Goal: Task Accomplishment & Management: Use online tool/utility

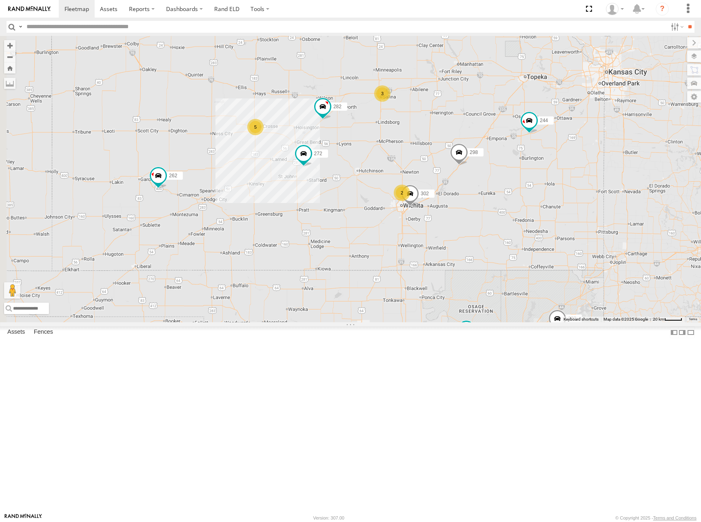
click at [586, 187] on div "244 298 262 292 272 284 302 282 5 3 2" at bounding box center [350, 179] width 701 height 286
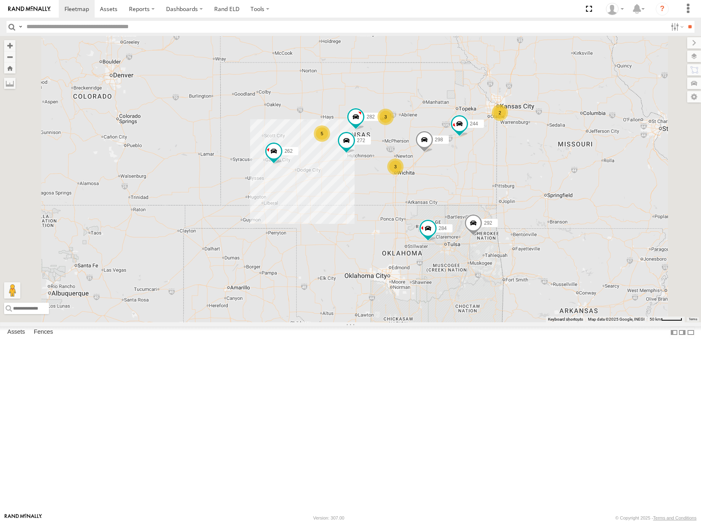
drag, startPoint x: 555, startPoint y: 186, endPoint x: 532, endPoint y: 197, distance: 25.6
click at [532, 197] on div "244 298 262 292 272 284 282 5 3 2 3 232 294 260" at bounding box center [350, 179] width 701 height 286
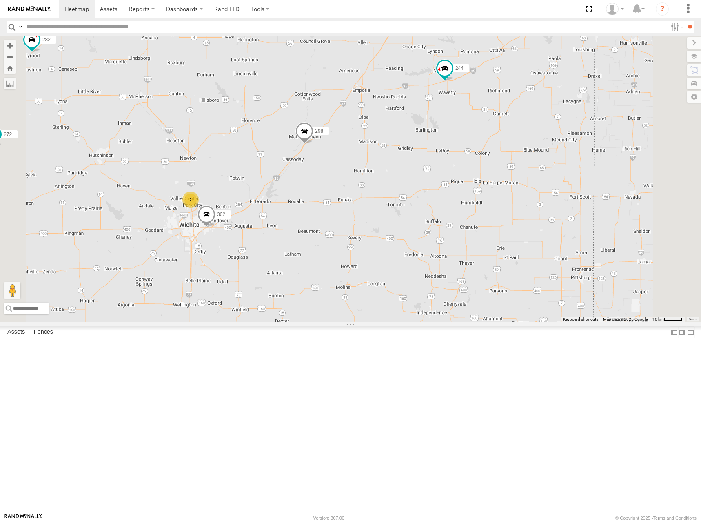
drag, startPoint x: 575, startPoint y: 187, endPoint x: 572, endPoint y: 202, distance: 15.9
click at [572, 202] on div "244 298 262 292 272 284 282 232 294 260 3 2 302" at bounding box center [350, 179] width 701 height 286
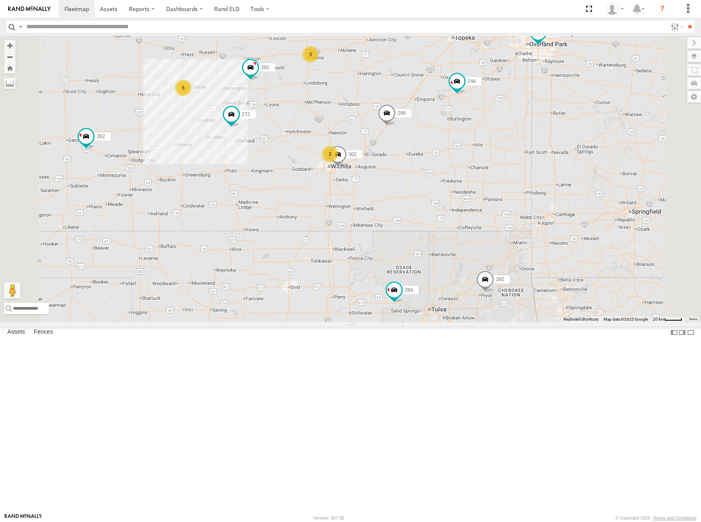
drag, startPoint x: 509, startPoint y: 130, endPoint x: 529, endPoint y: 141, distance: 22.3
click at [529, 141] on div "244 298 262 292 272 284 282 232 294 260 288 302 5 3 2 256" at bounding box center [350, 179] width 701 height 286
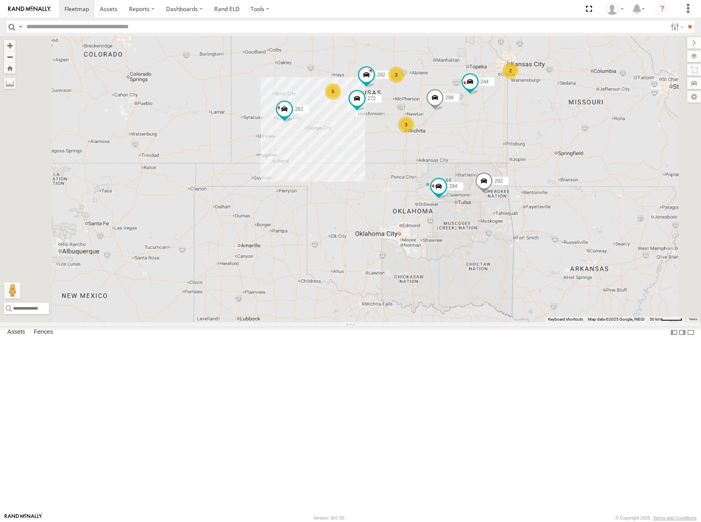
drag, startPoint x: 509, startPoint y: 129, endPoint x: 527, endPoint y: 150, distance: 27.8
click at [527, 150] on div "244 298 262 292 272 284 282 232 294 260 5 3 2 3" at bounding box center [350, 179] width 701 height 286
click at [527, 118] on div "244 298 262 292 272 284 282 232 294 260 5 3 2 3" at bounding box center [350, 179] width 701 height 286
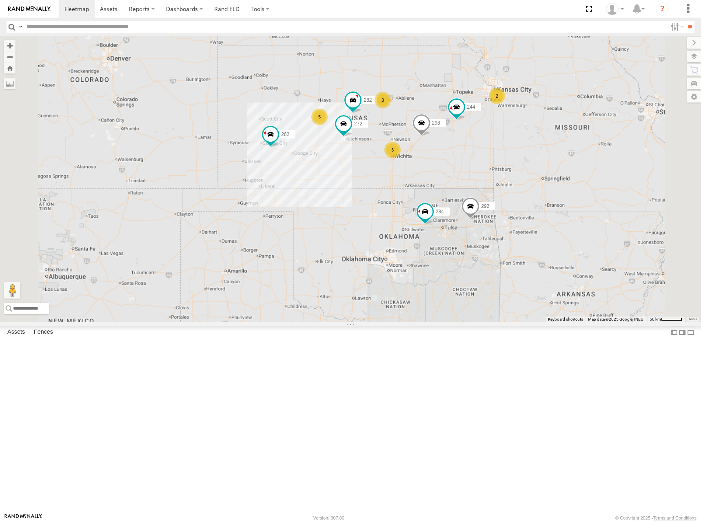
drag, startPoint x: 537, startPoint y: 135, endPoint x: 527, endPoint y: 154, distance: 21.4
click at [527, 154] on div "244 298 262 292 272 284 282 232 294 260 5 3 2 3" at bounding box center [350, 179] width 701 height 286
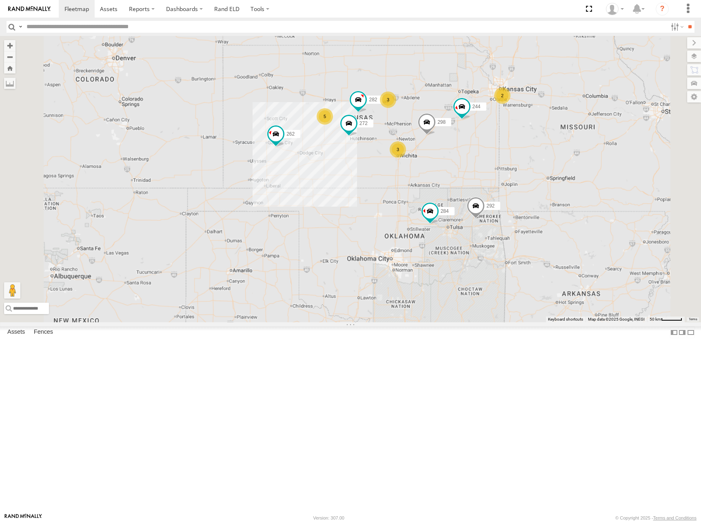
drag, startPoint x: 512, startPoint y: 151, endPoint x: 518, endPoint y: 149, distance: 6.7
click at [518, 149] on div "244 298 262 292 272 284 282 232 294 260 5 3 2 3" at bounding box center [350, 179] width 701 height 286
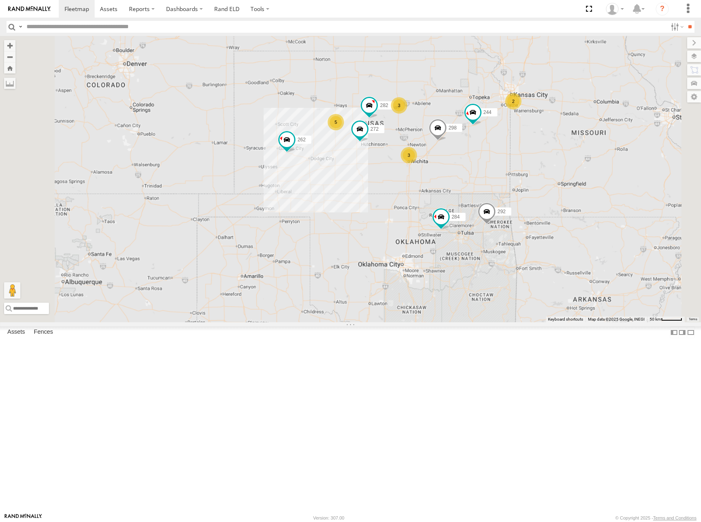
click at [523, 153] on div "244 298 262 292 272 284 282 232 294 260 5 3 2 3" at bounding box center [350, 179] width 701 height 286
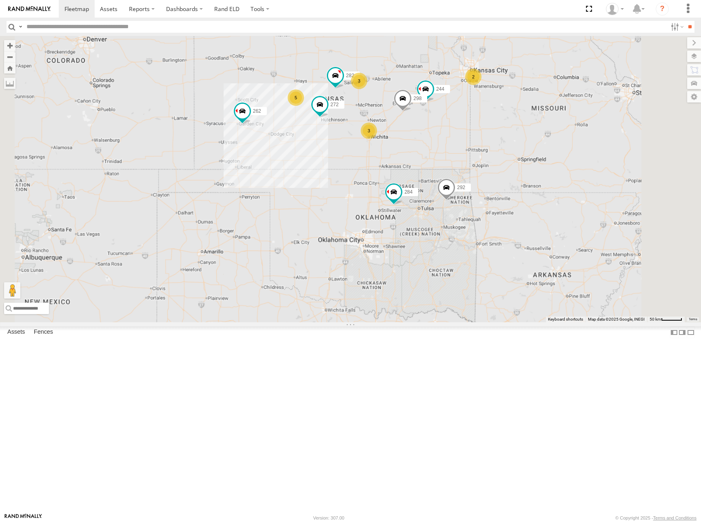
drag, startPoint x: 471, startPoint y: 154, endPoint x: 429, endPoint y: 128, distance: 48.6
click at [429, 128] on div "244 298 262 292 272 232 284 282 294 260 5 3 2 3" at bounding box center [350, 179] width 701 height 286
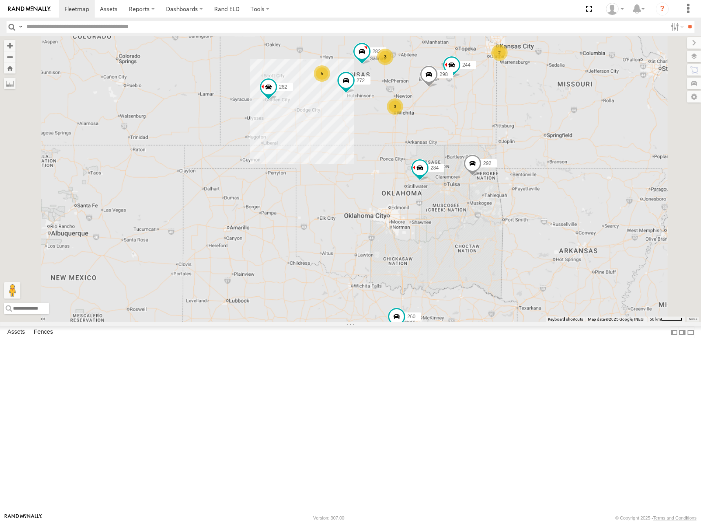
drag, startPoint x: 509, startPoint y: 248, endPoint x: 535, endPoint y: 223, distance: 36.4
click at [535, 223] on div "244 298 262 292 272 232 284 282 294 260 5 3 2 3" at bounding box center [350, 179] width 701 height 286
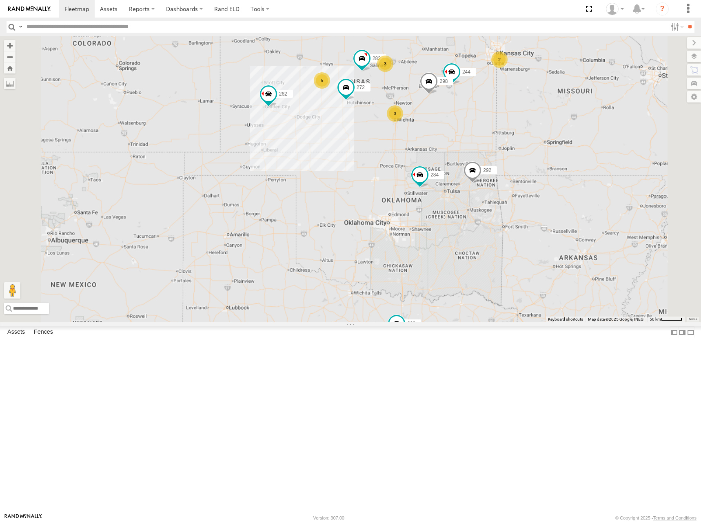
drag, startPoint x: 514, startPoint y: 116, endPoint x: 514, endPoint y: 124, distance: 8.6
click at [514, 124] on div "244 298 262 292 272 232 284 282 294 260 5 3 2 3" at bounding box center [350, 179] width 701 height 286
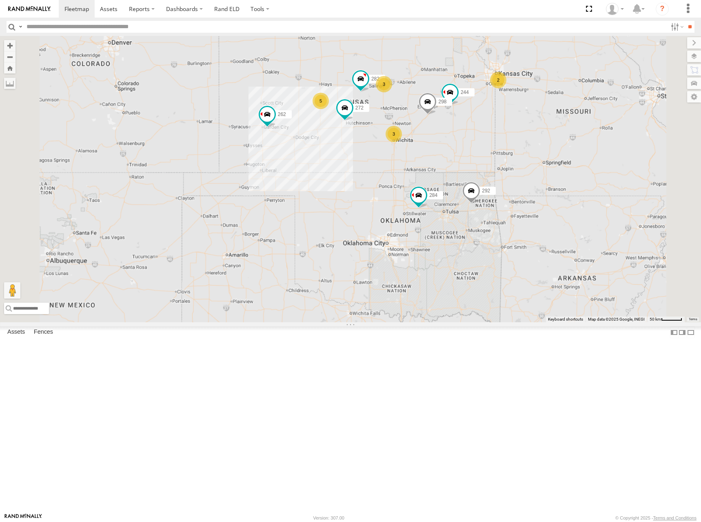
drag, startPoint x: 554, startPoint y: 123, endPoint x: 552, endPoint y: 142, distance: 19.7
click at [552, 142] on div "244 298 262 292 272 232 284 282 294 260 5 3 2 3" at bounding box center [350, 179] width 701 height 286
click at [550, 145] on div "244 298 262 292 272 232 284 282 294 260 5 3 2 3" at bounding box center [350, 179] width 701 height 286
click at [547, 144] on div "244 298 262 292 272 232 284 282 294 260 5 3 2 3" at bounding box center [350, 179] width 701 height 286
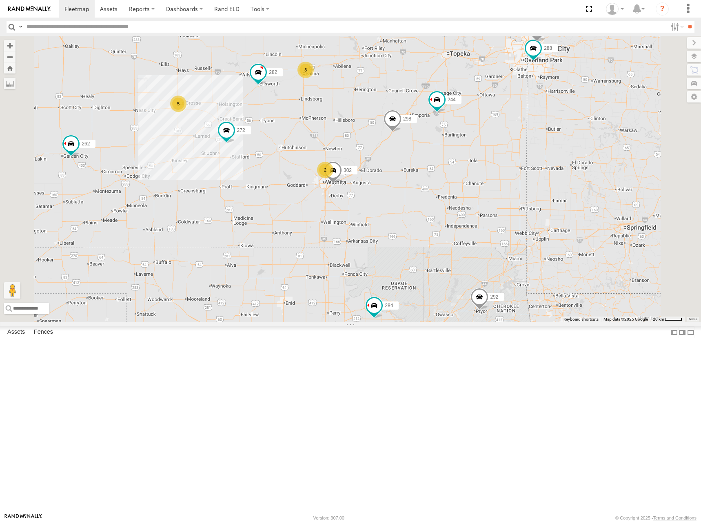
drag, startPoint x: 525, startPoint y: 176, endPoint x: 545, endPoint y: 163, distance: 23.5
click at [545, 163] on div "244 298 262 292 272 232 284 282 294 260 288 256 302 5 3 2" at bounding box center [350, 179] width 701 height 286
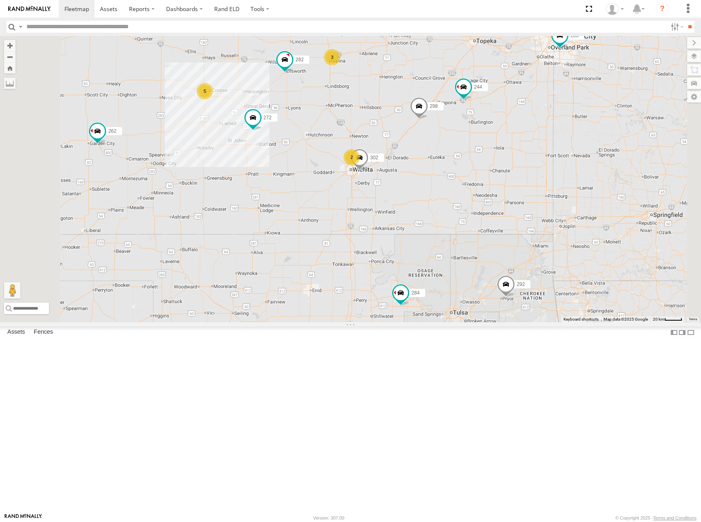
drag, startPoint x: 541, startPoint y: 162, endPoint x: 570, endPoint y: 148, distance: 32.3
click at [570, 148] on div "244 298 262 292 272 232 284 282 294 260 288 256 302 5 3 2" at bounding box center [350, 179] width 701 height 286
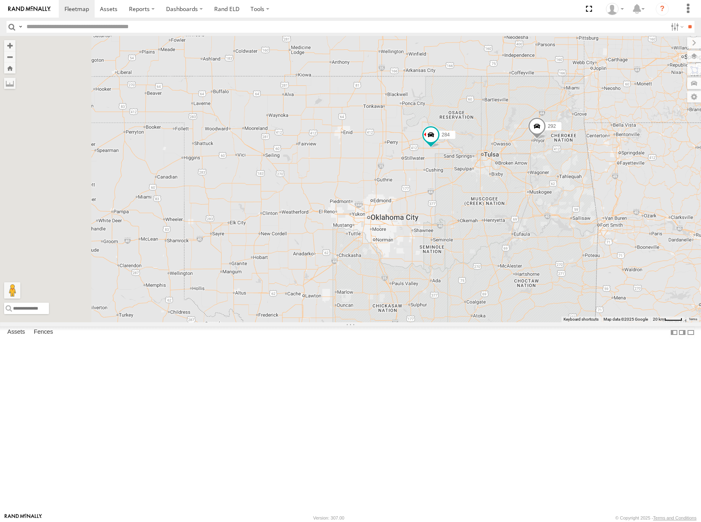
drag, startPoint x: 508, startPoint y: 307, endPoint x: 536, endPoint y: 156, distance: 153.3
click at [536, 156] on div "244 298 262 292 272 232 284 282 294 260 288 256 302 5 3 2" at bounding box center [350, 179] width 701 height 286
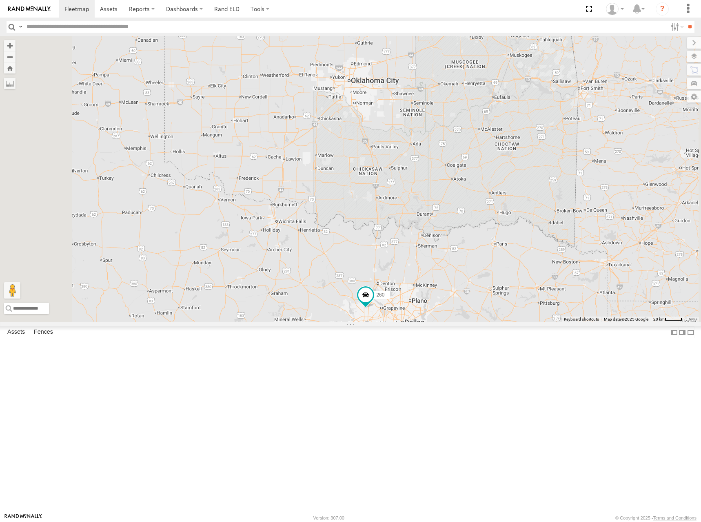
drag, startPoint x: 513, startPoint y: 351, endPoint x: 494, endPoint y: 213, distance: 139.0
click at [494, 213] on div "244 298 262 292 272 232 284 282 294 260 288 256 302 5 3 2" at bounding box center [350, 179] width 701 height 286
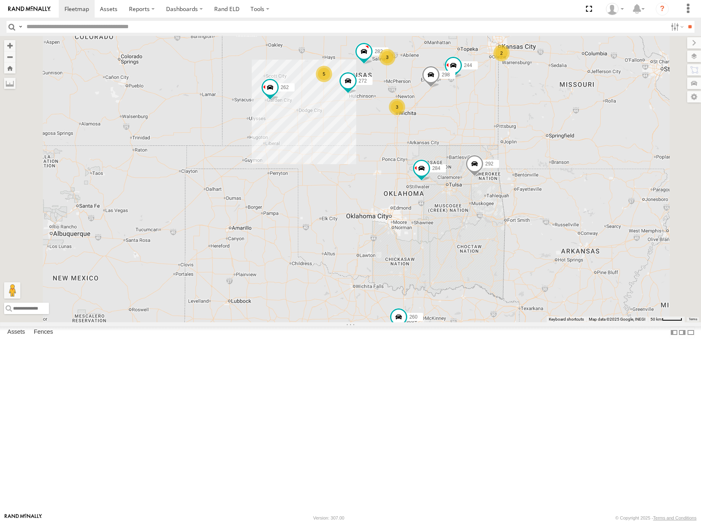
drag, startPoint x: 561, startPoint y: 132, endPoint x: 544, endPoint y: 244, distance: 113.2
click at [544, 244] on div "244 298 262 292 272 232 284 282 294 260 5 3 2 3" at bounding box center [350, 179] width 701 height 286
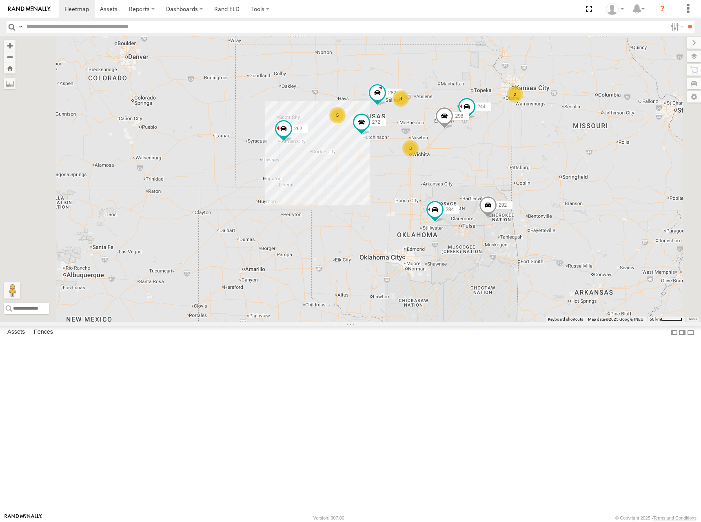
drag, startPoint x: 528, startPoint y: 147, endPoint x: 537, endPoint y: 174, distance: 28.1
click at [537, 174] on div "244 298 262 292 272 232 284 282 294 260 5 3 2 3" at bounding box center [350, 179] width 701 height 286
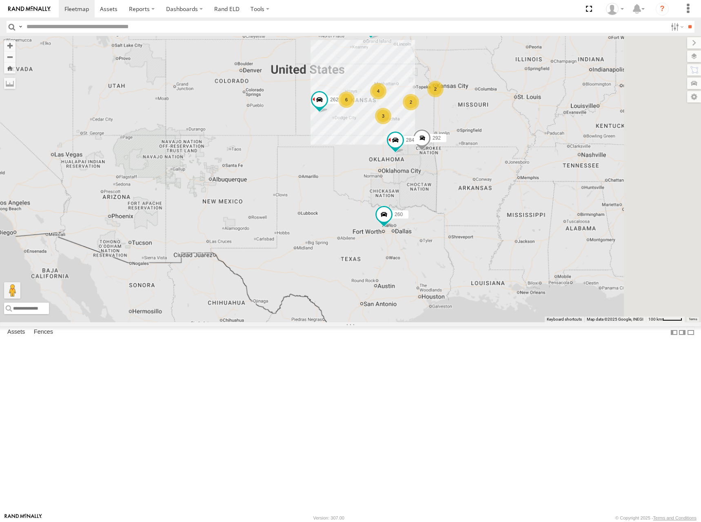
drag, startPoint x: 568, startPoint y: 157, endPoint x: 510, endPoint y: 160, distance: 58.1
click at [510, 160] on div "262 292 232 284 294 260 6 4 2 2 3 304" at bounding box center [350, 179] width 701 height 286
drag, startPoint x: 450, startPoint y: 165, endPoint x: 445, endPoint y: 164, distance: 5.0
click at [450, 165] on div "262 292 232 284 294 260 6 4 2 2 3 304 278" at bounding box center [350, 179] width 701 height 286
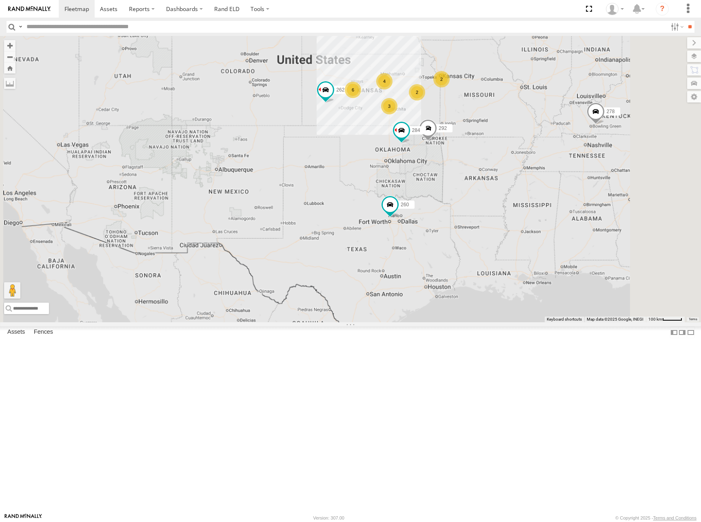
click at [447, 154] on div "262 292 232 284 294 260 6 4 2 2 3 304 278" at bounding box center [350, 179] width 701 height 286
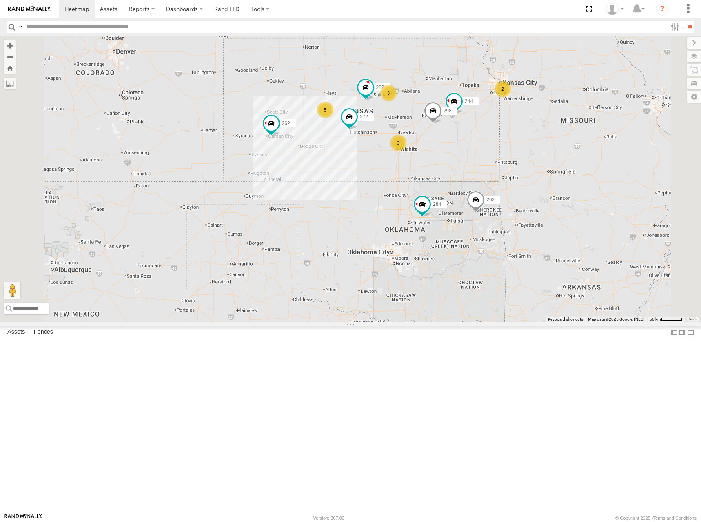
drag, startPoint x: 485, startPoint y: 158, endPoint x: 492, endPoint y: 153, distance: 7.9
click at [492, 153] on div "262 292 232 284 294 260 304 278 5 3 244 298 2 272 3 282" at bounding box center [350, 179] width 701 height 286
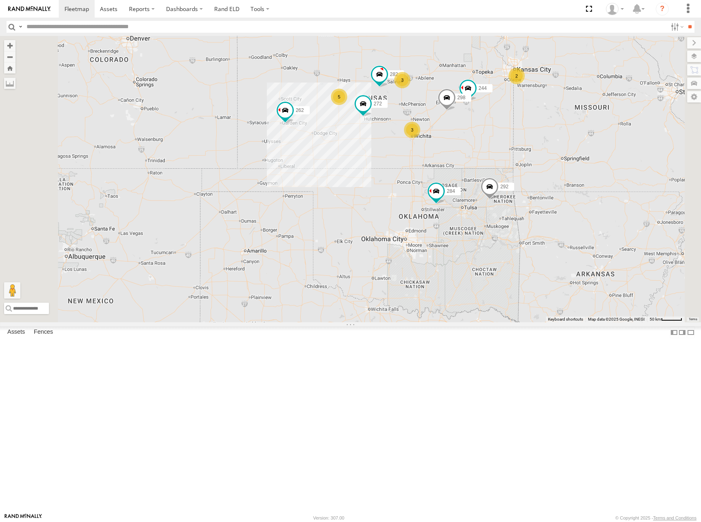
drag, startPoint x: 532, startPoint y: 145, endPoint x: 540, endPoint y: 133, distance: 13.8
click at [540, 133] on div "262 292 232 284 294 260 304 278 5 3 244 298 2 272 3 282" at bounding box center [350, 179] width 701 height 286
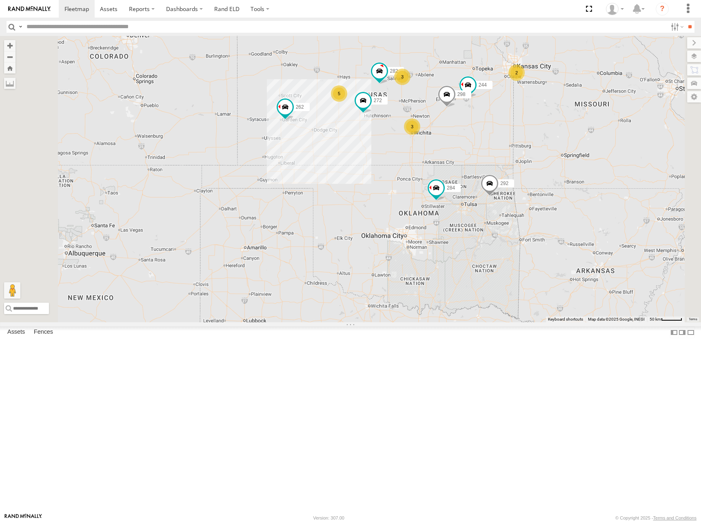
drag, startPoint x: 537, startPoint y: 133, endPoint x: 537, endPoint y: 127, distance: 6.5
click at [537, 127] on div "262 292 232 284 294 260 304 278 5 3 244 298 2 272 3 282" at bounding box center [350, 179] width 701 height 286
click at [530, 118] on div "262 292 232 284 294 260 304 278 5 3 244 298 2 272 3 282" at bounding box center [350, 179] width 701 height 286
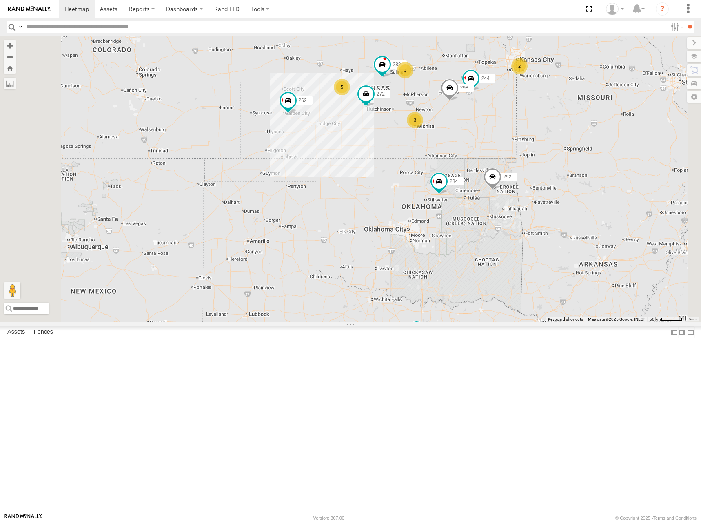
drag, startPoint x: 531, startPoint y: 118, endPoint x: 531, endPoint y: 107, distance: 10.2
click at [531, 107] on div "262 292 232 284 294 260 304 278 5 3 244 298 2 272 3 282" at bounding box center [350, 179] width 701 height 286
click at [540, 133] on div "262 292 232 284 294 260 304 278 5 3 244 298 2 272 3 282" at bounding box center [350, 179] width 701 height 286
click at [514, 112] on div "262 292 232 284 294 260 304 278 5 3 244 298 2 272 3 282" at bounding box center [350, 179] width 701 height 286
drag, startPoint x: 527, startPoint y: 120, endPoint x: 521, endPoint y: 123, distance: 6.2
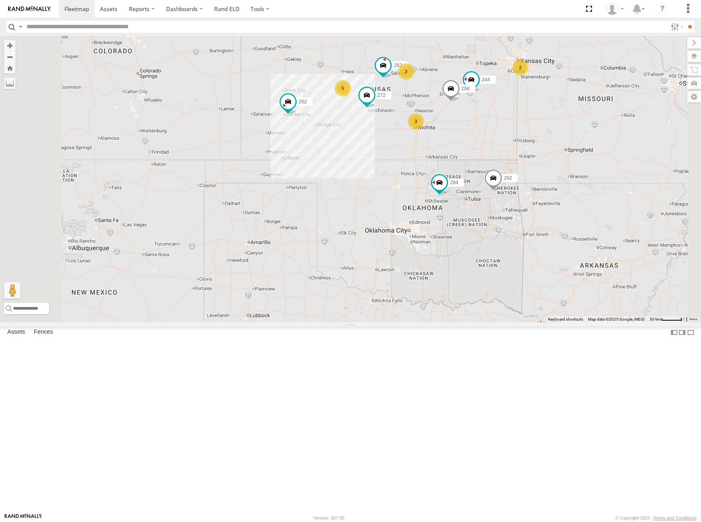
click at [521, 123] on div "262 292 232 284 294 260 304 278 5 3 244 298 2 272 3 282" at bounding box center [350, 179] width 701 height 286
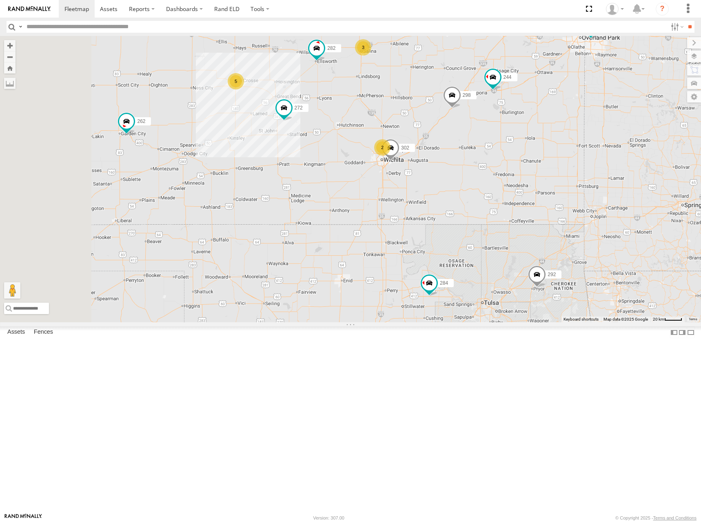
drag, startPoint x: 521, startPoint y: 142, endPoint x: 541, endPoint y: 148, distance: 20.7
click at [541, 148] on div "262 292 232 284 294 260 304 278 244 298 272 282 5 3 288 2 256 302" at bounding box center [350, 179] width 701 height 286
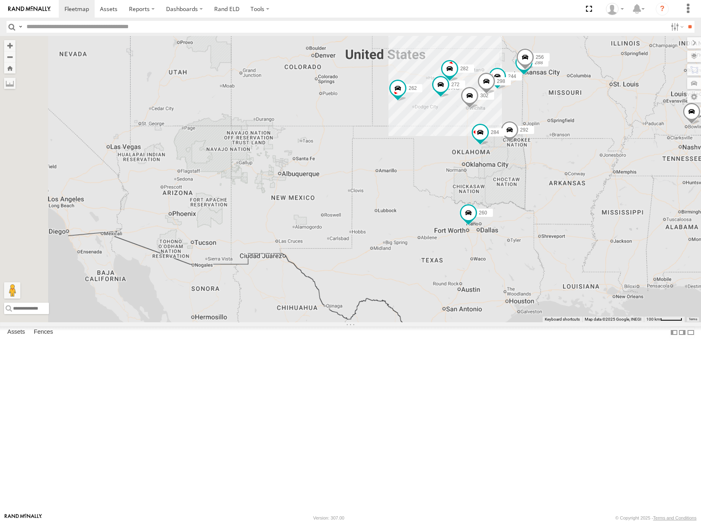
drag, startPoint x: 538, startPoint y: 136, endPoint x: 583, endPoint y: 165, distance: 54.2
click at [583, 165] on div "262 292 232 284 294 260 304 278 244 298 272 282 288 256 302" at bounding box center [350, 179] width 701 height 286
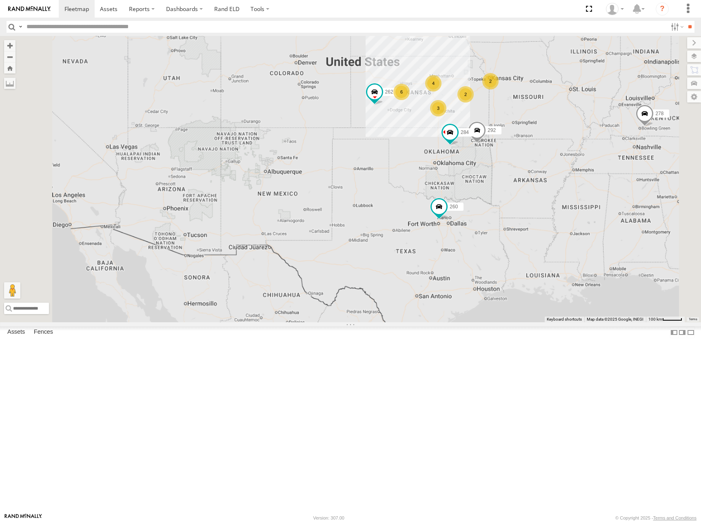
drag, startPoint x: 584, startPoint y: 151, endPoint x: 566, endPoint y: 149, distance: 18.5
click at [566, 149] on div "262 292 232 284 294 260 304 278 6 4 2 2 3" at bounding box center [350, 179] width 701 height 286
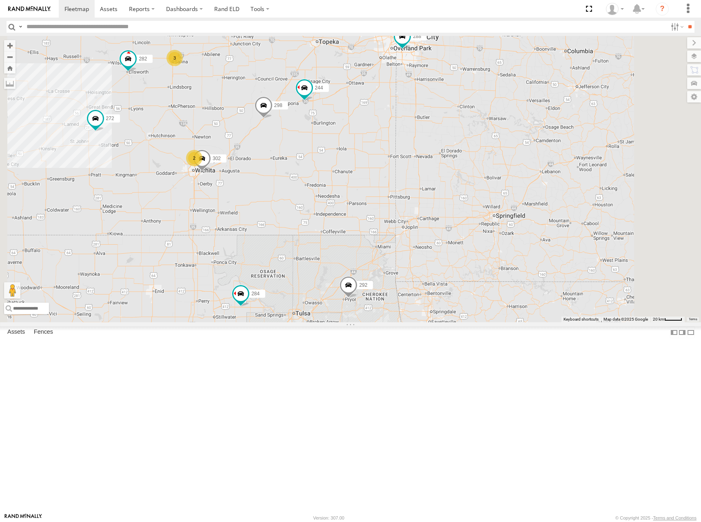
drag, startPoint x: 339, startPoint y: 134, endPoint x: 422, endPoint y: 130, distance: 83.0
click at [421, 130] on div "262 292 232 284 294 260 304 278 244 298 288 272 256 302 282 3 2" at bounding box center [350, 179] width 701 height 286
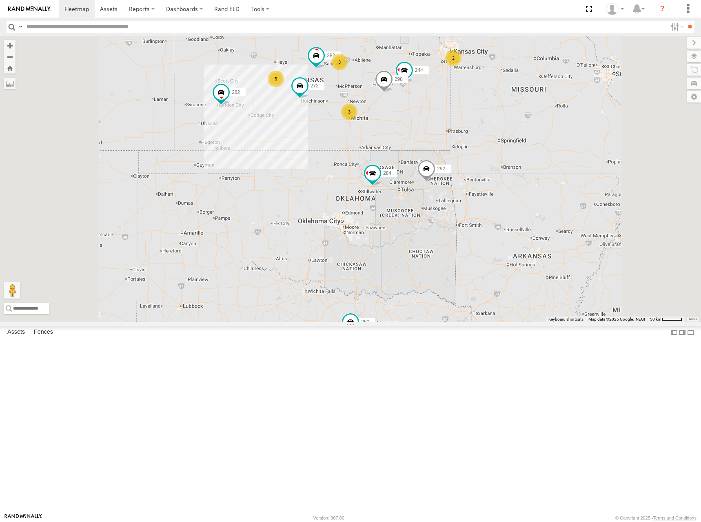
drag, startPoint x: 391, startPoint y: 100, endPoint x: 405, endPoint y: 124, distance: 27.4
click at [405, 124] on div "262 292 232 284 294 260 304 278 244 298 272 282 5 3 2 3" at bounding box center [350, 179] width 701 height 286
drag, startPoint x: 474, startPoint y: 108, endPoint x: 485, endPoint y: 126, distance: 21.4
click at [485, 126] on div "262 292 232 284 294 260 304 278 244 298 272 282 5 3 2 3" at bounding box center [350, 179] width 701 height 286
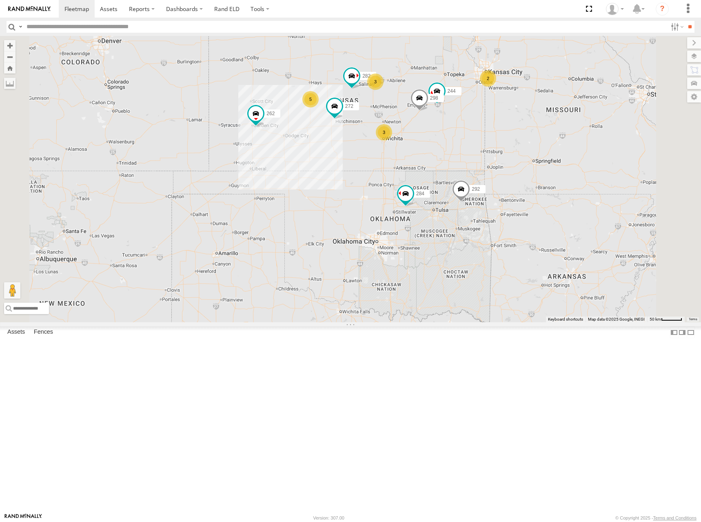
drag, startPoint x: 457, startPoint y: 150, endPoint x: 498, endPoint y: 149, distance: 40.5
click at [498, 149] on div "262 292 232 284 294 260 304 278 244 298 272 282 5 3 2 3" at bounding box center [350, 179] width 701 height 286
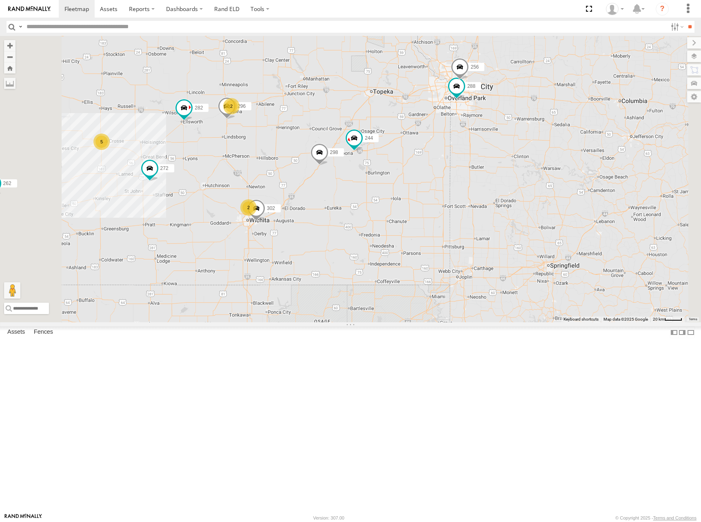
drag, startPoint x: 590, startPoint y: 148, endPoint x: 603, endPoint y: 171, distance: 26.7
click at [603, 171] on div "262 292 232 284 294 260 304 278 244 298 272 282 5 2 288 2 256 296 302" at bounding box center [350, 179] width 701 height 286
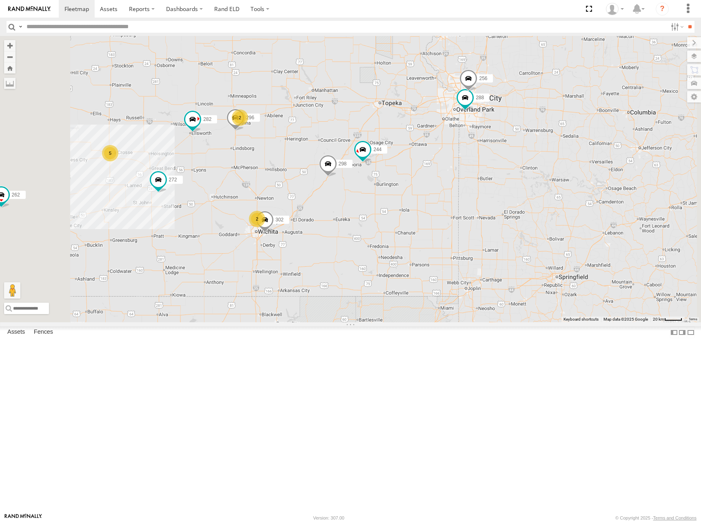
drag, startPoint x: 584, startPoint y: 137, endPoint x: 588, endPoint y: 141, distance: 5.2
click at [588, 141] on div "262 292 232 284 294 260 304 278 244 298 272 282 5 2 288 2 256 296 302" at bounding box center [350, 179] width 701 height 286
drag, startPoint x: 572, startPoint y: 142, endPoint x: 575, endPoint y: 139, distance: 4.3
click at [575, 139] on div "262 292 232 284 294 260 304 278 244 298 272 282 5 2 288 2 256 296 302" at bounding box center [350, 179] width 701 height 286
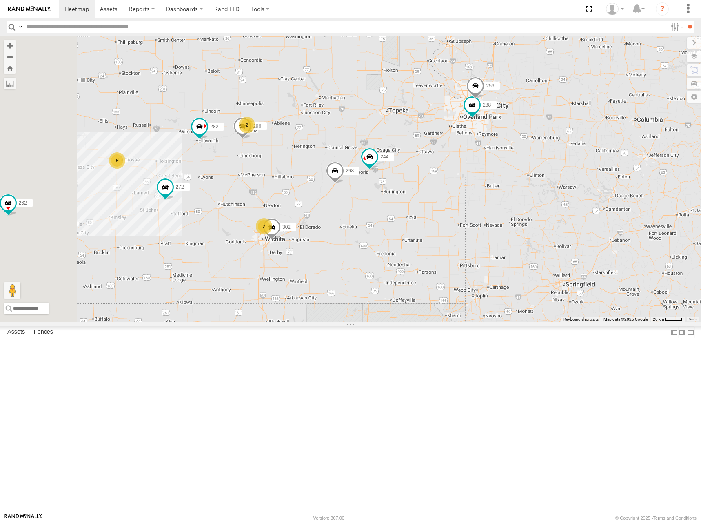
drag, startPoint x: 574, startPoint y: 137, endPoint x: 579, endPoint y: 146, distance: 10.8
click at [579, 146] on div "262 292 232 284 294 260 304 278 244 298 272 282 5 2 288 2 256 296 302" at bounding box center [350, 179] width 701 height 286
drag, startPoint x: 576, startPoint y: 146, endPoint x: 572, endPoint y: 146, distance: 4.5
click at [572, 146] on div "262 292 232 284 294 260 304 278 244 298 272 282 5 2 288 2 256 296 302" at bounding box center [350, 179] width 701 height 286
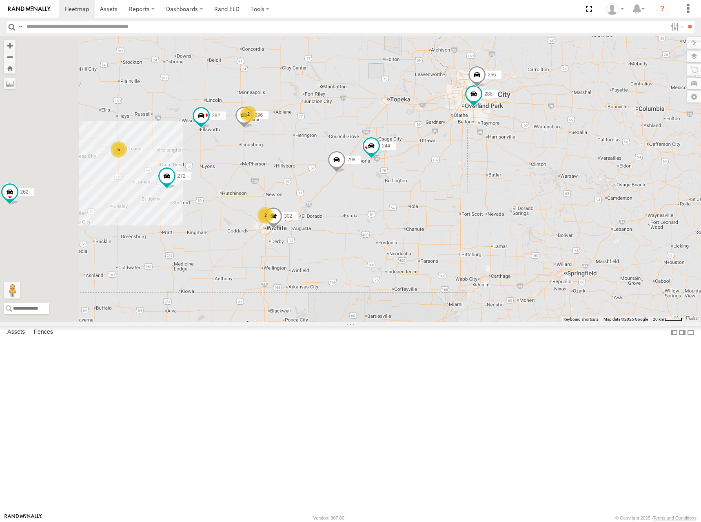
drag, startPoint x: 489, startPoint y: 160, endPoint x: 496, endPoint y: 145, distance: 17.0
click at [496, 145] on div "262 292 232 284 294 260 304 278 244 298 272 282 5 2 288 2 256 296 302" at bounding box center [350, 179] width 701 height 286
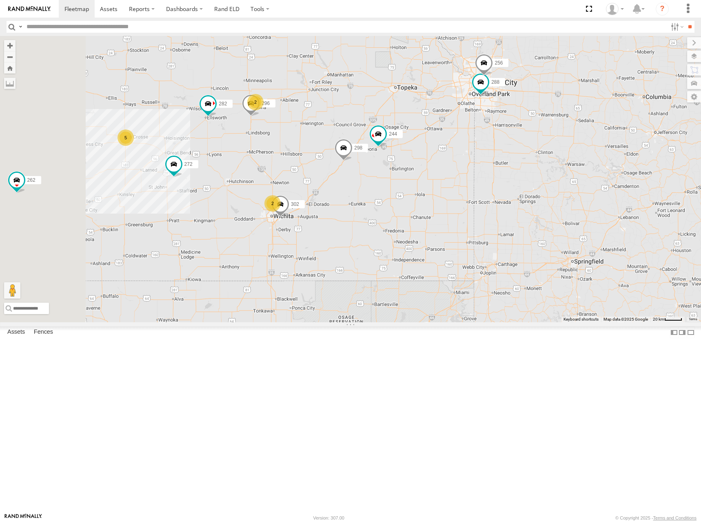
drag, startPoint x: 503, startPoint y: 158, endPoint x: 507, endPoint y: 154, distance: 5.2
click at [507, 154] on div "262 292 232 284 294 260 304 278 244 298 272 282 5 2 288 2 256 296 302" at bounding box center [350, 179] width 701 height 286
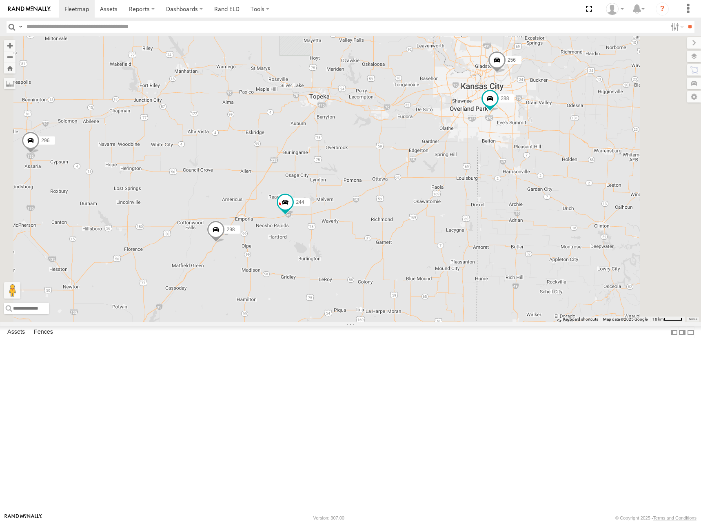
drag, startPoint x: 504, startPoint y: 157, endPoint x: 510, endPoint y: 160, distance: 6.6
click at [510, 160] on div "262 292 232 284 294 260 304 278 244 298 272 282 288 256 296 302" at bounding box center [350, 179] width 701 height 286
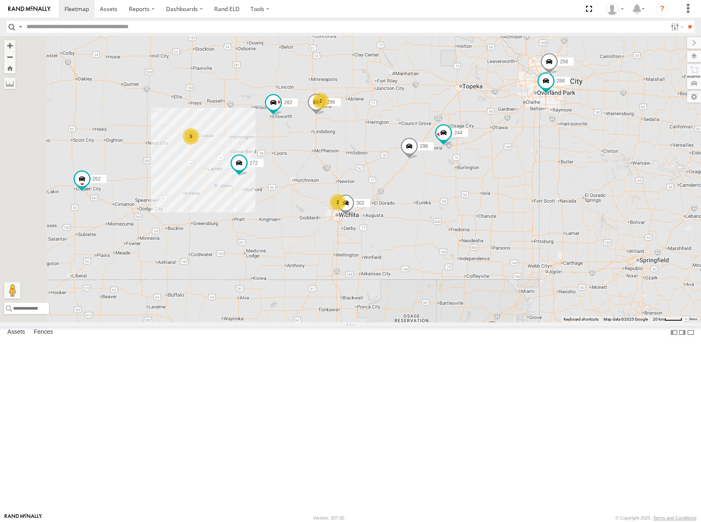
drag, startPoint x: 445, startPoint y: 142, endPoint x: 534, endPoint y: 148, distance: 88.8
click at [534, 148] on div "262 292 232 284 294 260 304 278 244 298 272 282 288 256 296 302 5 2 2" at bounding box center [350, 179] width 701 height 286
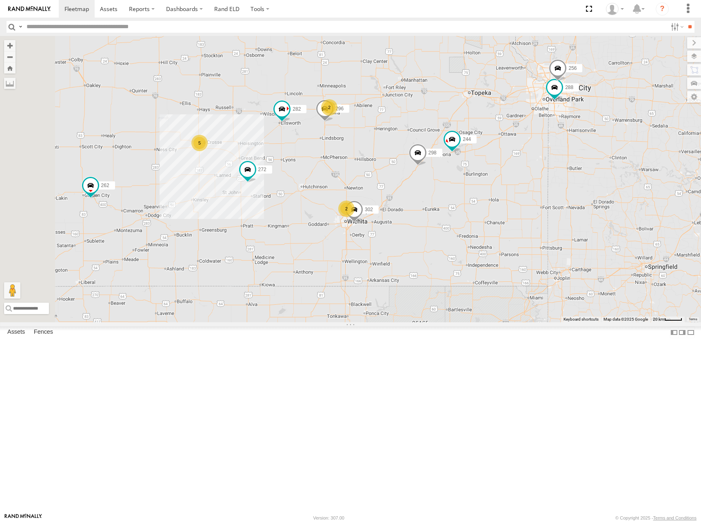
drag, startPoint x: 586, startPoint y: 130, endPoint x: 596, endPoint y: 137, distance: 12.0
click at [596, 137] on div "262 292 232 284 294 260 304 278 244 298 272 282 288 256 296 302 5 2 2" at bounding box center [350, 179] width 701 height 286
drag, startPoint x: 596, startPoint y: 138, endPoint x: 590, endPoint y: 138, distance: 6.1
click at [590, 138] on div "262 292 232 284 294 260 304 278 244 298 272 282 288 256 296 302 5 2 2" at bounding box center [350, 179] width 701 height 286
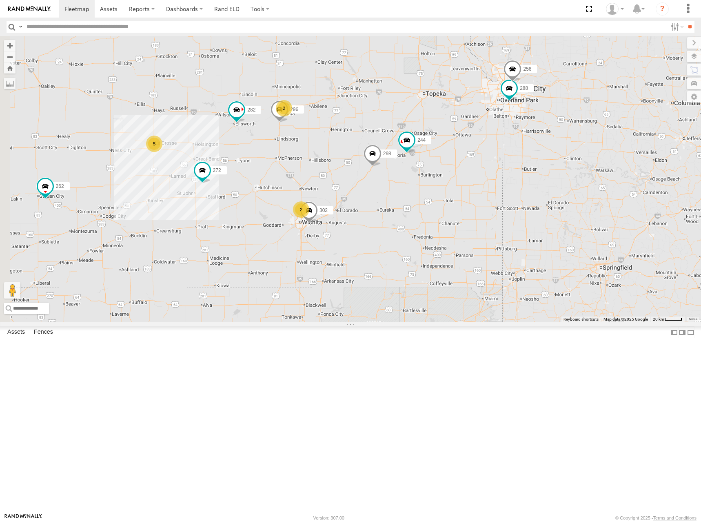
drag, startPoint x: 607, startPoint y: 174, endPoint x: 569, endPoint y: 174, distance: 37.6
click at [569, 174] on div "262 292 232 284 294 260 304 278 244 298 272 282 288 256 296 302 5 2 2" at bounding box center [350, 179] width 701 height 286
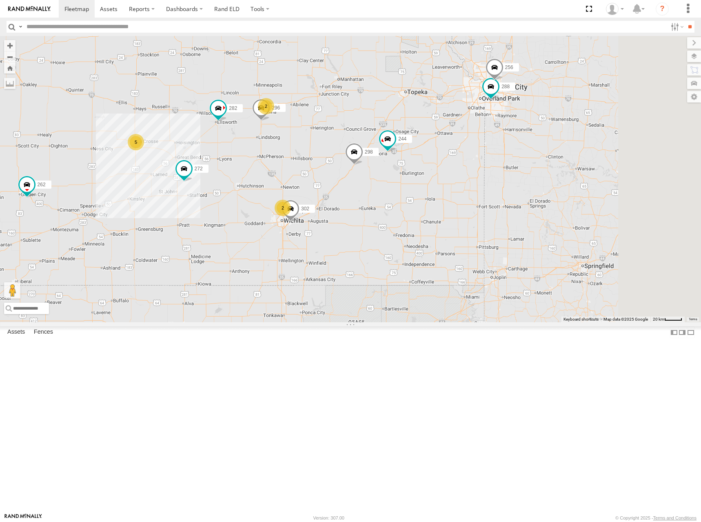
click at [551, 166] on div "262 292 232 284 294 260 304 278 244 298 272 282 288 256 296 302 5 2 2" at bounding box center [350, 179] width 701 height 286
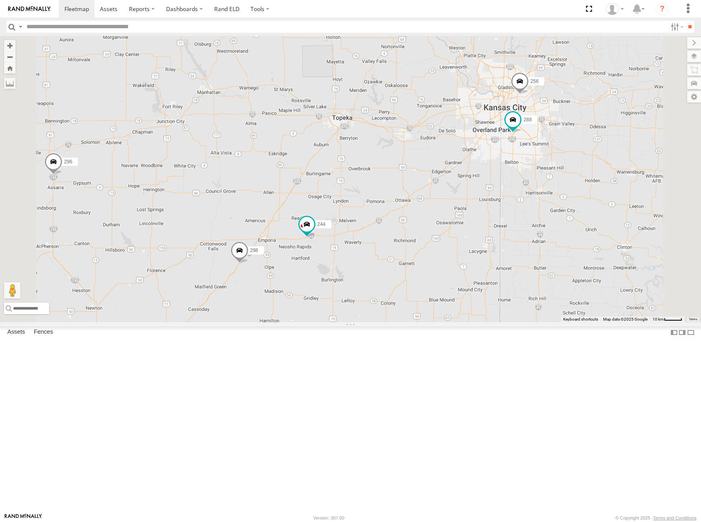
drag, startPoint x: 517, startPoint y: 184, endPoint x: 526, endPoint y: 193, distance: 13.3
click at [526, 193] on div "262 292 232 284 294 260 304 278 244 298 272 282 288 256 296 302 2" at bounding box center [350, 179] width 701 height 286
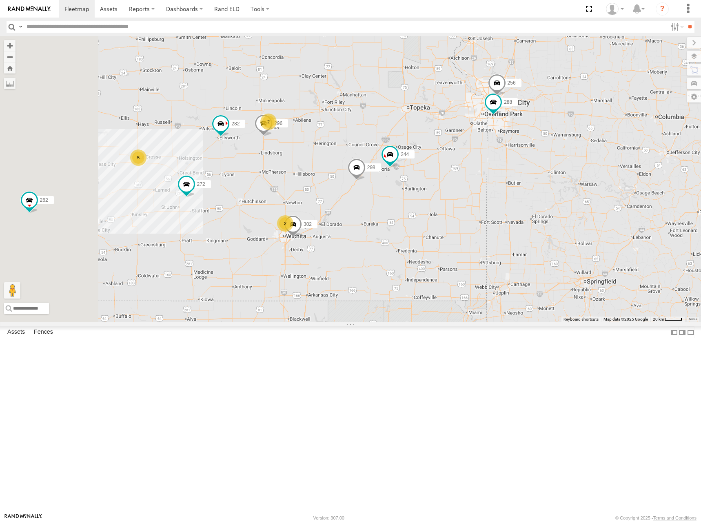
drag, startPoint x: 524, startPoint y: 192, endPoint x: 548, endPoint y: 190, distance: 24.2
click at [548, 190] on div "262 292 232 284 294 260 304 278 244 298 272 282 288 256 296 302 5 2 2" at bounding box center [350, 179] width 701 height 286
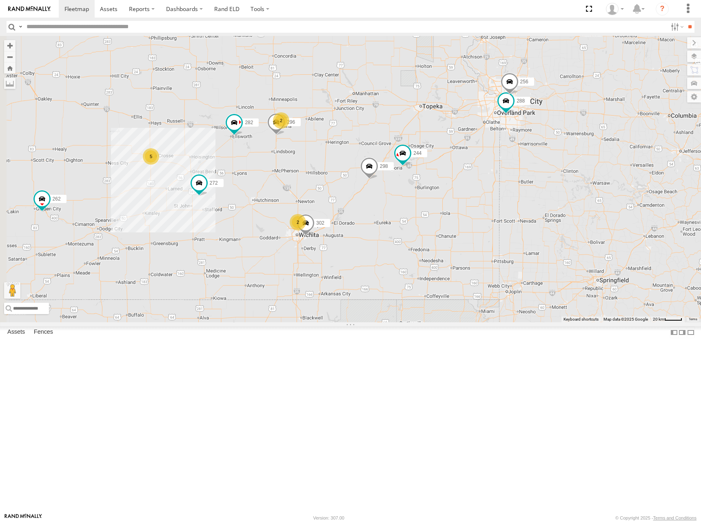
drag, startPoint x: 536, startPoint y: 159, endPoint x: 553, endPoint y: 158, distance: 17.2
click at [553, 158] on div "262 292 232 284 294 260 304 278 244 298 272 282 288 256 296 302 5 2 2" at bounding box center [350, 179] width 701 height 286
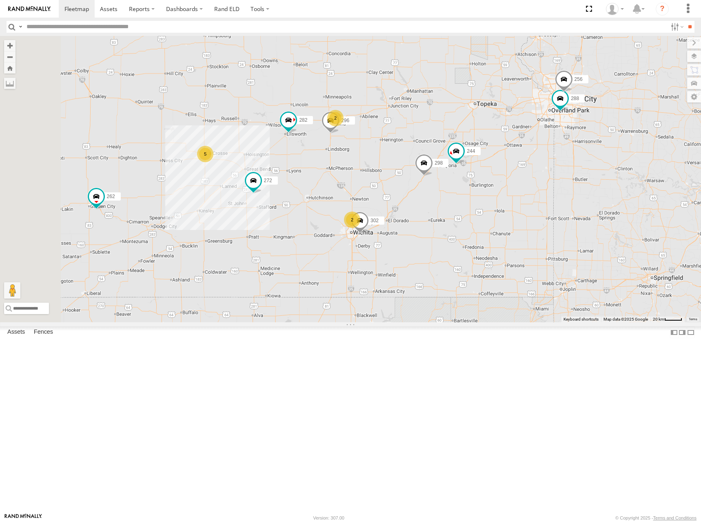
drag, startPoint x: 460, startPoint y: 132, endPoint x: 511, endPoint y: 129, distance: 50.7
click at [511, 129] on div "262 292 232 284 294 260 304 278 244 298 272 282 288 256 296 302 5 2 2" at bounding box center [350, 179] width 701 height 286
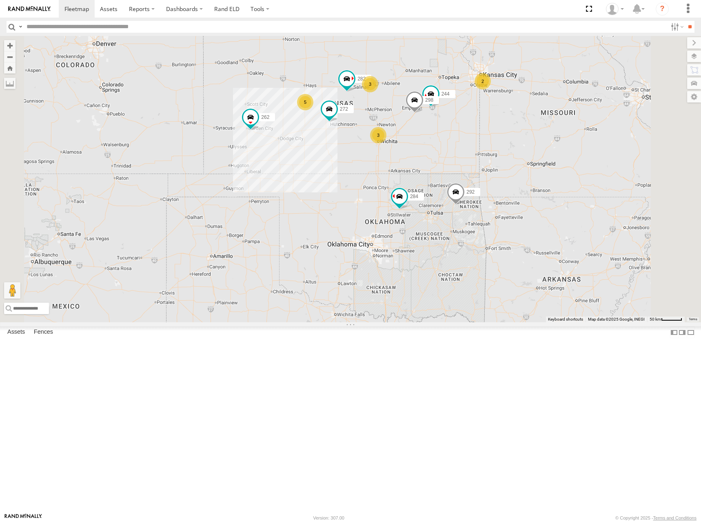
click at [532, 125] on div "262 292 232 284 294 260 304 278 244 298 272 282 5 3 2 3" at bounding box center [350, 179] width 701 height 286
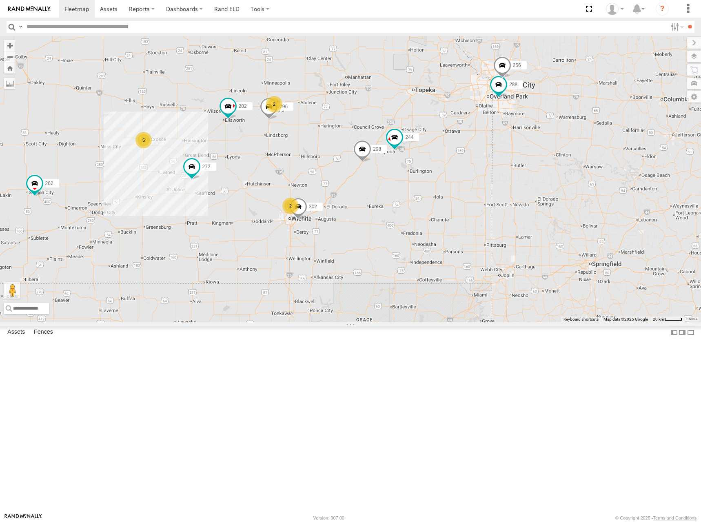
drag, startPoint x: 546, startPoint y: 166, endPoint x: 598, endPoint y: 166, distance: 51.4
click at [512, 78] on span at bounding box center [503, 67] width 18 height 22
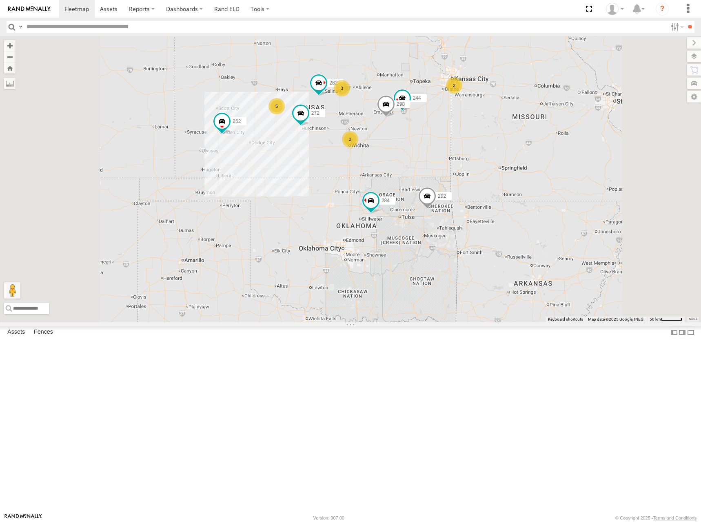
click at [465, 7] on section at bounding box center [379, 9] width 641 height 18
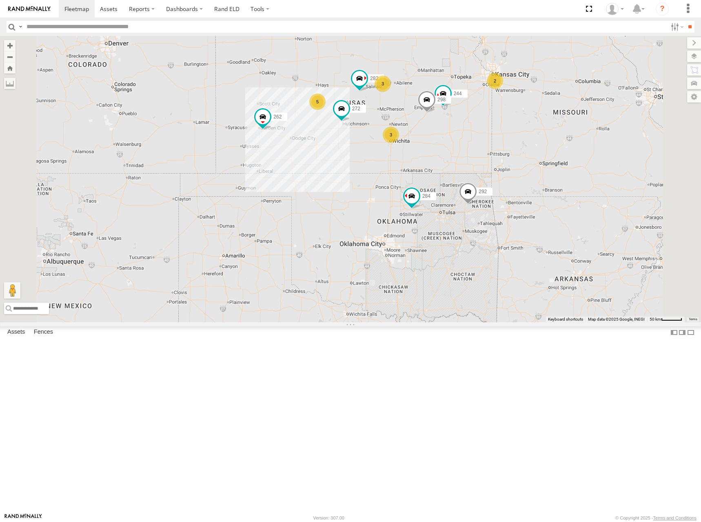
drag, startPoint x: 486, startPoint y: 154, endPoint x: 536, endPoint y: 151, distance: 49.9
click at [536, 151] on div "244 298 262 292 272 232 284 282 294 260 5 3 2 3" at bounding box center [350, 179] width 701 height 286
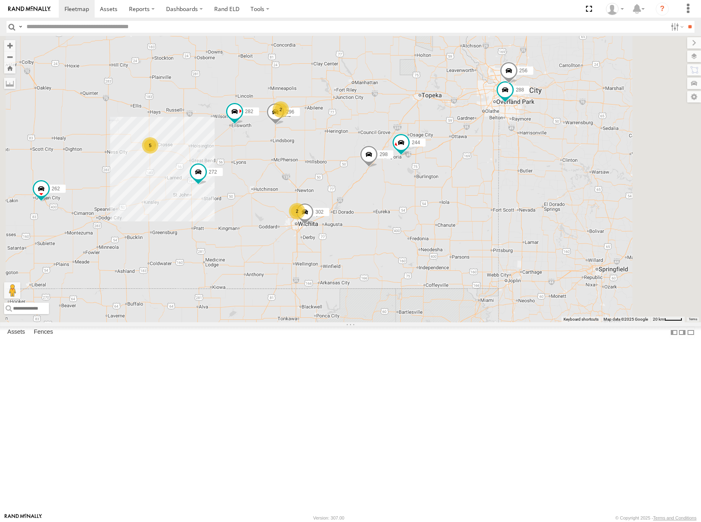
drag, startPoint x: 572, startPoint y: 144, endPoint x: 577, endPoint y: 149, distance: 6.6
click at [577, 149] on div "244 298 262 292 272 232 284 282 294 260 5 2 288 2 256 296 302" at bounding box center [350, 179] width 701 height 286
drag, startPoint x: 557, startPoint y: 159, endPoint x: 547, endPoint y: 164, distance: 11.3
click at [547, 164] on div "244 298 262 292 272 232 284 282 294 260 5 2 288 2 256 296 302" at bounding box center [350, 179] width 701 height 286
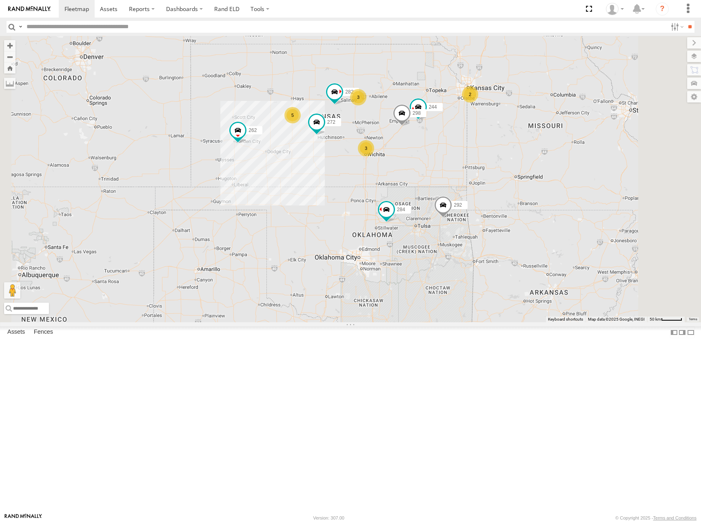
drag, startPoint x: 498, startPoint y: 170, endPoint x: 520, endPoint y: 169, distance: 22.1
click at [520, 169] on div "244 298 262 292 272 232 284 282 294 260 5 3 2 3" at bounding box center [350, 179] width 701 height 286
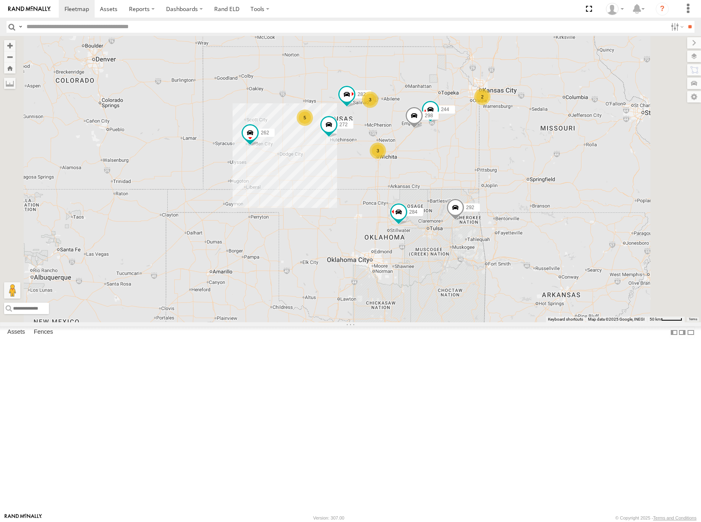
drag, startPoint x: 542, startPoint y: 146, endPoint x: 542, endPoint y: 151, distance: 4.5
click at [542, 151] on div "244 298 262 292 272 232 284 282 294 260 5 3 2 3" at bounding box center [350, 179] width 701 height 286
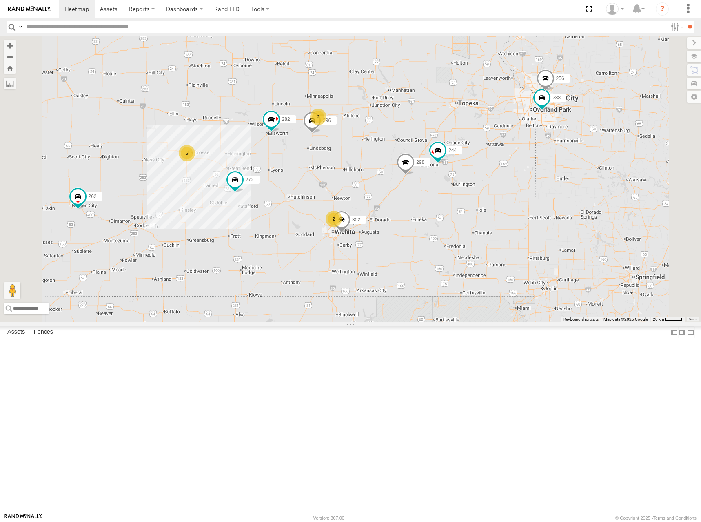
drag, startPoint x: 533, startPoint y: 163, endPoint x: 585, endPoint y: 150, distance: 53.8
click at [585, 150] on div "244 298 262 292 272 232 284 282 294 260 5 2 288 2 256 296 302" at bounding box center [350, 179] width 701 height 286
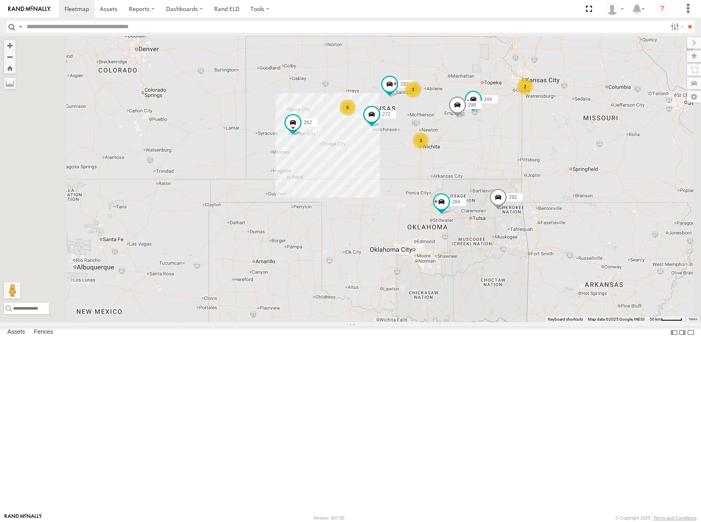
drag, startPoint x: 540, startPoint y: 150, endPoint x: 547, endPoint y: 156, distance: 9.3
click at [547, 156] on div "244 298 262 292 272 232 284 282 294 260 5 3 2 3" at bounding box center [350, 179] width 701 height 286
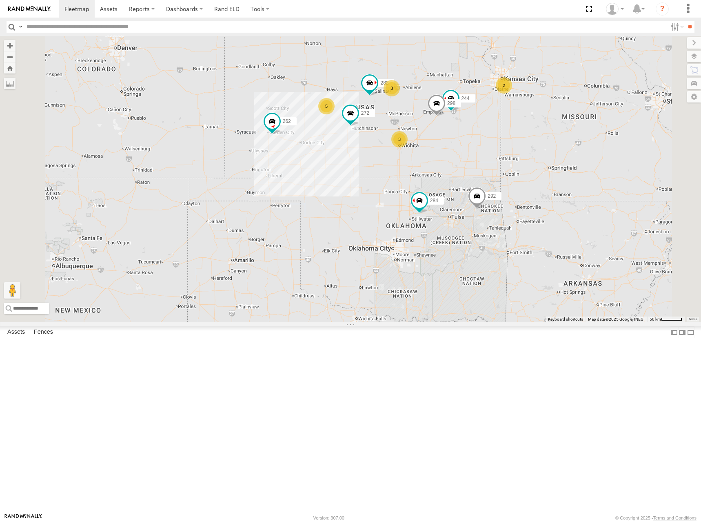
drag, startPoint x: 581, startPoint y: 155, endPoint x: 553, endPoint y: 152, distance: 27.5
click at [553, 152] on div "244 298 262 292 272 232 284 282 294 260 5 3 2 3" at bounding box center [350, 179] width 701 height 286
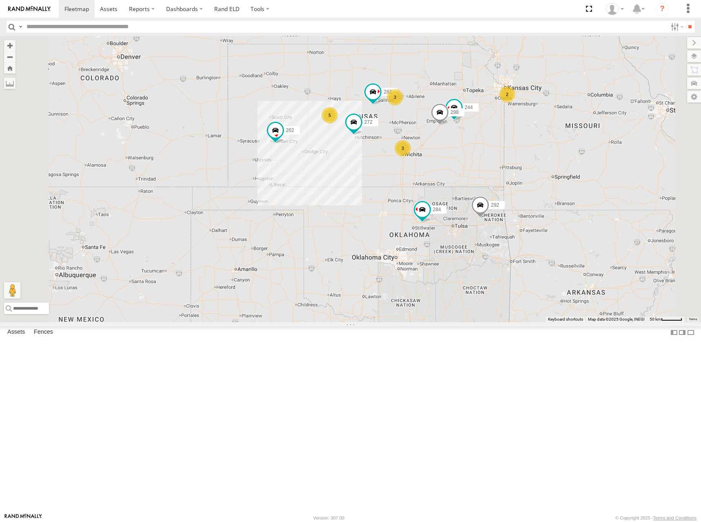
drag, startPoint x: 510, startPoint y: 140, endPoint x: 522, endPoint y: 150, distance: 15.3
click at [522, 150] on div "244 298 262 292 272 232 284 282 294 260 5 3 2 3" at bounding box center [350, 179] width 701 height 286
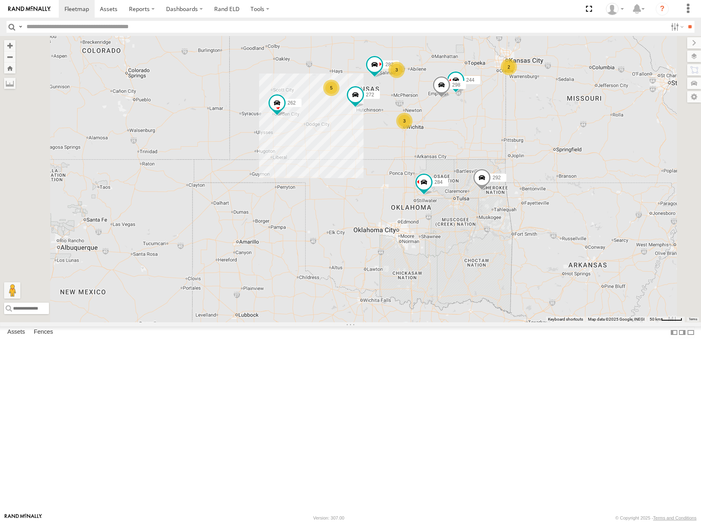
click at [547, 131] on div "244 298 262 292 272 232 284 282 294 260 5 3 2 3" at bounding box center [350, 179] width 701 height 286
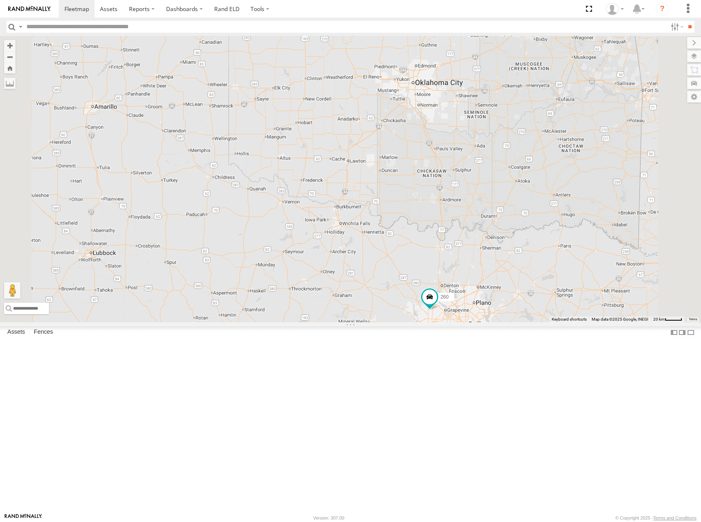
drag, startPoint x: 549, startPoint y: 323, endPoint x: 578, endPoint y: 293, distance: 41.9
click at [578, 293] on div "244 298 262 292 272 232 284 282 294 260" at bounding box center [350, 179] width 701 height 286
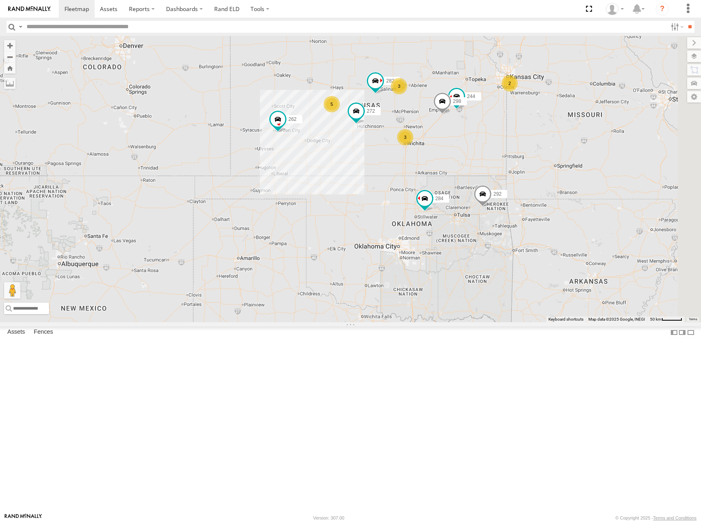
drag, startPoint x: 624, startPoint y: 133, endPoint x: 691, endPoint y: 171, distance: 77.5
click at [573, 244] on div "244 298 262 292 272 232 284 282 294 260 5 3 2 3" at bounding box center [350, 179] width 701 height 286
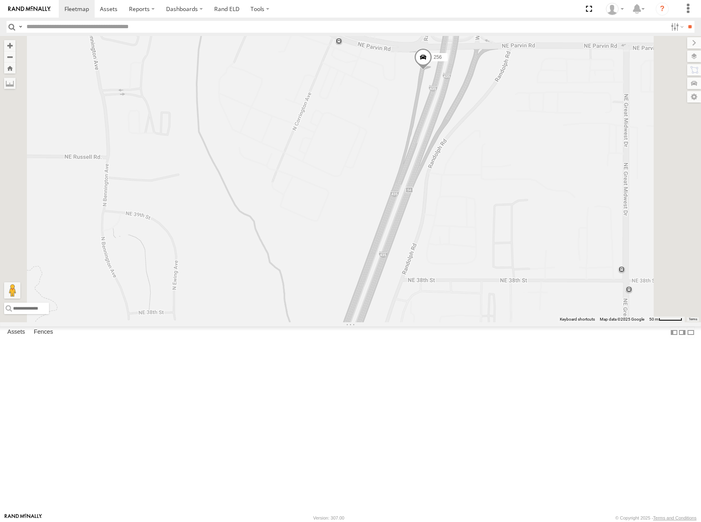
drag, startPoint x: 527, startPoint y: 107, endPoint x: 532, endPoint y: 175, distance: 68.7
click at [532, 175] on div "244 298 262 292 272 232 284 282 294 260 288 256 296 302" at bounding box center [350, 179] width 701 height 286
click at [432, 71] on span at bounding box center [423, 60] width 18 height 22
click at [434, 62] on label at bounding box center [426, 59] width 16 height 6
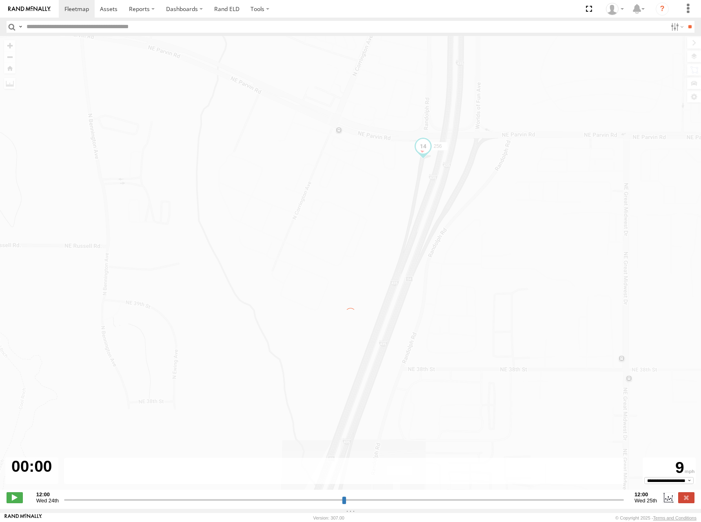
type input "**********"
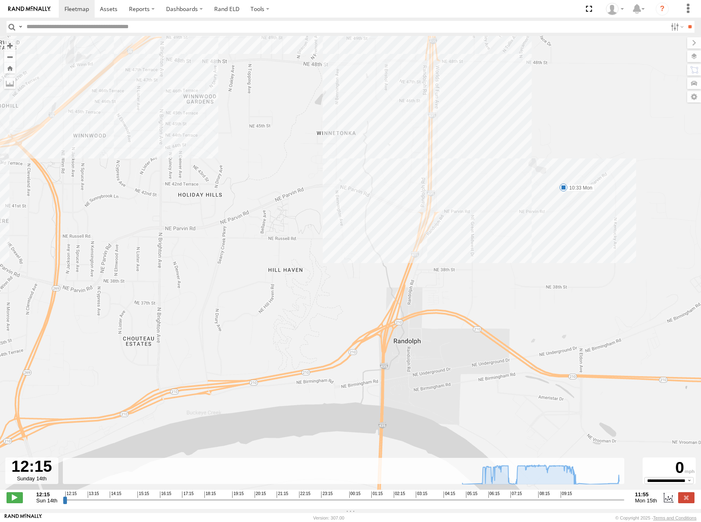
click at [510, 187] on div "256 07:09 Mon 07:13 Mon 10:33 Mon" at bounding box center [350, 267] width 701 height 462
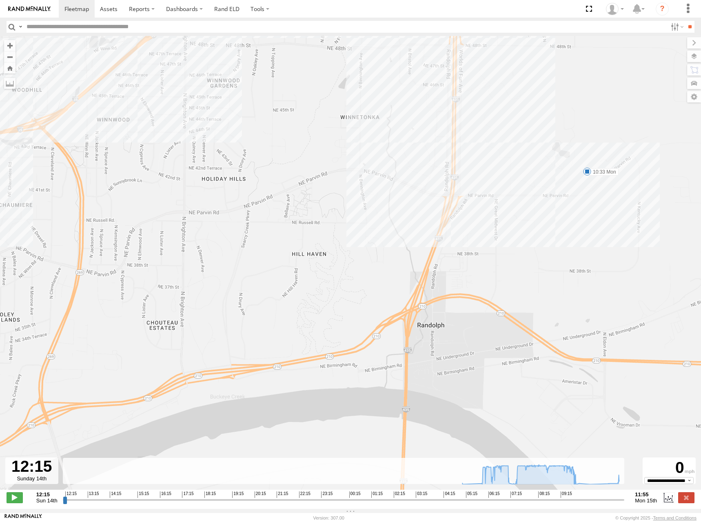
drag, startPoint x: 303, startPoint y: 149, endPoint x: 338, endPoint y: 123, distance: 43.9
click at [338, 123] on div "256 07:09 Mon 07:13 Mon 10:33 Mon" at bounding box center [350, 267] width 701 height 462
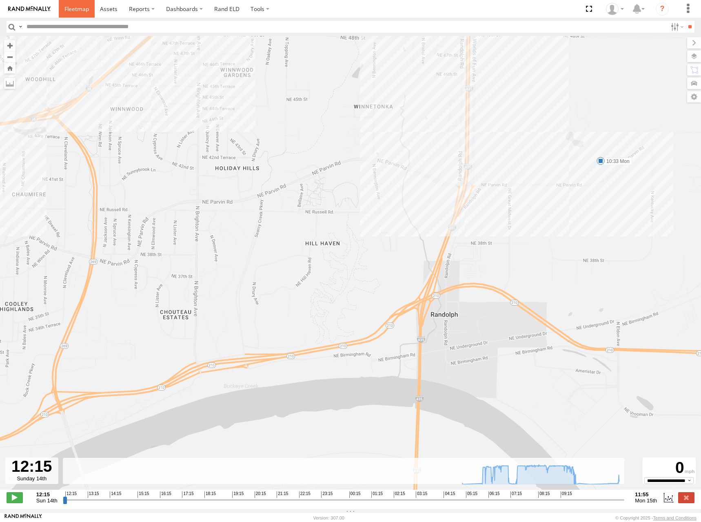
click at [78, 11] on span at bounding box center [77, 9] width 24 height 8
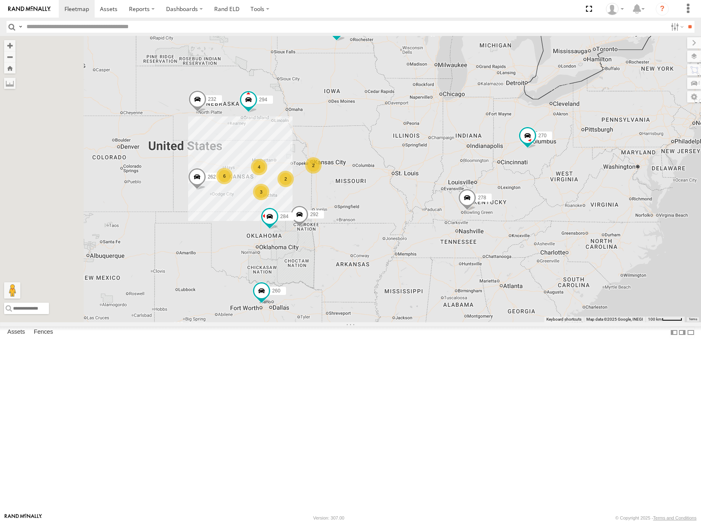
drag, startPoint x: 482, startPoint y: 263, endPoint x: 530, endPoint y: 245, distance: 51.7
click at [530, 245] on div "304 260 6 4 2 270 262 2 292 3 232 284 278 294" at bounding box center [350, 179] width 701 height 286
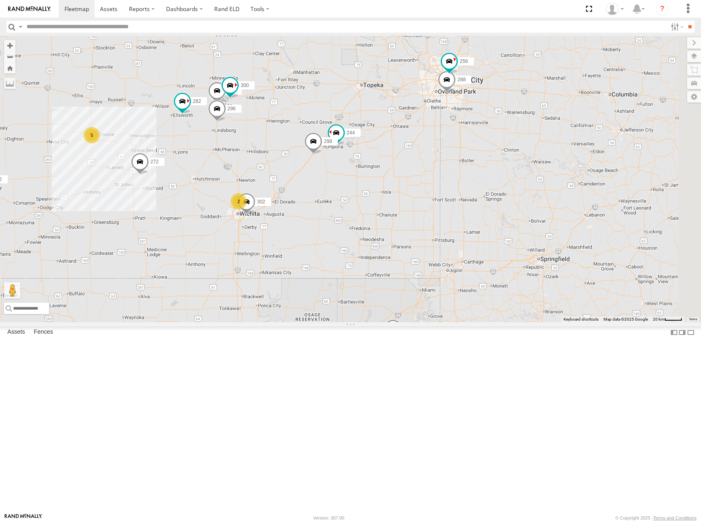
drag, startPoint x: 549, startPoint y: 164, endPoint x: 487, endPoint y: 293, distance: 143.5
click at [487, 293] on div "304 260 270 262 292 232 284 278 294 5 300 244 298 288 272 2 256 296 264 302 282" at bounding box center [350, 179] width 701 height 286
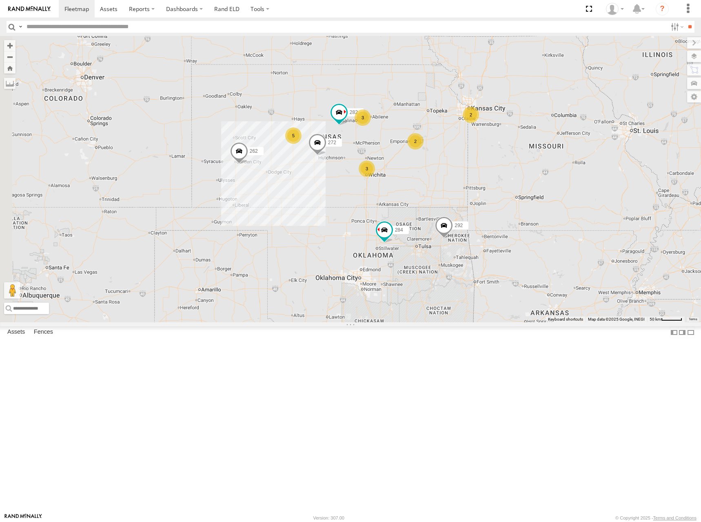
drag, startPoint x: 402, startPoint y: 179, endPoint x: 459, endPoint y: 172, distance: 57.5
click at [459, 172] on div "304 260 270 262 292 232 284 278 294 272 282 5 3 2 2 3" at bounding box center [350, 179] width 701 height 286
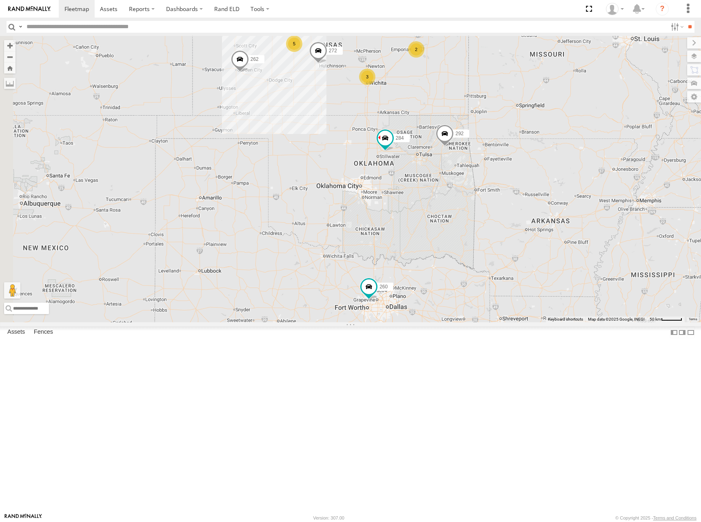
drag, startPoint x: 553, startPoint y: 304, endPoint x: 554, endPoint y: 201, distance: 102.9
click at [554, 201] on div "304 260 270 262 292 232 284 278 294 272 282 5 3 2 2 3" at bounding box center [350, 179] width 701 height 286
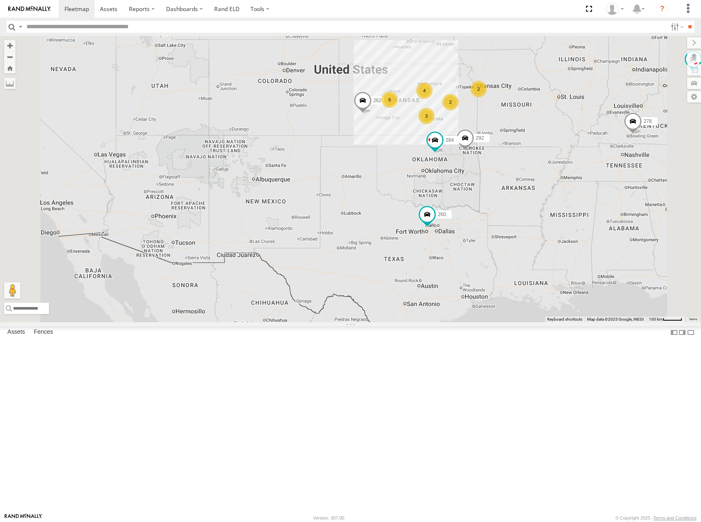
drag, startPoint x: 525, startPoint y: 197, endPoint x: 507, endPoint y: 237, distance: 43.5
click at [507, 237] on div "304 260 270 262 292 232 284 278 294 6 4 2 2 3" at bounding box center [350, 179] width 701 height 286
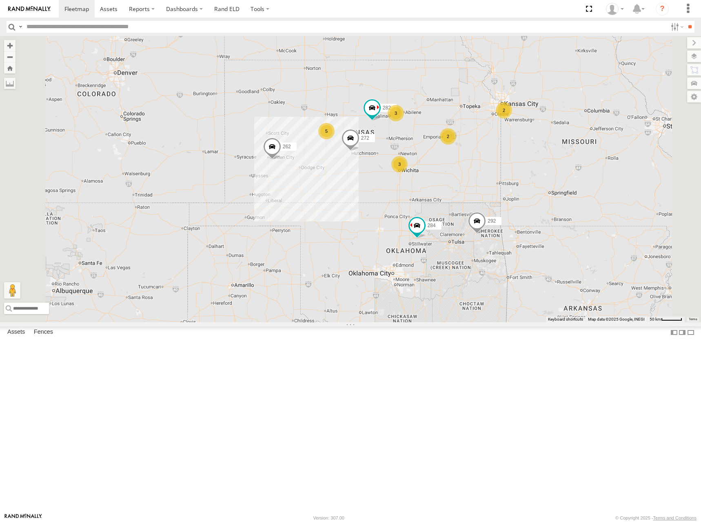
drag, startPoint x: 495, startPoint y: 169, endPoint x: 521, endPoint y: 162, distance: 26.2
click at [523, 163] on div "304 260 270 262 292 232 284 278 294 5 3 2 2 272 3 282" at bounding box center [350, 179] width 701 height 286
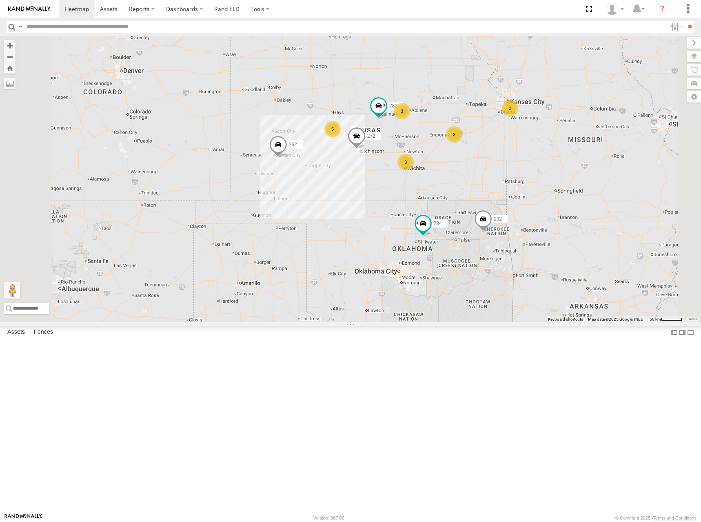
drag, startPoint x: 486, startPoint y: 167, endPoint x: 483, endPoint y: 164, distance: 4.6
click at [483, 164] on div "304 260 270 262 292 232 284 278 294 5 3 2 2 272 3 282" at bounding box center [350, 179] width 701 height 286
click at [514, 155] on div "304 260 270 262 292 232 284 278 294 5 3 2 2 272 3 282" at bounding box center [350, 179] width 701 height 286
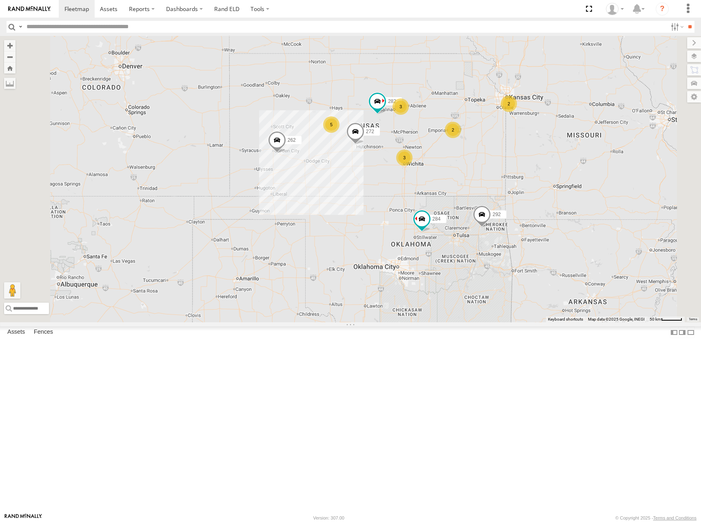
click at [516, 171] on div "304 260 270 262 292 232 284 278 294 5 3 2 2 272 3 282" at bounding box center [350, 179] width 701 height 286
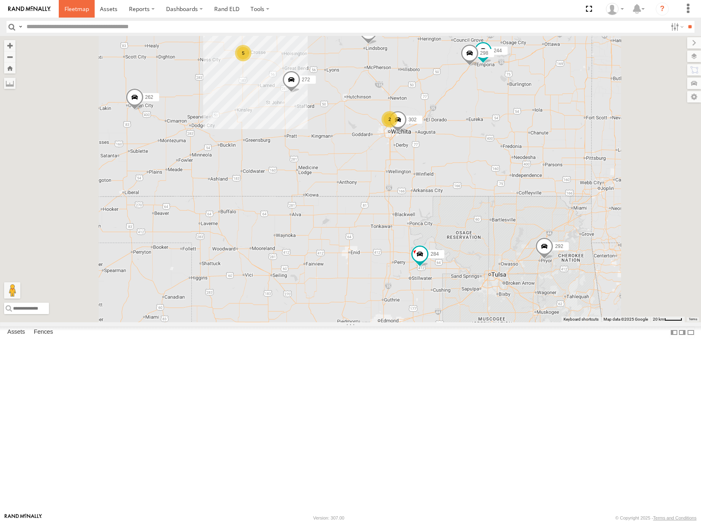
click at [69, 7] on span at bounding box center [77, 9] width 24 height 8
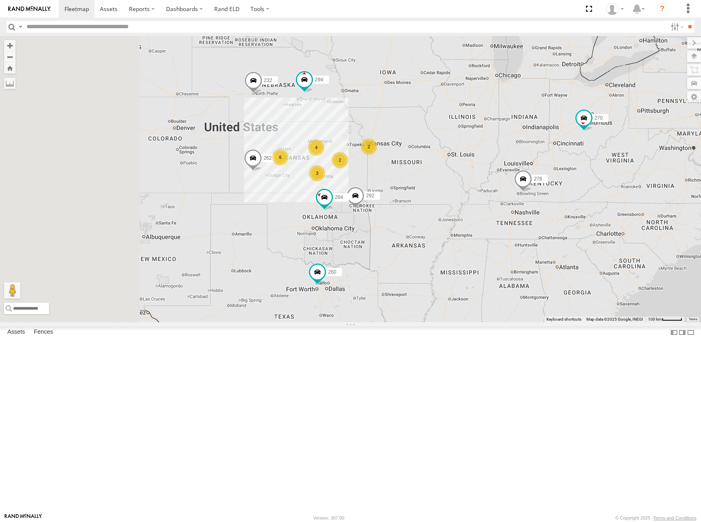
drag, startPoint x: 415, startPoint y: 207, endPoint x: 502, endPoint y: 168, distance: 95.0
click at [502, 168] on div "304 260 6 4 2 270 262 2 292 3 232 284 278 294" at bounding box center [350, 179] width 701 height 286
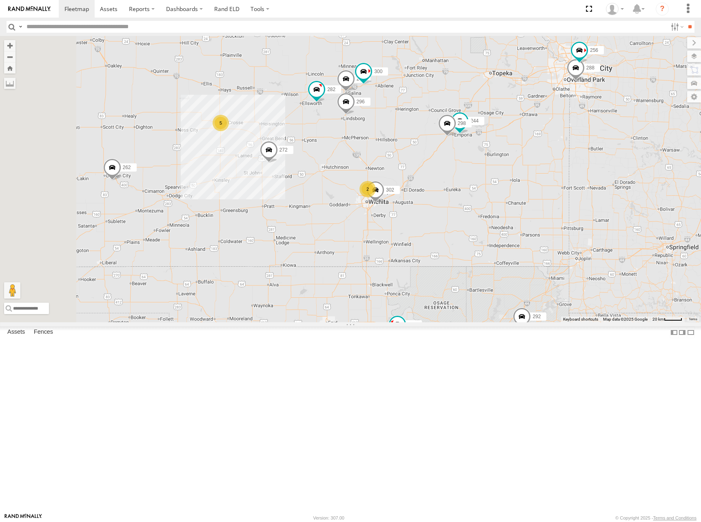
drag, startPoint x: 443, startPoint y: 240, endPoint x: 467, endPoint y: 144, distance: 99.2
click at [467, 144] on div "304 260 270 262 292 232 284 278 294 272 296 282 5 300 244 298 288 2 256 264 302" at bounding box center [350, 179] width 701 height 286
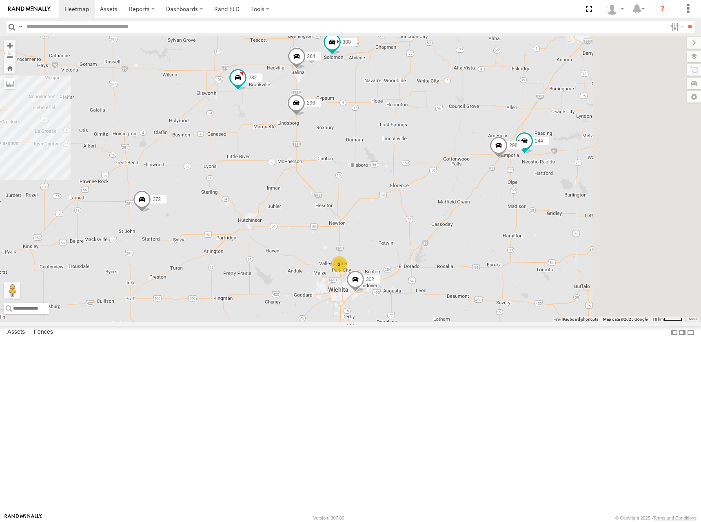
drag, startPoint x: 518, startPoint y: 192, endPoint x: 489, endPoint y: 189, distance: 29.5
click at [489, 189] on div "304 260 270 262 292 232 284 278 294 272 296 282 300 244 298 288 256 264 302 2" at bounding box center [350, 179] width 701 height 286
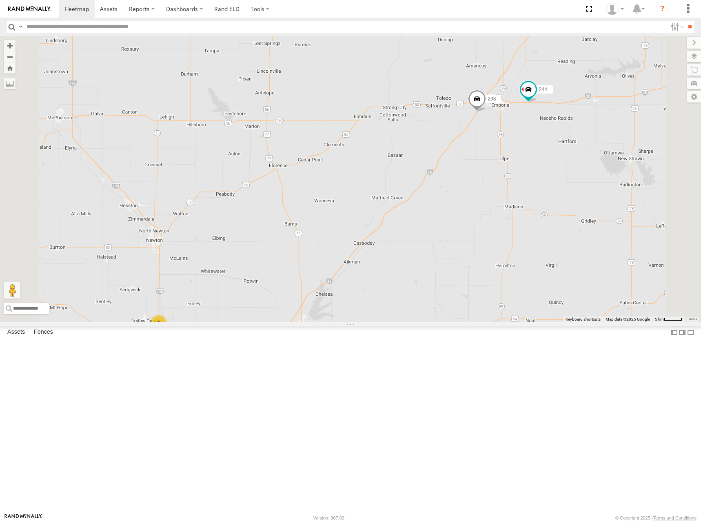
drag, startPoint x: 523, startPoint y: 264, endPoint x: 518, endPoint y: 263, distance: 4.6
click at [518, 263] on div "304 260 270 262 292 232 284 278 294 272 296 282 300 244 298 288 256 264 302 2" at bounding box center [350, 179] width 701 height 286
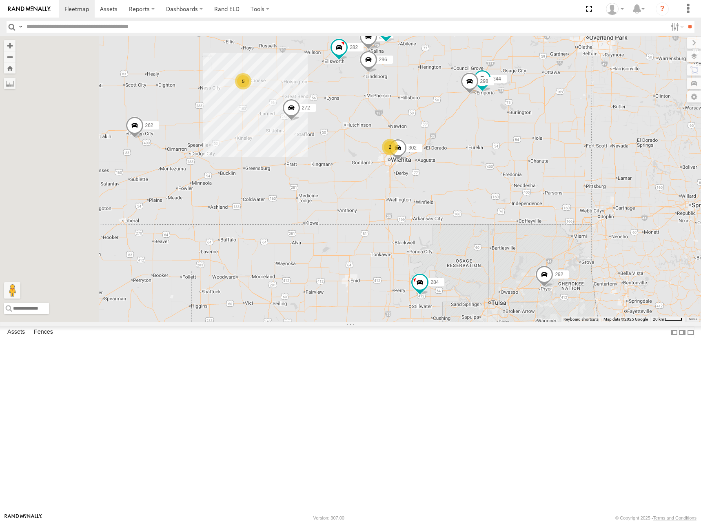
drag, startPoint x: 488, startPoint y: 287, endPoint x: 534, endPoint y: 219, distance: 81.8
click at [534, 219] on div "304 260 270 262 292 232 284 278 294 272 296 282 300 244 298 288 256 264 302 5 2" at bounding box center [350, 179] width 701 height 286
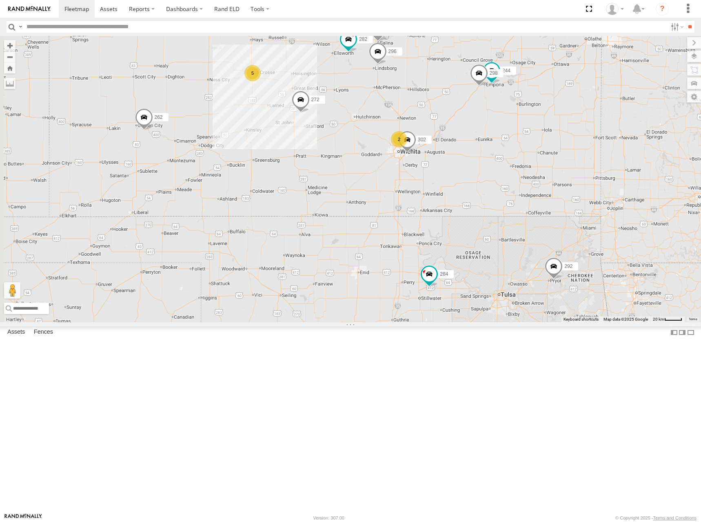
drag, startPoint x: 544, startPoint y: 195, endPoint x: 550, endPoint y: 188, distance: 9.0
click at [550, 188] on div "304 260 270 262 292 232 284 278 294 272 296 282 300 244 298 288 256 264 302 5 2" at bounding box center [350, 179] width 701 height 286
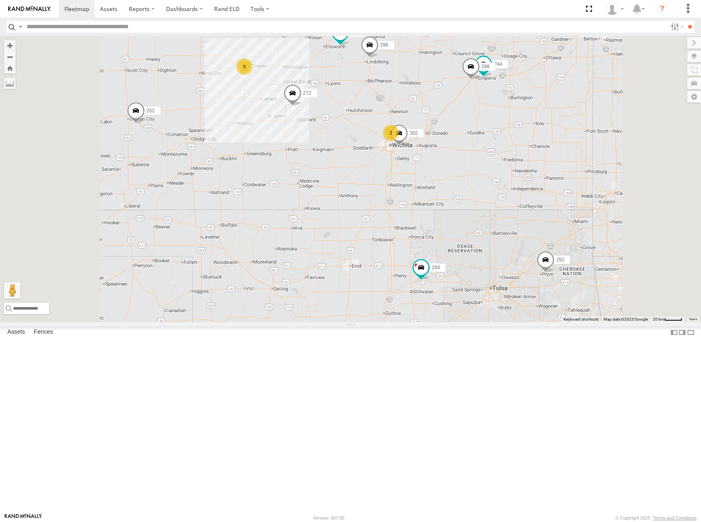
drag, startPoint x: 462, startPoint y: 175, endPoint x: 474, endPoint y: 180, distance: 13.0
click at [474, 180] on div "304 260 270 262 292 232 284 278 294 272 296 282 300 244 298 288 256 264 302 5 2" at bounding box center [350, 179] width 701 height 286
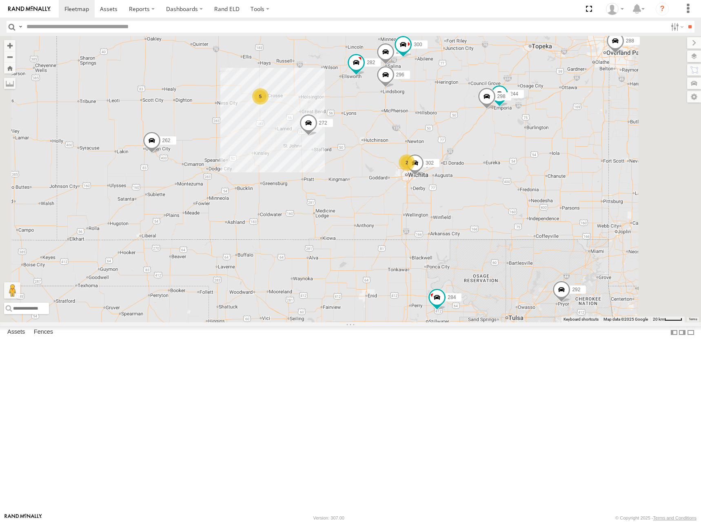
drag, startPoint x: 530, startPoint y: 158, endPoint x: 547, endPoint y: 189, distance: 34.7
click at [547, 189] on div "304 260 270 262 292 232 284 278 294 272 296 282 300 244 298 288 256 264 302 5 2" at bounding box center [350, 179] width 701 height 286
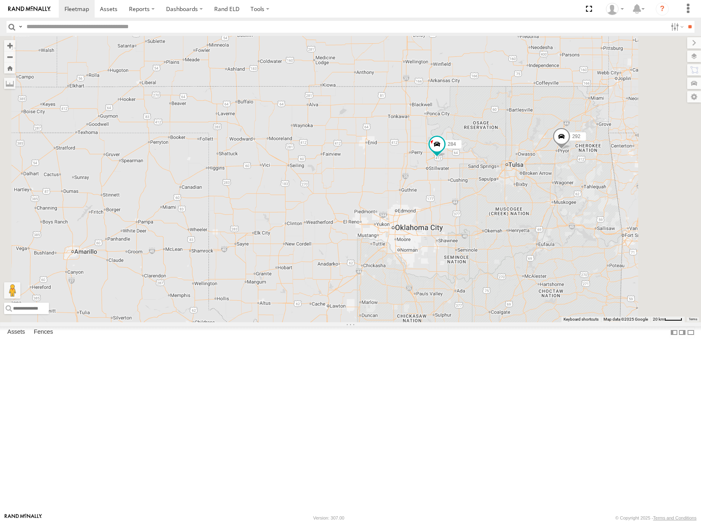
drag, startPoint x: 556, startPoint y: 322, endPoint x: 555, endPoint y: 117, distance: 205.4
click at [554, 127] on div "304 260 270 262 292 232 284 278 294 272 296 282 300 244 298 288 256 264 302 5 2" at bounding box center [350, 179] width 701 height 286
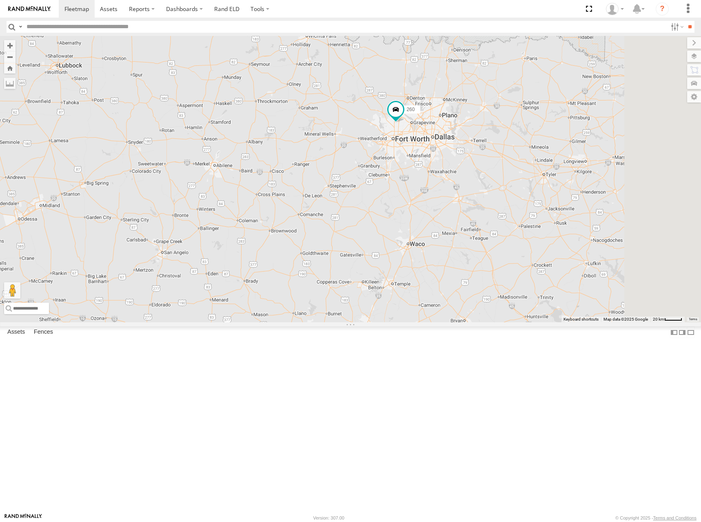
drag, startPoint x: 512, startPoint y: 293, endPoint x: 497, endPoint y: 297, distance: 15.8
click at [497, 297] on div "304 260 270 262 292 232 284 278 294 272 296 282 300 244 298 288 256 264 302 5 2" at bounding box center [350, 179] width 701 height 286
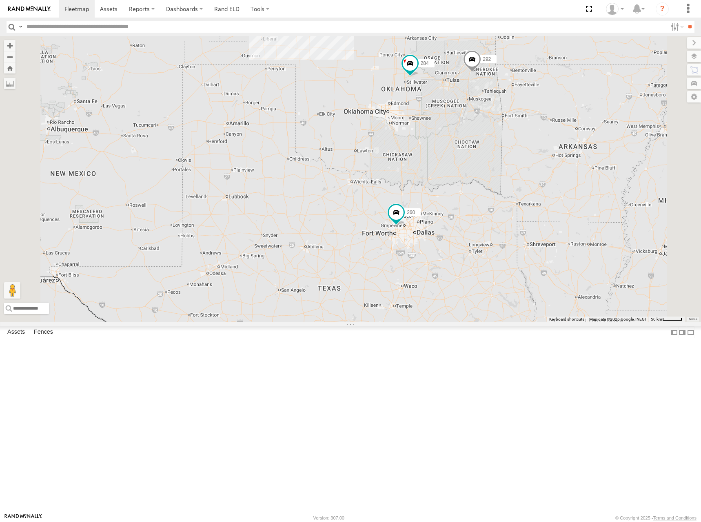
drag, startPoint x: 552, startPoint y: 111, endPoint x: 549, endPoint y: 231, distance: 120.1
click at [549, 231] on div "304 260 270 262 292 232 284 278 294 272 296 282 300 244 298 288 256 264 302" at bounding box center [350, 179] width 701 height 286
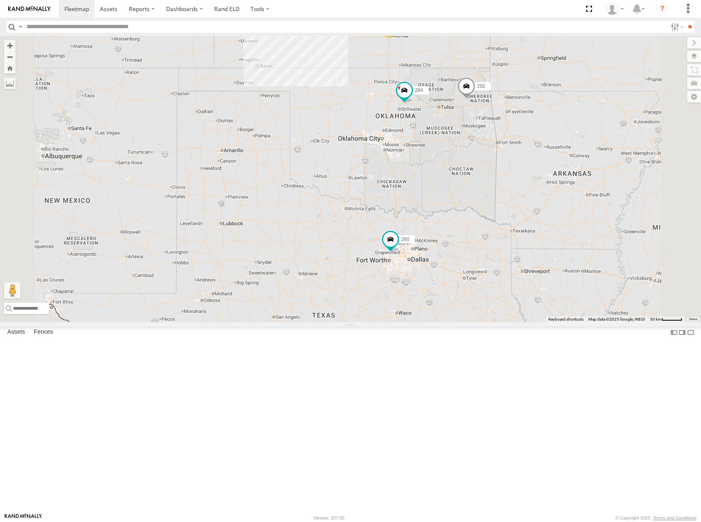
drag, startPoint x: 557, startPoint y: 124, endPoint x: 552, endPoint y: 130, distance: 7.5
click at [552, 130] on div "304 260 270 262 292 232 284 278 294 272 296 282 5 2 2 2 3" at bounding box center [350, 179] width 701 height 286
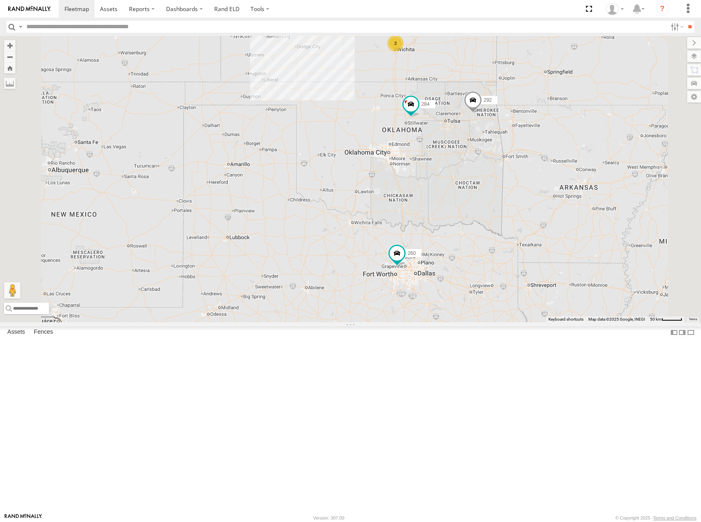
drag, startPoint x: 489, startPoint y: 93, endPoint x: 493, endPoint y: 111, distance: 17.9
click at [493, 111] on div "304 260 270 262 292 232 284 278 294 272 296 282 5 2 2 2 3" at bounding box center [350, 179] width 701 height 286
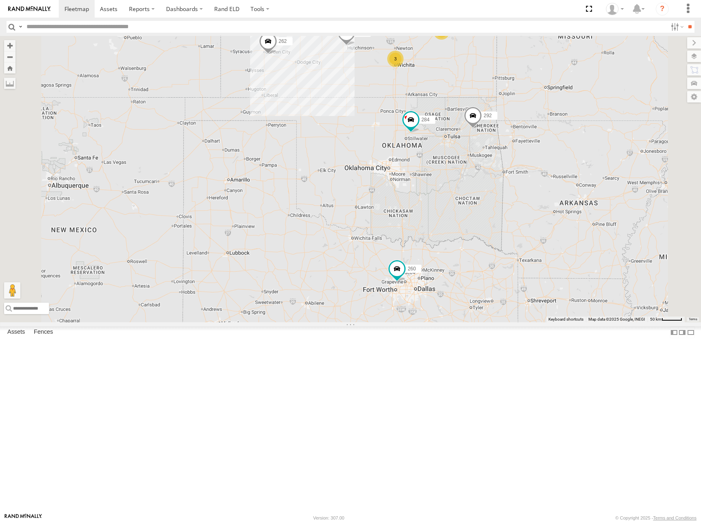
drag, startPoint x: 528, startPoint y: 65, endPoint x: 556, endPoint y: 86, distance: 35.6
click at [528, 90] on div "304 260 270 262 292 232 284 278 294 272 296 282 5 2 2 2 3" at bounding box center [350, 179] width 701 height 286
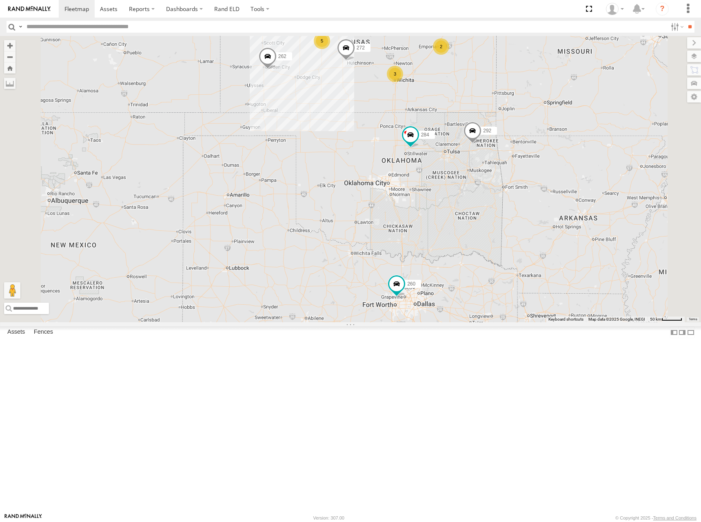
drag, startPoint x: 526, startPoint y: 73, endPoint x: 525, endPoint y: 78, distance: 4.6
click at [525, 78] on div "304 260 270 262 292 232 284 278 294 272 296 282 5 2 2 2 3" at bounding box center [350, 179] width 701 height 286
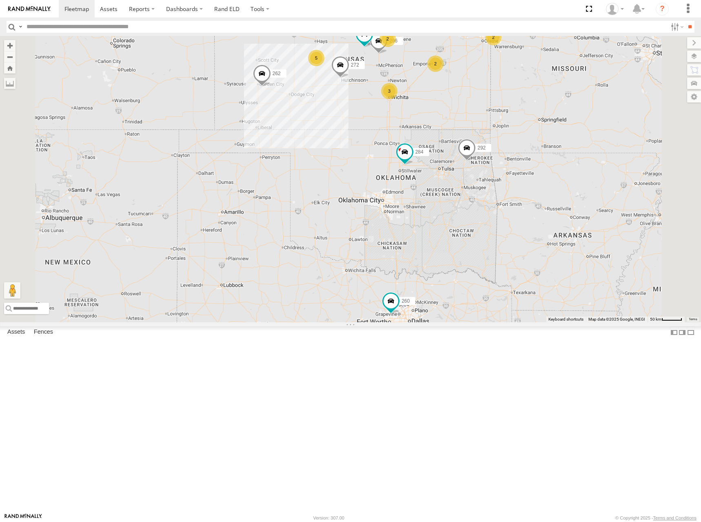
drag, startPoint x: 499, startPoint y: 88, endPoint x: 493, endPoint y: 107, distance: 19.2
click at [493, 107] on div "304 260 270 262 292 232 284 278 294 272 296 282 5 2 2 2 3" at bounding box center [350, 179] width 701 height 286
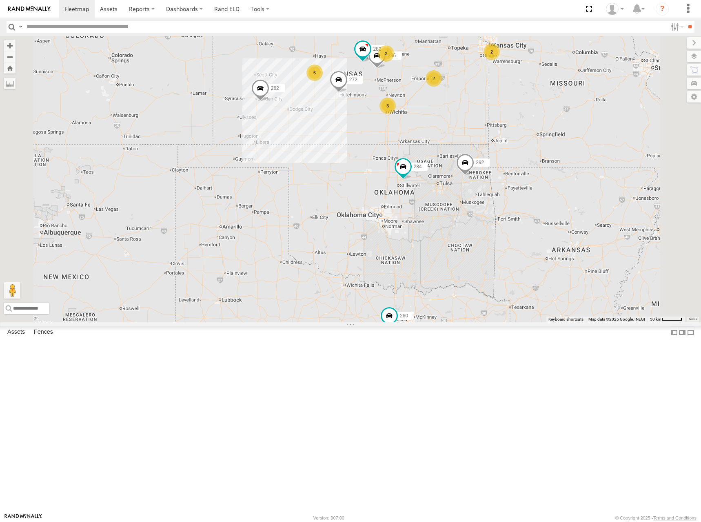
drag, startPoint x: 485, startPoint y: 88, endPoint x: 485, endPoint y: 104, distance: 15.5
click at [485, 104] on div "304 260 270 262 292 232 284 278 294 272 296 282 5 2 2 2 3" at bounding box center [350, 179] width 701 height 286
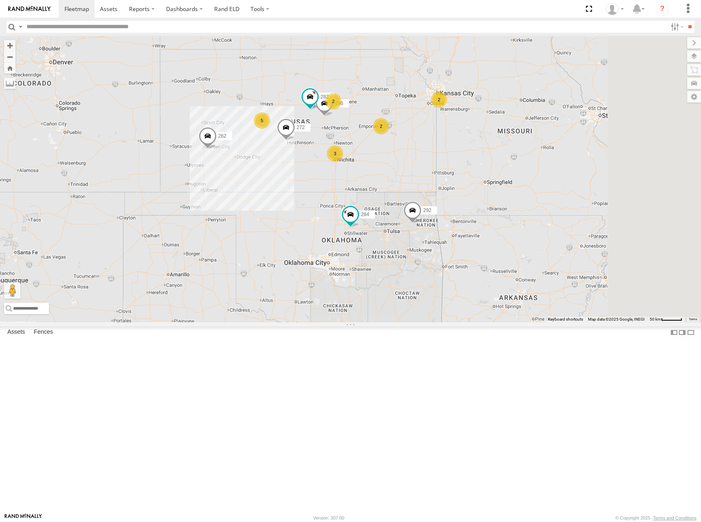
drag, startPoint x: 519, startPoint y: 116, endPoint x: 462, endPoint y: 148, distance: 66.0
click at [462, 148] on div "304 260 270 262 292 232 284 278 294 272 296 282 5 2 2 2 3" at bounding box center [350, 179] width 701 height 286
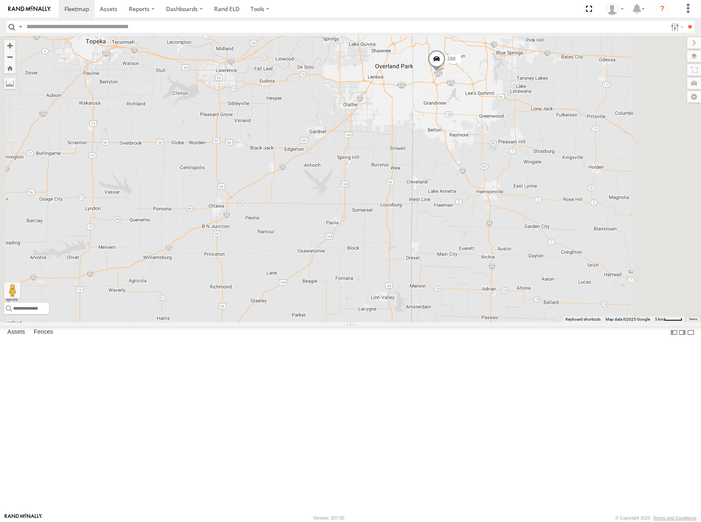
drag, startPoint x: 494, startPoint y: 118, endPoint x: 494, endPoint y: 151, distance: 32.7
click at [494, 151] on div "304 260 270 262 292 232 284 278 294 272 296 282 244 298 288 256" at bounding box center [350, 179] width 701 height 286
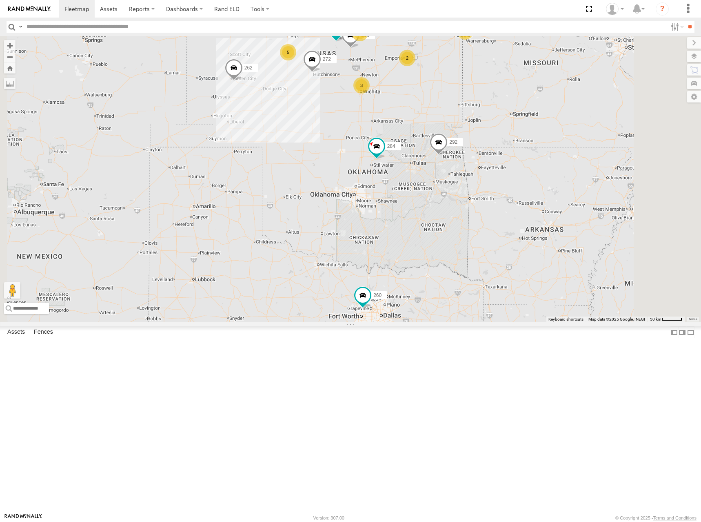
drag, startPoint x: 492, startPoint y: 80, endPoint x: 504, endPoint y: 101, distance: 24.0
click at [504, 101] on div "304 260 270 262 292 232 284 278 294 272 296 282 5 2 2 2 3" at bounding box center [350, 179] width 701 height 286
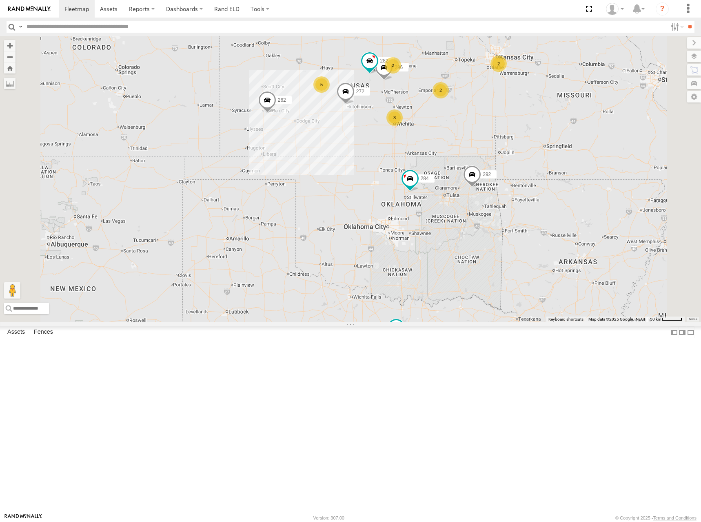
drag, startPoint x: 417, startPoint y: 78, endPoint x: 450, endPoint y: 111, distance: 46.8
click at [450, 111] on div "304 260 270 262 292 232 284 278 294 272 296 282 5 2 2 2 3" at bounding box center [350, 179] width 701 height 286
drag, startPoint x: 480, startPoint y: 116, endPoint x: 476, endPoint y: 118, distance: 4.7
click at [476, 118] on div "304 260 270 262 292 232 284 278 294 272 296 282 5 2 2 2 3" at bounding box center [350, 179] width 701 height 286
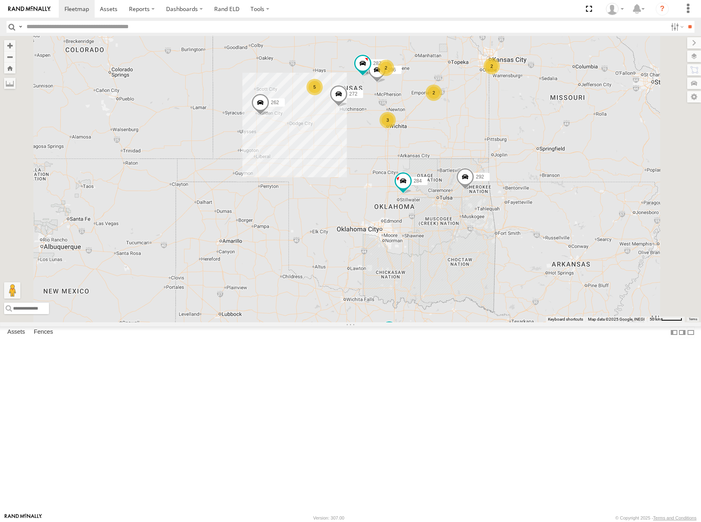
drag, startPoint x: 510, startPoint y: 131, endPoint x: 502, endPoint y: 131, distance: 8.2
click at [502, 131] on div "304 260 270 262 292 232 284 278 294 272 296 282 5 2 2 2 3" at bounding box center [350, 179] width 701 height 286
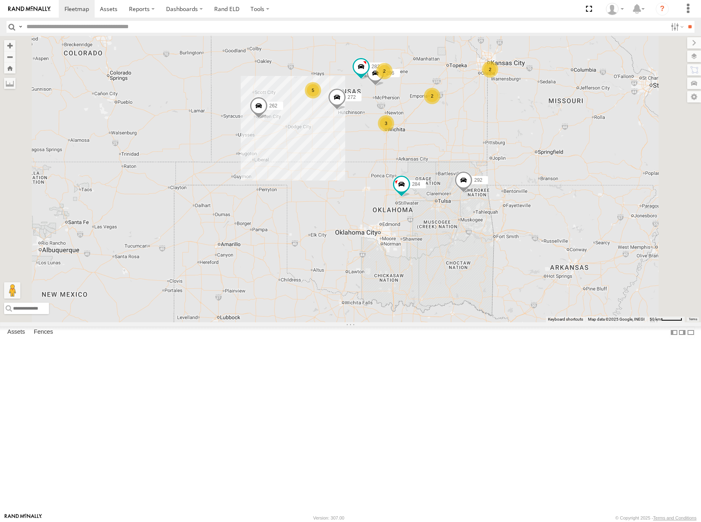
drag, startPoint x: 482, startPoint y: 113, endPoint x: 490, endPoint y: 119, distance: 10.5
click at [490, 119] on div "304 260 270 262 292 232 284 278 294 272 296 282 5 2 2 2 3" at bounding box center [350, 179] width 701 height 286
click at [474, 130] on div "304 260 270 262 292 232 284 278 294 272 296 282 5 2 2 2 3" at bounding box center [350, 179] width 701 height 286
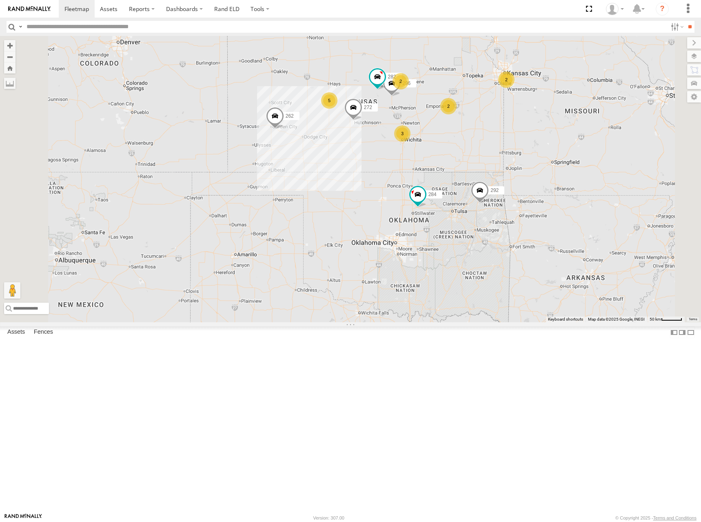
drag, startPoint x: 432, startPoint y: 136, endPoint x: 447, endPoint y: 145, distance: 17.6
click at [447, 145] on div "304 260 270 262 292 232 284 278 294 272 296 282 5 2 2 2 3" at bounding box center [350, 179] width 701 height 286
drag, startPoint x: 466, startPoint y: 153, endPoint x: 486, endPoint y: 157, distance: 20.0
click at [486, 157] on div "304 260 270 262 292 232 284 278 294 272 296 282 5 2 2 2 3" at bounding box center [350, 179] width 701 height 286
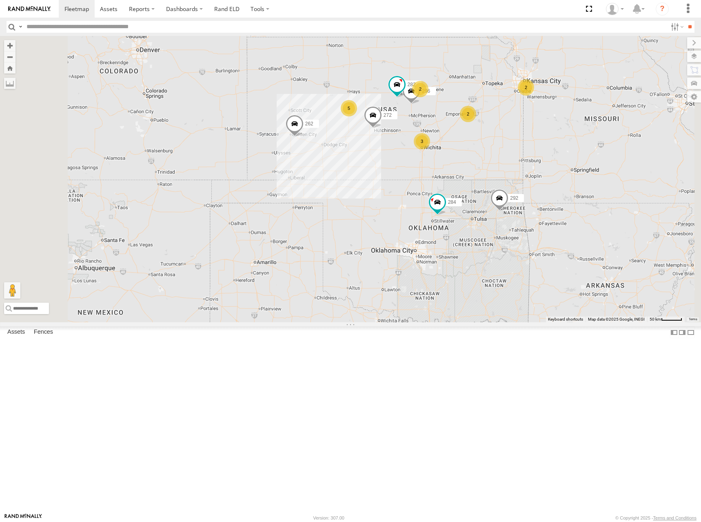
drag, startPoint x: 530, startPoint y: 144, endPoint x: 534, endPoint y: 149, distance: 6.6
click at [534, 149] on div "304 260 270 262 292 232 284 278 294 272 296 282 5 2 2 2 3" at bounding box center [350, 179] width 701 height 286
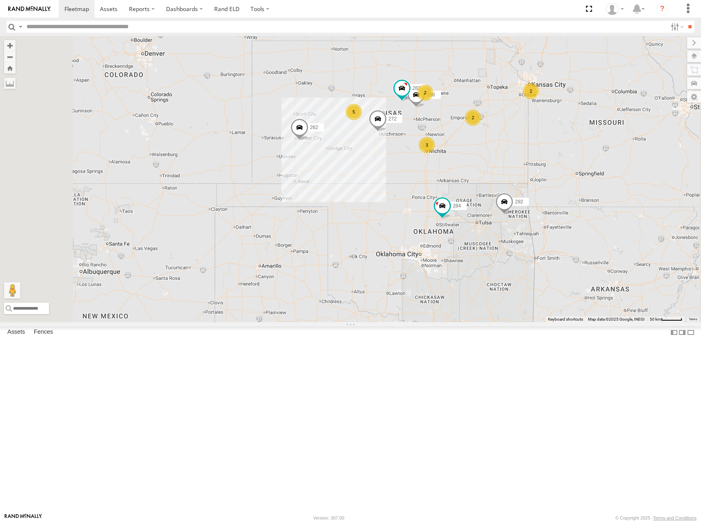
drag, startPoint x: 576, startPoint y: 147, endPoint x: 580, endPoint y: 155, distance: 8.6
click at [580, 155] on div "304 260 270 262 292 232 284 278 294 272 296 282 5 2 2 2 3" at bounding box center [350, 179] width 701 height 286
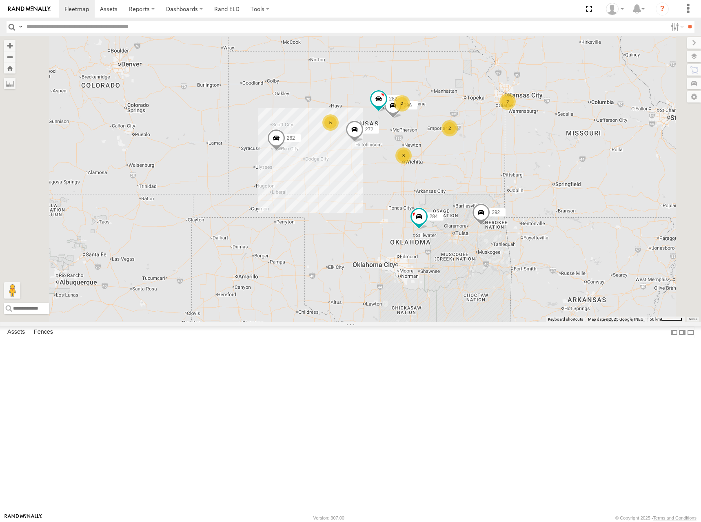
drag, startPoint x: 596, startPoint y: 150, endPoint x: 567, endPoint y: 154, distance: 28.8
click at [567, 154] on div "304 260 270 262 292 232 284 278 294 272 296 282 5 2 2 2 3" at bounding box center [350, 179] width 701 height 286
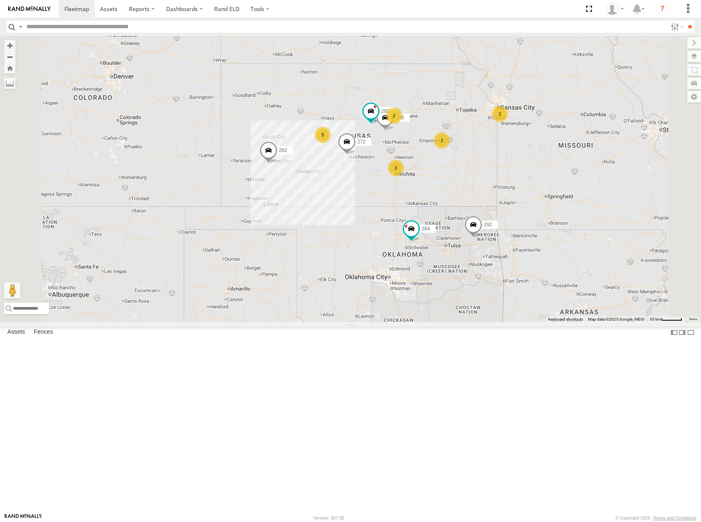
drag, startPoint x: 552, startPoint y: 189, endPoint x: 547, endPoint y: 147, distance: 42.3
click at [547, 147] on div "304 260 270 262 292 232 284 278 294 272 296 282 5 2 2 2 3" at bounding box center [350, 179] width 701 height 286
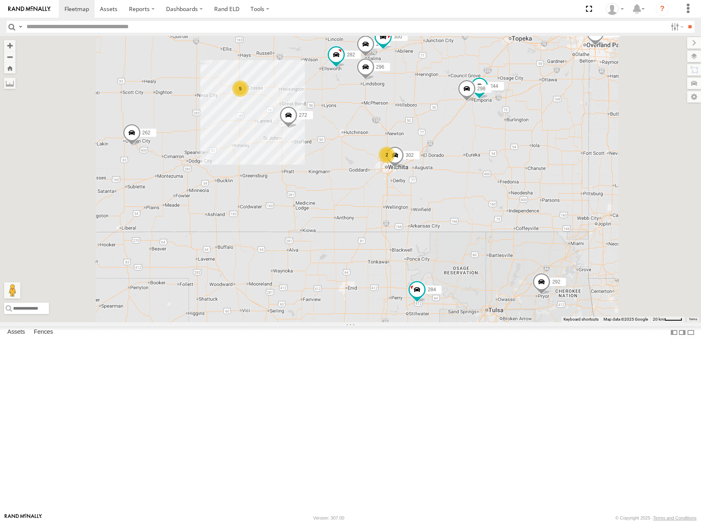
drag, startPoint x: 517, startPoint y: 227, endPoint x: 526, endPoint y: 227, distance: 9.0
click at [526, 227] on div "304 260 270 262 292 232 284 278 294 272 296 282 5 300 244 298 288 2 256 264 302" at bounding box center [350, 179] width 701 height 286
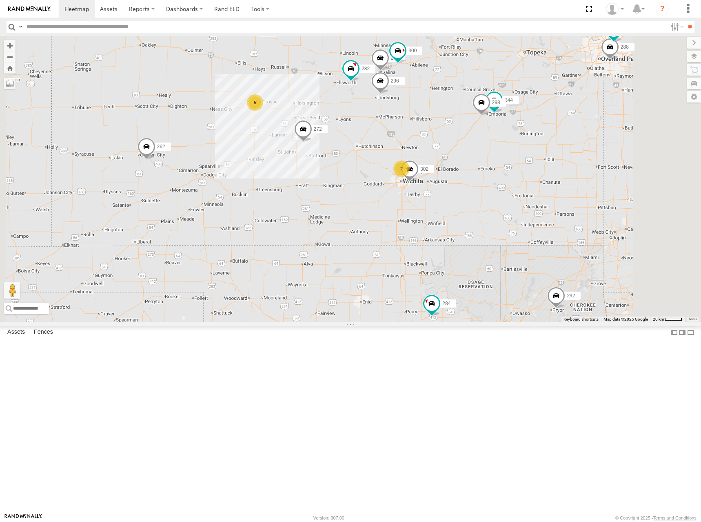
drag, startPoint x: 512, startPoint y: 213, endPoint x: 532, endPoint y: 233, distance: 28.6
click at [532, 233] on div "304 260 270 262 292 232 284 278 294 272 296 282 5 300 244 298 288 2 256 264 302" at bounding box center [350, 179] width 701 height 286
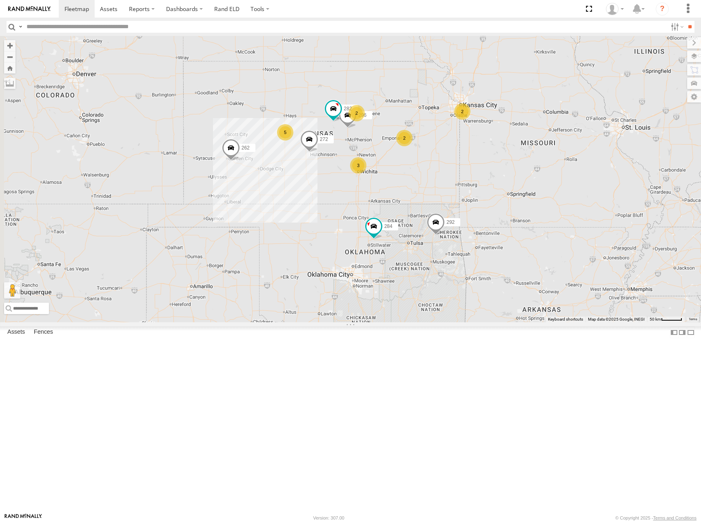
drag, startPoint x: 550, startPoint y: 160, endPoint x: 492, endPoint y: 182, distance: 62.2
click at [492, 182] on div "304 260 270 262 292 232 284 278 294 272 296 282 5 2 2 2 3" at bounding box center [350, 179] width 701 height 286
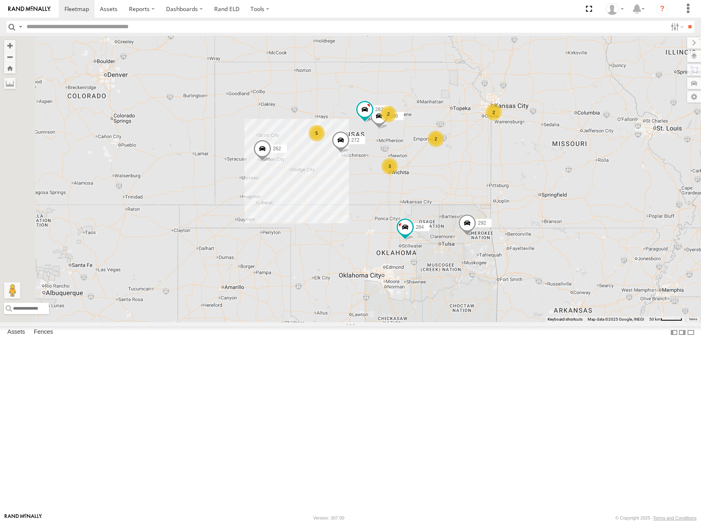
drag, startPoint x: 439, startPoint y: 187, endPoint x: 469, endPoint y: 170, distance: 34.7
click at [469, 170] on div "304 260 270 262 292 232 284 278 294 272 296 282 5 2 2 2 3" at bounding box center [350, 179] width 701 height 286
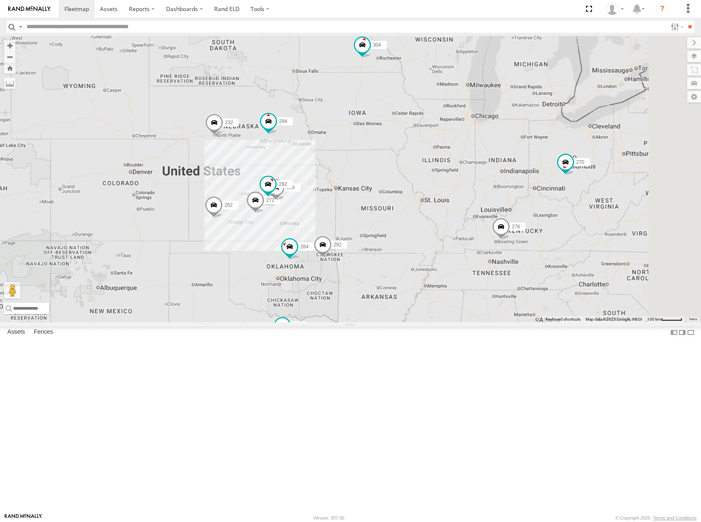
drag, startPoint x: 612, startPoint y: 138, endPoint x: 464, endPoint y: 230, distance: 174.0
click at [464, 230] on div "304 260 270 262 292 232 284 278 294 272 296 282" at bounding box center [350, 179] width 701 height 286
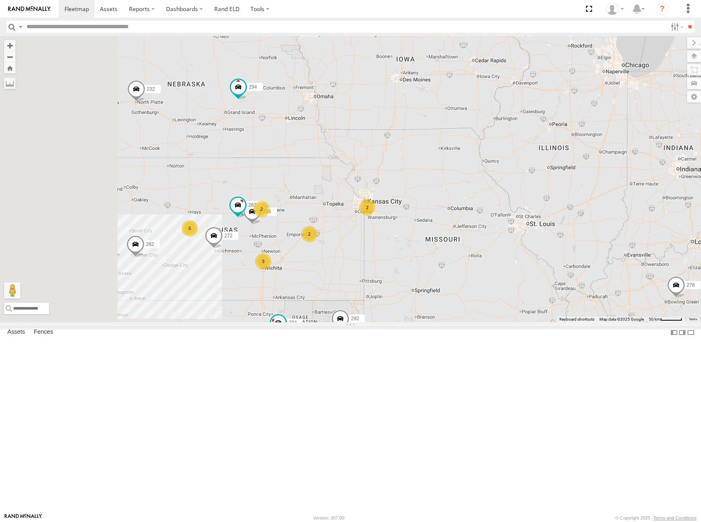
drag, startPoint x: 414, startPoint y: 263, endPoint x: 596, endPoint y: 171, distance: 204.1
click at [595, 171] on div "304 260 270 262 292 232 284 278 294 5 2 2 2 272 3 296 282" at bounding box center [350, 179] width 701 height 286
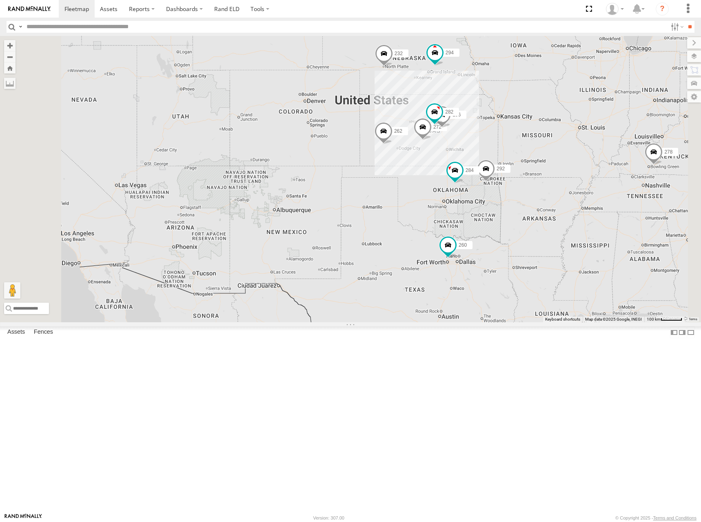
drag, startPoint x: 540, startPoint y: 186, endPoint x: 538, endPoint y: 191, distance: 5.2
click at [538, 191] on div "304 260 270 262 292 232 284 278 294 272 296 282" at bounding box center [350, 179] width 701 height 286
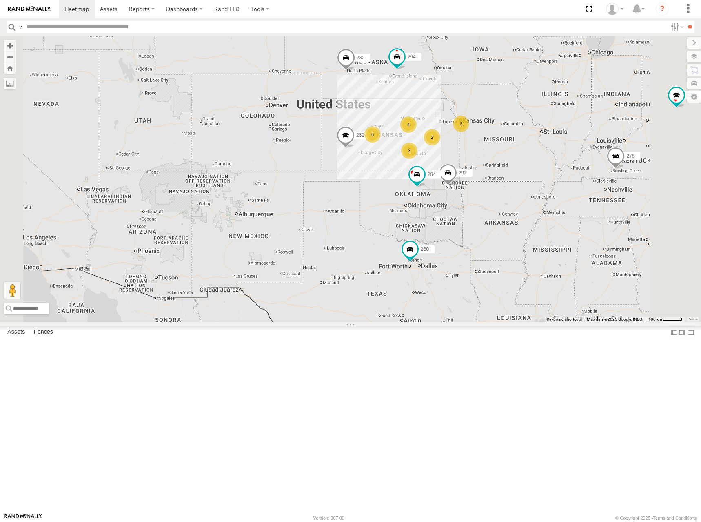
drag, startPoint x: 590, startPoint y: 170, endPoint x: 553, endPoint y: 167, distance: 36.5
click at [553, 167] on div "304 260 270 262 292 232 284 278 294 6 4 2 2 3" at bounding box center [350, 179] width 701 height 286
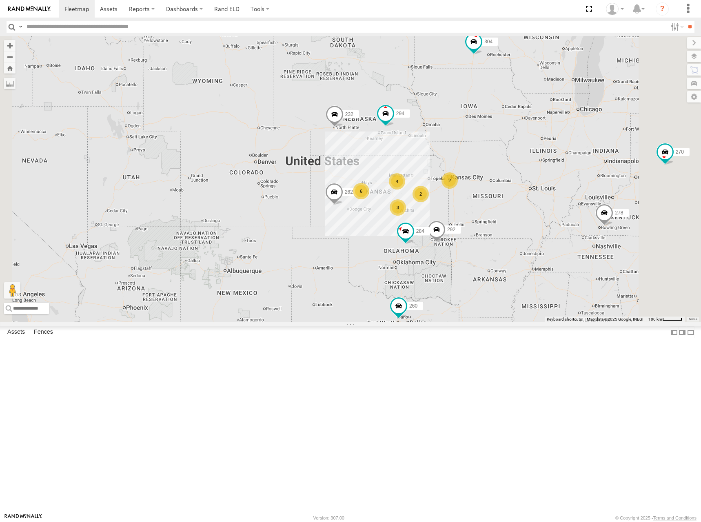
drag, startPoint x: 518, startPoint y: 98, endPoint x: 507, endPoint y: 158, distance: 61.5
click at [507, 158] on div "304 260 270 262 292 232 284 278 294 6 4 2 2 3" at bounding box center [350, 179] width 701 height 286
drag, startPoint x: 574, startPoint y: 176, endPoint x: 556, endPoint y: 212, distance: 40.4
click at [556, 212] on div "304 260 270 262 292 232 284 278 294 6 4 2 2 3" at bounding box center [350, 179] width 701 height 286
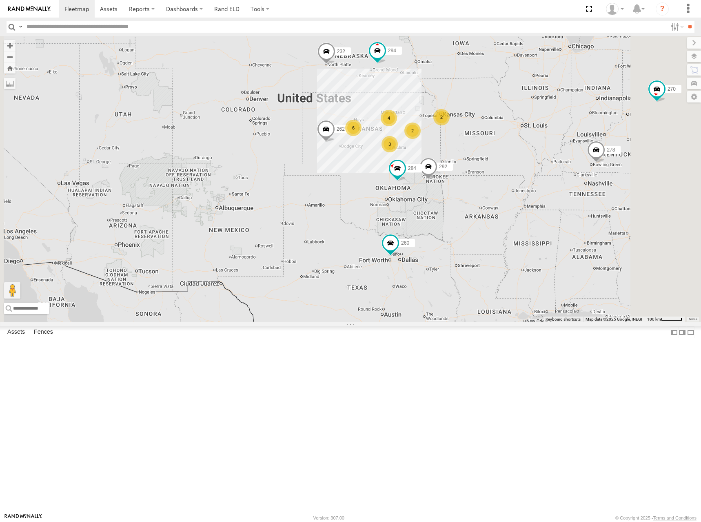
drag, startPoint x: 495, startPoint y: 320, endPoint x: 511, endPoint y: 196, distance: 125.1
click at [511, 196] on div "304 260 270 262 292 232 284 278 294 6 4 2 2 3" at bounding box center [350, 179] width 701 height 286
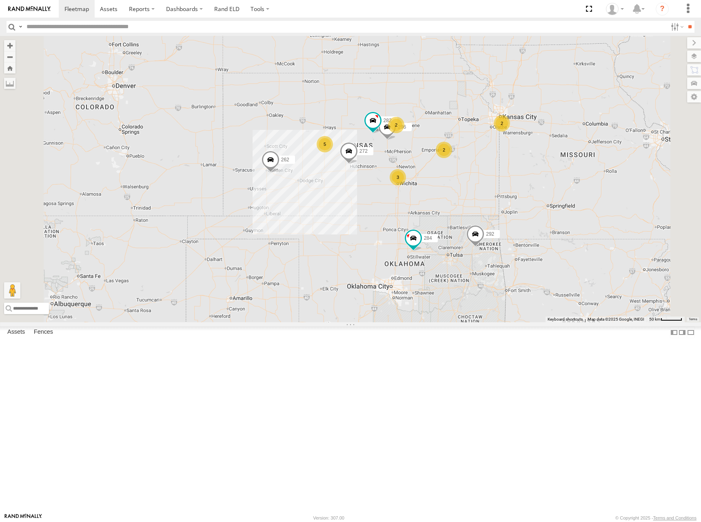
drag, startPoint x: 486, startPoint y: 193, endPoint x: 488, endPoint y: 186, distance: 7.1
click at [488, 186] on div "304 260 270 262 292 232 284 278 294 5 2 2 2 272 3 296 282" at bounding box center [350, 179] width 701 height 286
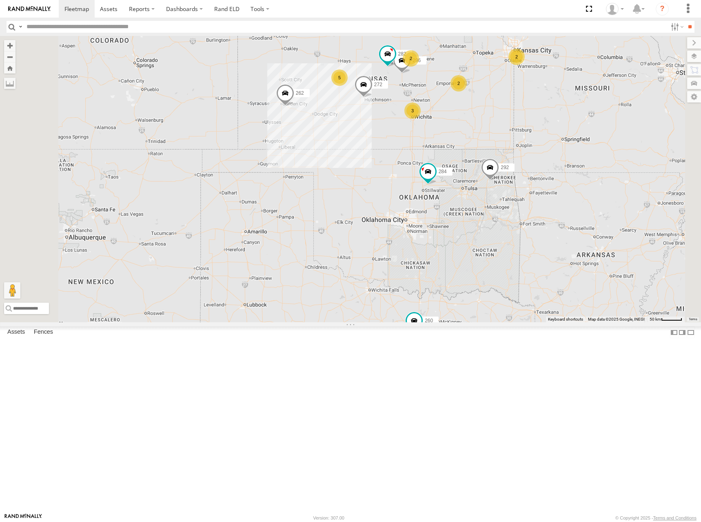
drag, startPoint x: 542, startPoint y: 279, endPoint x: 553, endPoint y: 224, distance: 56.6
click at [553, 224] on div "304 260 270 262 292 232 284 278 294 5 2 2 2 272 3 296 282" at bounding box center [350, 179] width 701 height 286
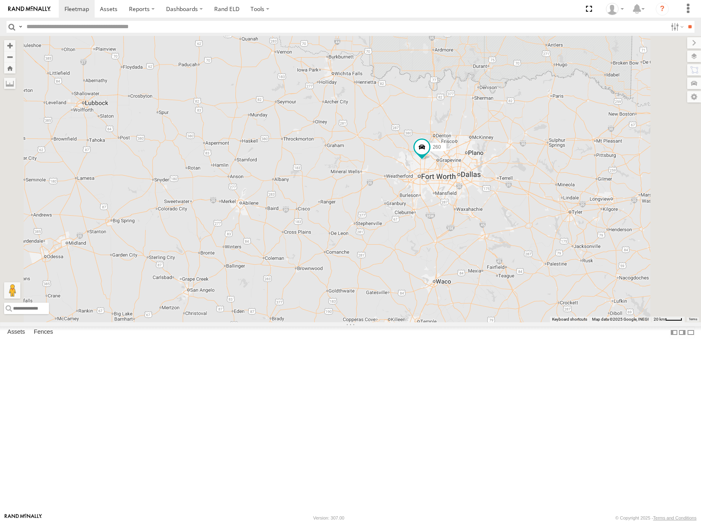
drag, startPoint x: 510, startPoint y: 142, endPoint x: 507, endPoint y: 199, distance: 56.4
click at [507, 199] on div "304 260 270 262 292 232 284 278 294 272 296 282" at bounding box center [350, 179] width 701 height 286
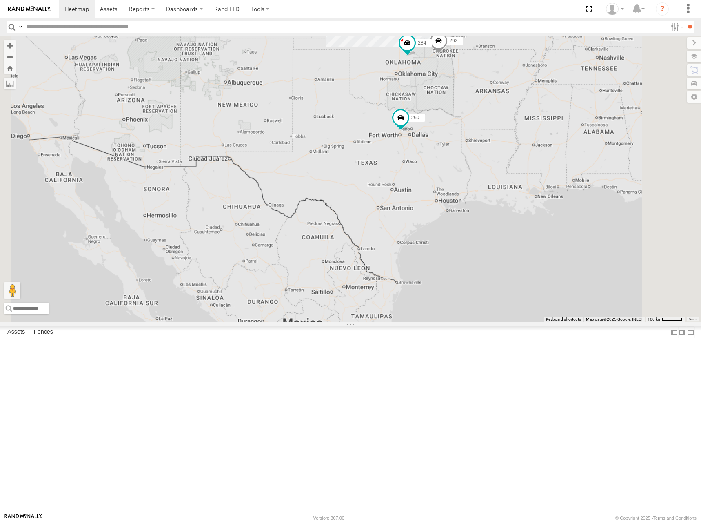
drag, startPoint x: 543, startPoint y: 167, endPoint x: 519, endPoint y: 187, distance: 31.2
click at [519, 187] on div "304 260 270 262 292 232 284 278 294 272 296 282" at bounding box center [350, 179] width 701 height 286
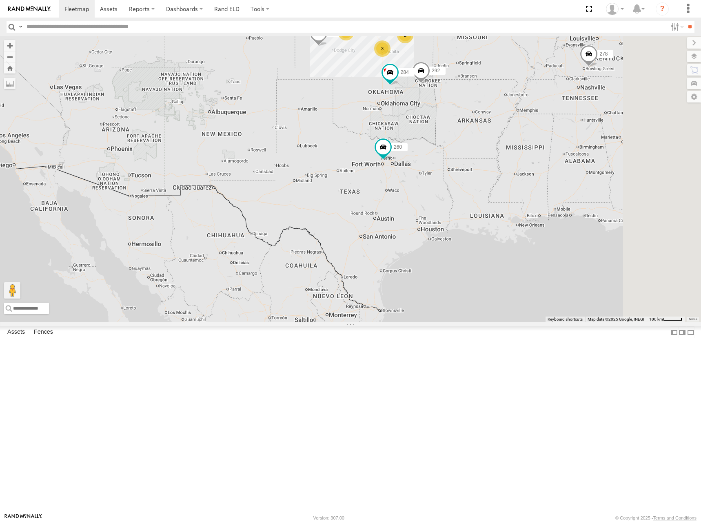
drag, startPoint x: 467, startPoint y: 176, endPoint x: 469, endPoint y: 190, distance: 14.4
click at [469, 190] on div "304 260 270 262 292 232 284 278 294 6 4 2 2 3" at bounding box center [350, 179] width 701 height 286
drag, startPoint x: 465, startPoint y: 98, endPoint x: 465, endPoint y: 107, distance: 8.6
click at [465, 107] on div "304 260 270 262 292 232 284 278 294 6 4 2 2 3" at bounding box center [350, 179] width 701 height 286
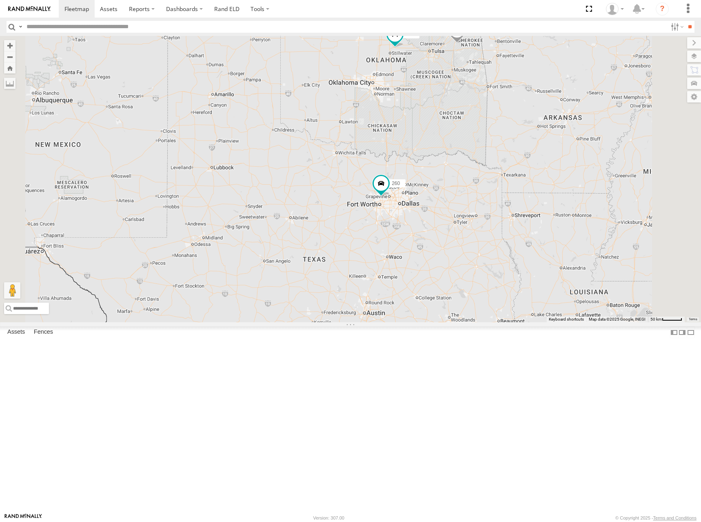
drag, startPoint x: 482, startPoint y: 257, endPoint x: 464, endPoint y: 255, distance: 18.0
click at [466, 256] on div "304 260 270 262 292 232 284 278 294 5 2 272 3" at bounding box center [350, 179] width 701 height 286
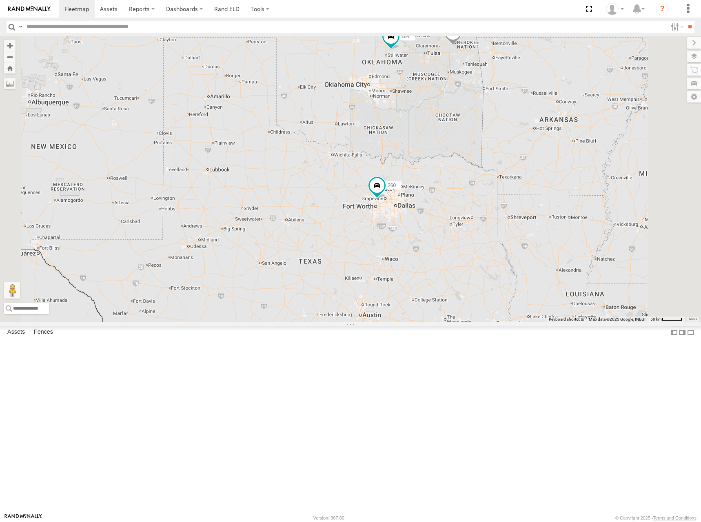
drag, startPoint x: 433, startPoint y: 181, endPoint x: 439, endPoint y: 202, distance: 22.0
click at [439, 202] on div "304 260 270 262 292 232 284 278 294 5 2 272 3" at bounding box center [350, 179] width 701 height 286
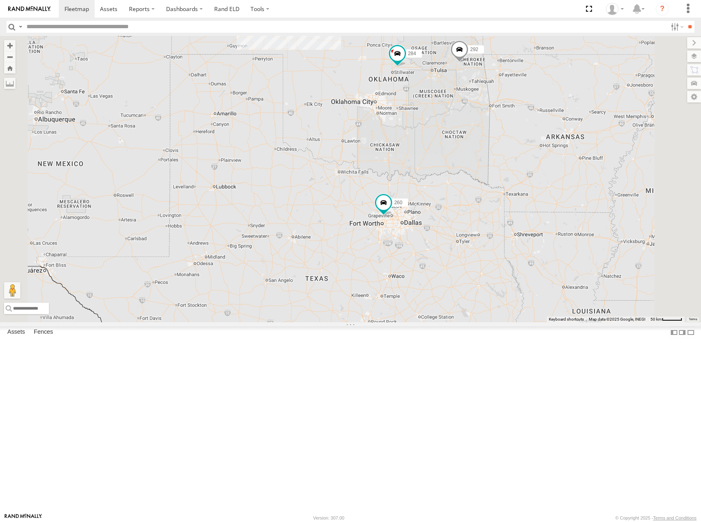
drag, startPoint x: 551, startPoint y: 246, endPoint x: 553, endPoint y: 238, distance: 8.4
click at [553, 238] on div "304 260 270 262 292 232 284 278 294 5 2 272 3 296 282 2 2" at bounding box center [350, 179] width 701 height 286
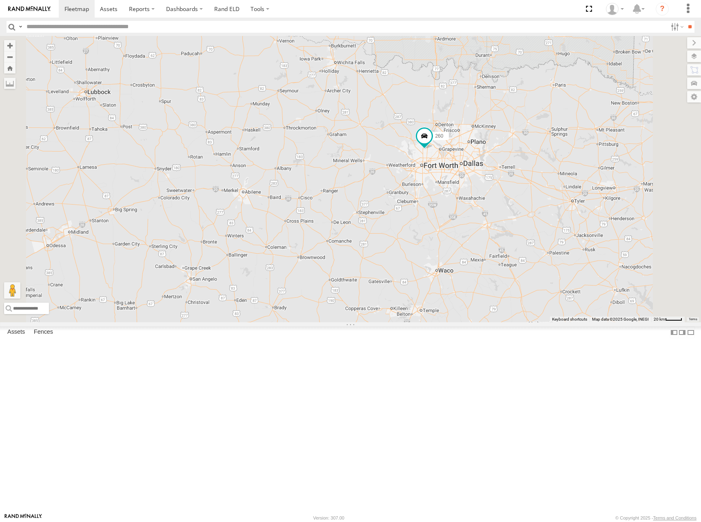
drag, startPoint x: 602, startPoint y: 127, endPoint x: 579, endPoint y: 162, distance: 41.7
click at [579, 162] on div "304 260 270 262 292 232 284 278 294 272 296 282" at bounding box center [350, 179] width 701 height 286
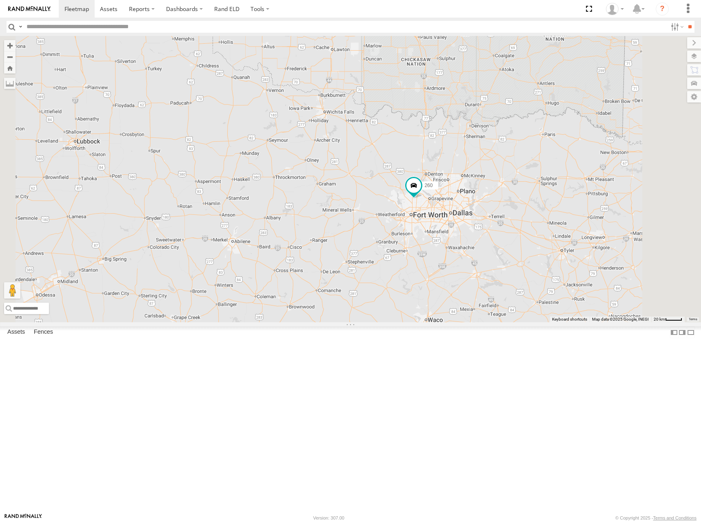
drag, startPoint x: 573, startPoint y: 160, endPoint x: 562, endPoint y: 212, distance: 52.7
click at [562, 212] on div "304 260 270 262 292 232 284 278 294 272 296 282" at bounding box center [350, 179] width 701 height 286
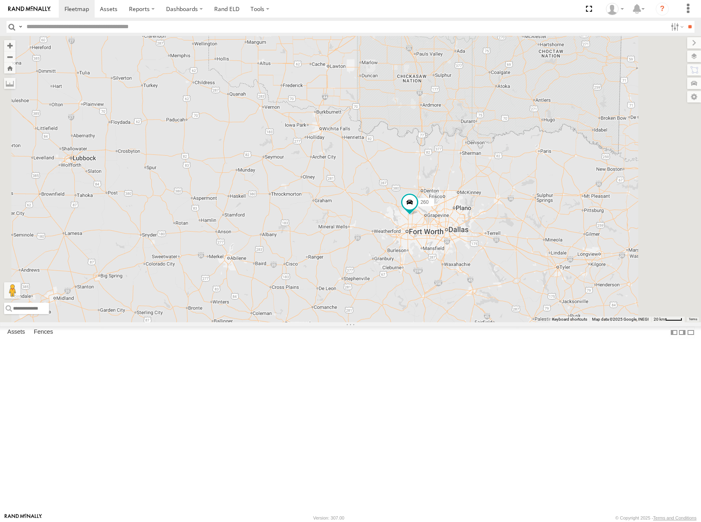
click at [568, 211] on div "304 260 270 262 292 232 284 278 294 272 296 282" at bounding box center [350, 179] width 701 height 286
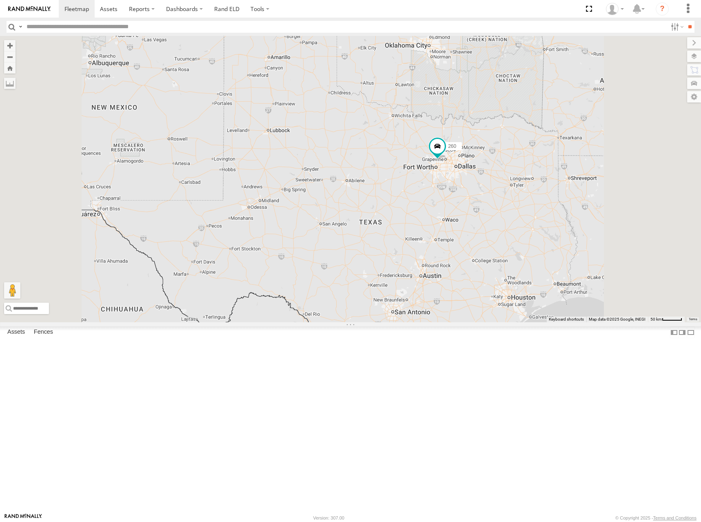
drag, startPoint x: 587, startPoint y: 177, endPoint x: 542, endPoint y: 233, distance: 72.2
click at [542, 238] on div "304 260 270 262 292 232 284 278 294 272 296 282 3" at bounding box center [350, 179] width 701 height 286
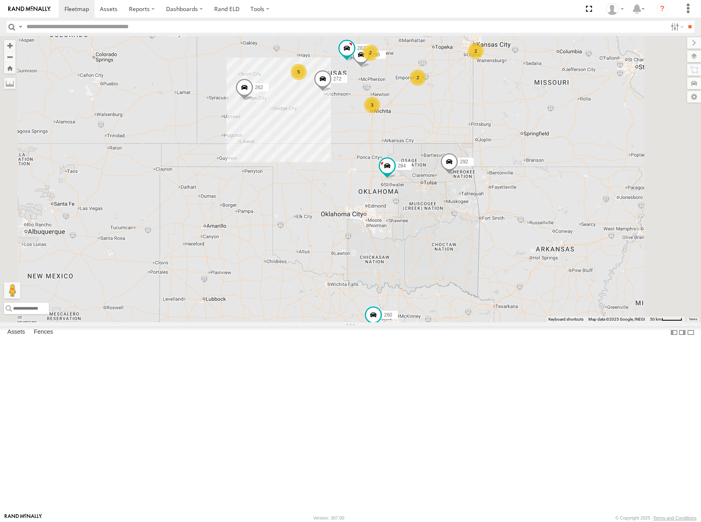
drag, startPoint x: 526, startPoint y: 147, endPoint x: 576, endPoint y: 205, distance: 76.7
click at [557, 204] on div "304 260 270 262 292 232 284 278 294 272 296 282 3 5 2 2 2" at bounding box center [350, 179] width 701 height 286
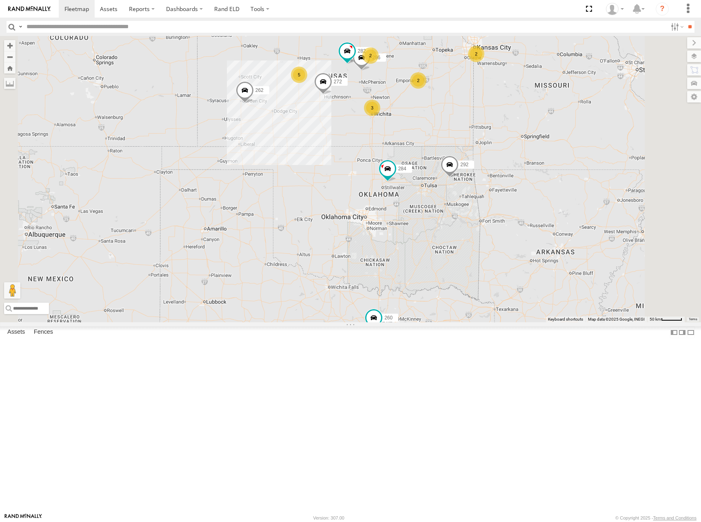
drag, startPoint x: 509, startPoint y: 127, endPoint x: 509, endPoint y: 131, distance: 4.5
click at [509, 131] on div "304 260 270 262 292 232 284 278 294 272 296 282 3 5 2 2 2" at bounding box center [350, 179] width 701 height 286
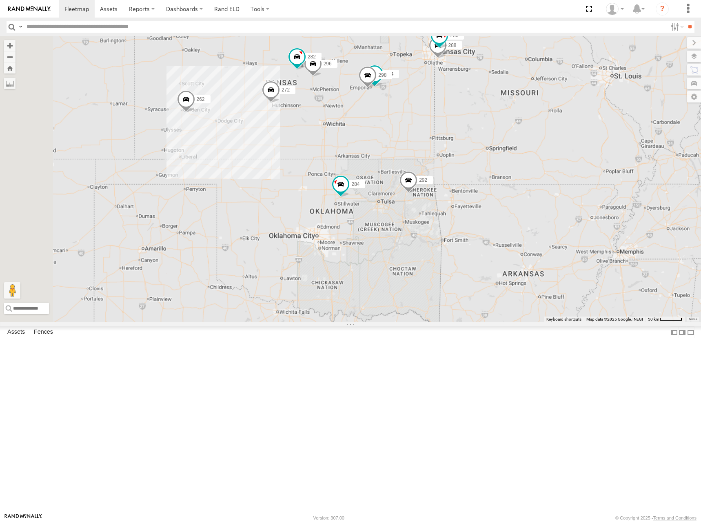
drag, startPoint x: 392, startPoint y: 127, endPoint x: 478, endPoint y: 136, distance: 86.6
click at [478, 136] on div "304 260 270 262 292 232 284 278 294 272 296 282 244 298 288 256" at bounding box center [350, 179] width 701 height 286
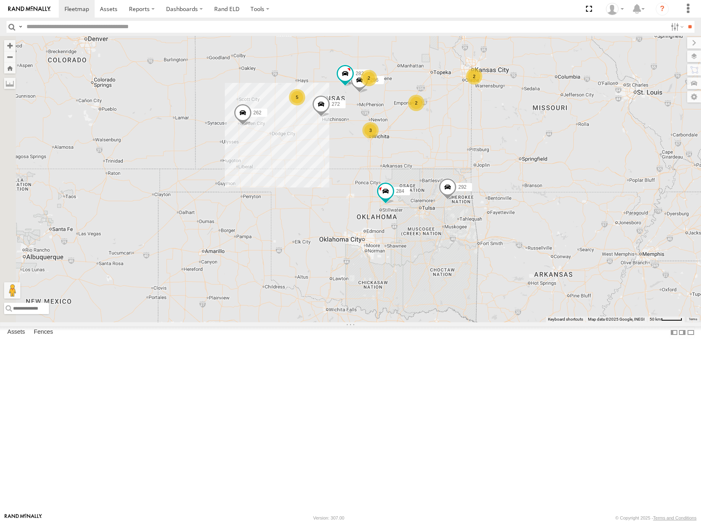
drag, startPoint x: 444, startPoint y: 116, endPoint x: 466, endPoint y: 126, distance: 23.8
click at [466, 126] on div "304 260 270 262 292 232 284 278 294 272 296 282 5 2 2 2 3" at bounding box center [350, 179] width 701 height 286
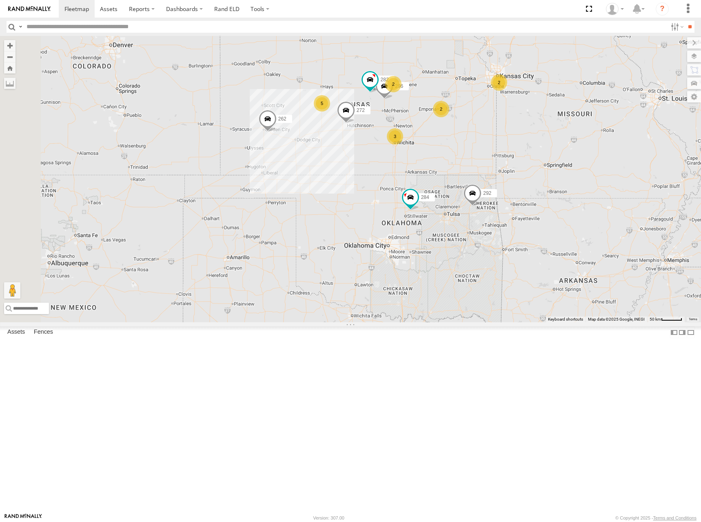
drag, startPoint x: 493, startPoint y: 129, endPoint x: 491, endPoint y: 136, distance: 7.1
click at [491, 136] on div "304 260 270 262 292 232 284 278 294 272 296 282 5 2 2 2 3" at bounding box center [350, 179] width 701 height 286
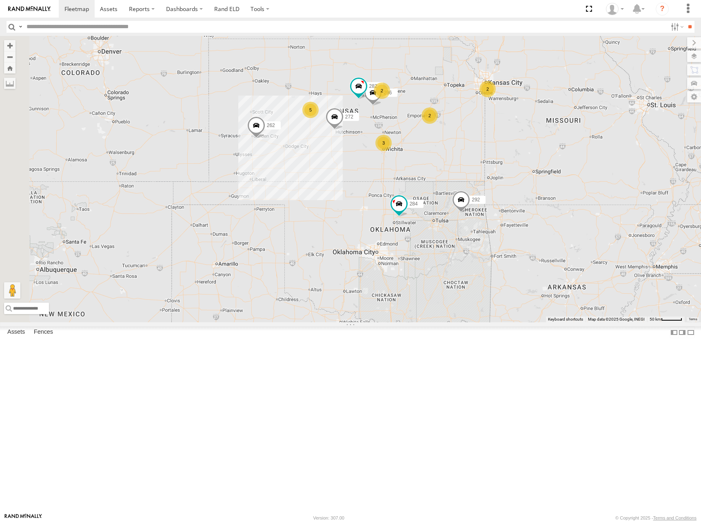
drag, startPoint x: 529, startPoint y: 162, endPoint x: 517, endPoint y: 159, distance: 11.8
click at [517, 159] on div "304 260 270 262 292 232 284 278 294 272 296 282 5 2 2 2 3" at bounding box center [350, 179] width 701 height 286
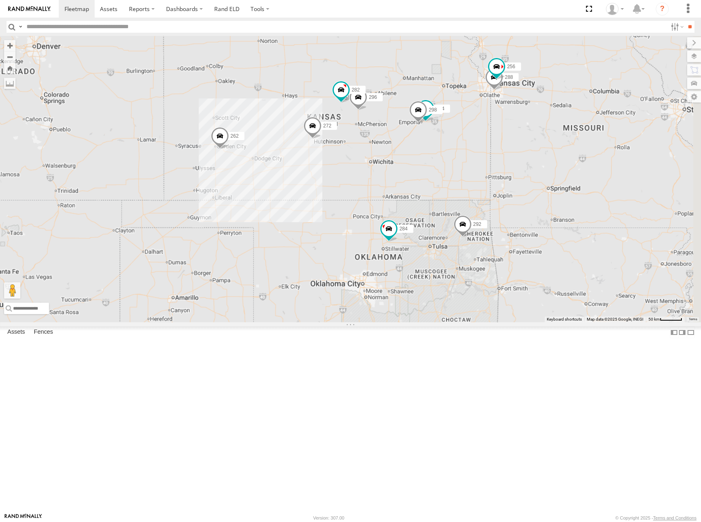
drag, startPoint x: 518, startPoint y: 157, endPoint x: 512, endPoint y: 168, distance: 12.1
click at [512, 168] on div "304 260 270 262 292 232 284 278 294 272 296 282 244 298 288 256" at bounding box center [350, 179] width 701 height 286
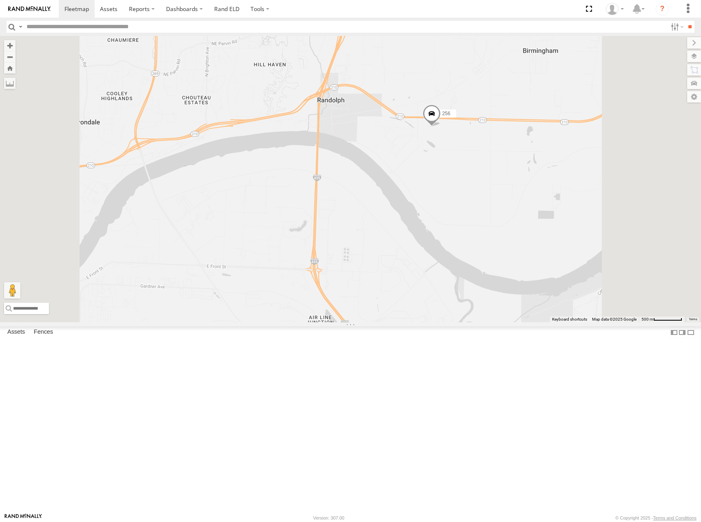
drag, startPoint x: 549, startPoint y: 148, endPoint x: 548, endPoint y: 230, distance: 82.1
click at [548, 230] on div "270 262 292 232 304 284 278 294 260 300 244 298 288 256" at bounding box center [350, 179] width 701 height 286
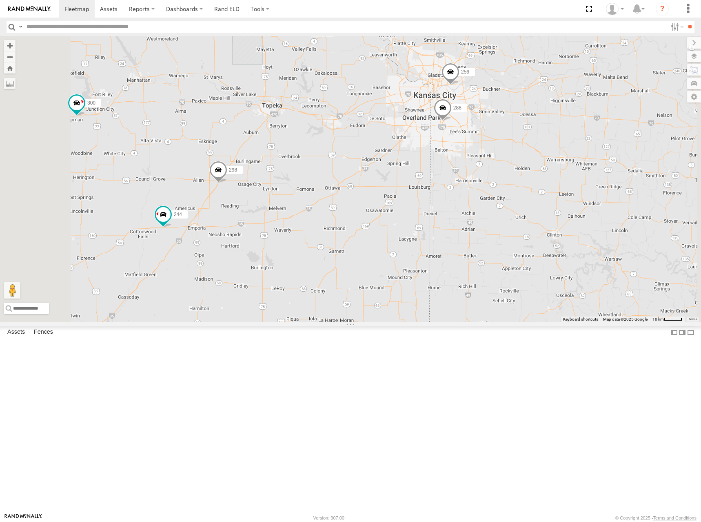
drag, startPoint x: 447, startPoint y: 130, endPoint x: 495, endPoint y: 156, distance: 54.8
click at [495, 156] on div "270 262 292 232 304 284 278 294 260 300 244 298 288 256" at bounding box center [350, 179] width 701 height 286
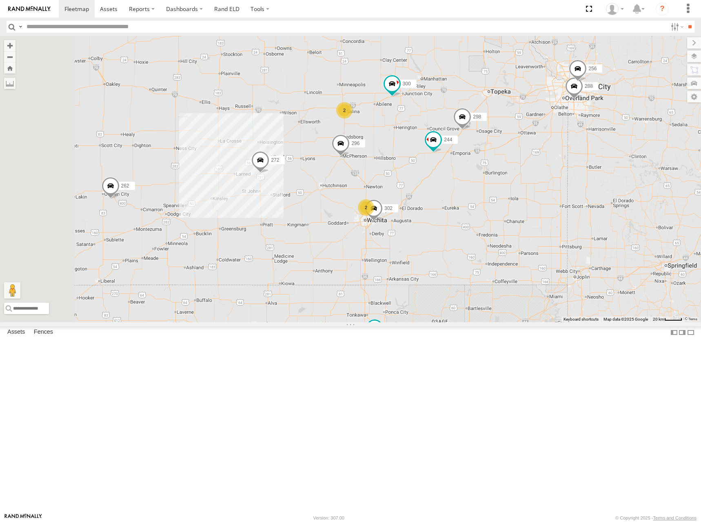
drag, startPoint x: 481, startPoint y: 144, endPoint x: 568, endPoint y: 143, distance: 87.0
click at [568, 143] on div "270 262 292 232 304 284 278 294 260 300 244 298 288 256 302 272 2 296 2" at bounding box center [350, 179] width 701 height 286
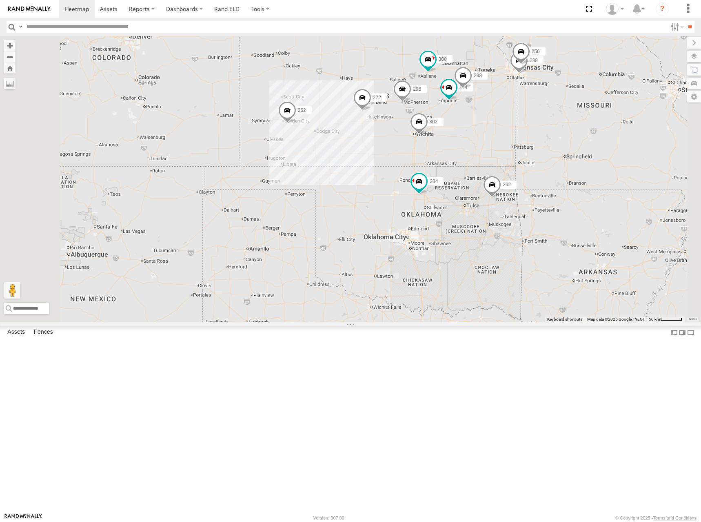
drag, startPoint x: 553, startPoint y: 135, endPoint x: 554, endPoint y: 145, distance: 10.2
click at [554, 145] on div "270 262 292 232 304 284 278 294 260 300 244 298 288 256 302 272 296" at bounding box center [350, 179] width 701 height 286
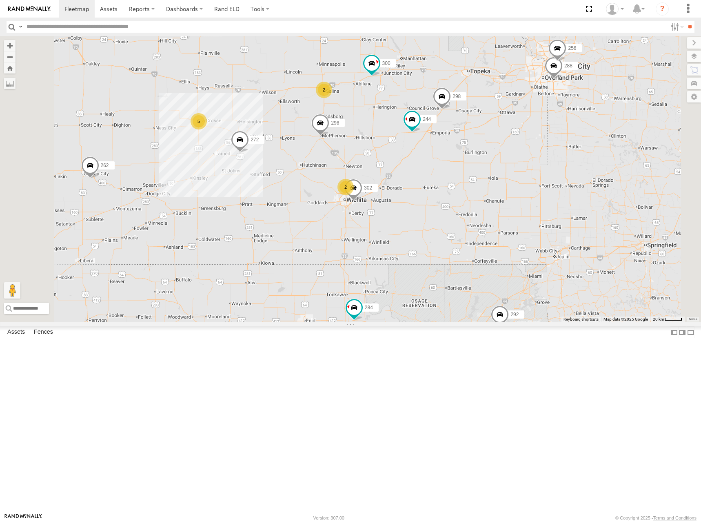
drag, startPoint x: 478, startPoint y: 149, endPoint x: 561, endPoint y: 145, distance: 82.5
click at [561, 145] on div "270 262 292 232 304 284 278 294 260 300 244 298 272 296 288 256 302 5 2 2" at bounding box center [350, 179] width 701 height 286
click at [558, 144] on div "270 262 292 232 304 284 278 294 260 300 244 298 272 296 288 256 302 5 2 2" at bounding box center [350, 179] width 701 height 286
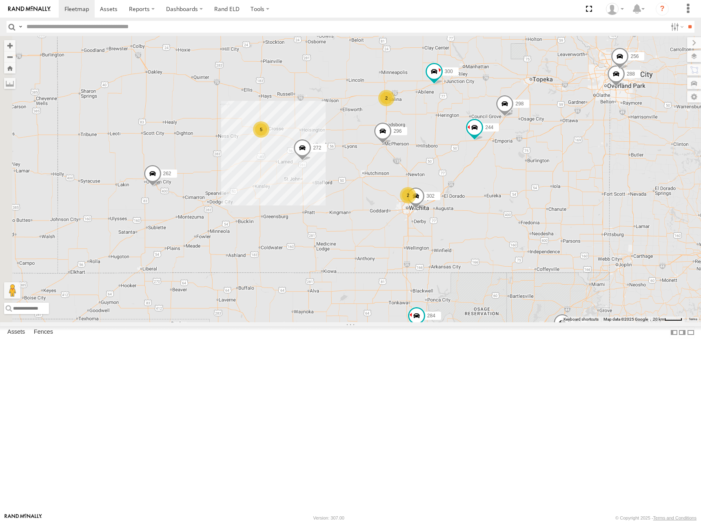
drag, startPoint x: 491, startPoint y: 167, endPoint x: 584, endPoint y: 158, distance: 93.5
click at [584, 158] on div "270 262 292 232 304 284 278 294 260 300 244 298 272 296 288 256 302 5 2 2" at bounding box center [350, 179] width 701 height 286
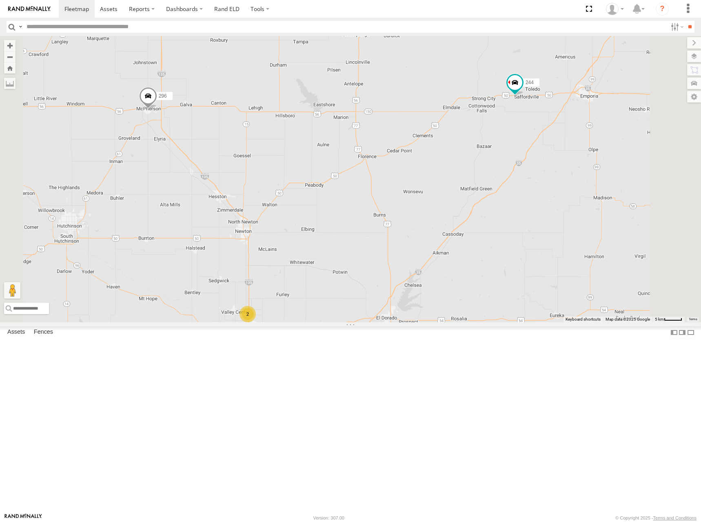
drag, startPoint x: 607, startPoint y: 269, endPoint x: 603, endPoint y: 246, distance: 23.2
click at [603, 246] on div "270 262 292 232 304 284 278 294 260 300 244 298 272 296 288 256 302 264 282 2" at bounding box center [350, 179] width 701 height 286
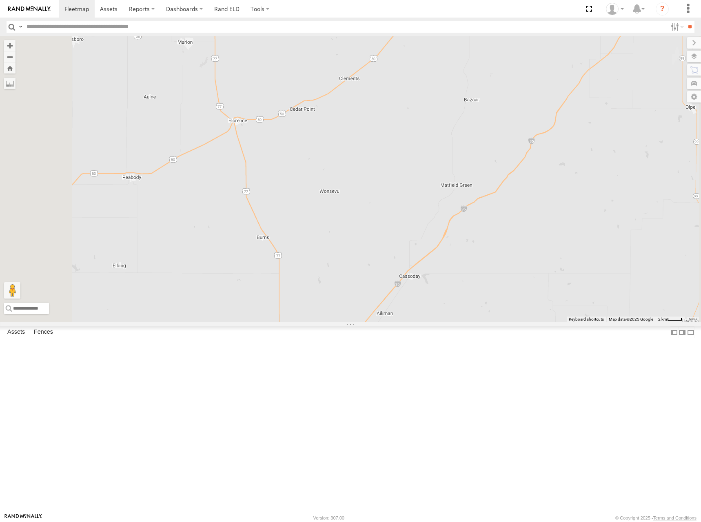
drag, startPoint x: 598, startPoint y: 249, endPoint x: 599, endPoint y: 238, distance: 10.3
click at [599, 238] on div "270 262 292 232 304 284 278 294 260 300 244 298 272 296 288 256 302 264 282" at bounding box center [350, 179] width 701 height 286
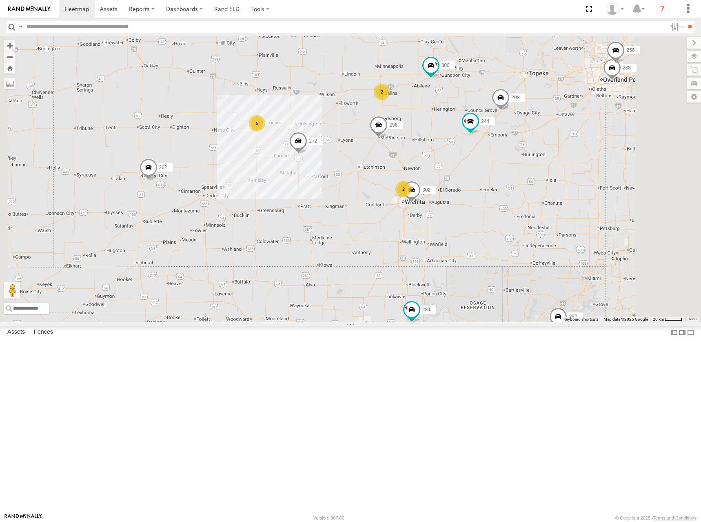
drag, startPoint x: 524, startPoint y: 229, endPoint x: 533, endPoint y: 220, distance: 12.7
click at [533, 220] on div "270 262 292 232 304 284 278 294 260 300 244 298 272 296 288 256 302 5 2 2" at bounding box center [350, 179] width 701 height 286
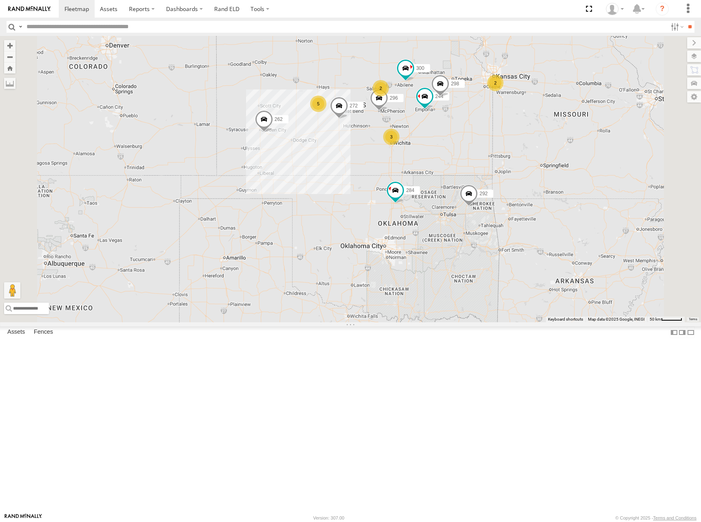
drag, startPoint x: 463, startPoint y: 113, endPoint x: 461, endPoint y: 134, distance: 20.9
click at [461, 134] on div "300 244 298 262 292 272 296 284 5 2 3 232 2 294 260" at bounding box center [350, 179] width 701 height 286
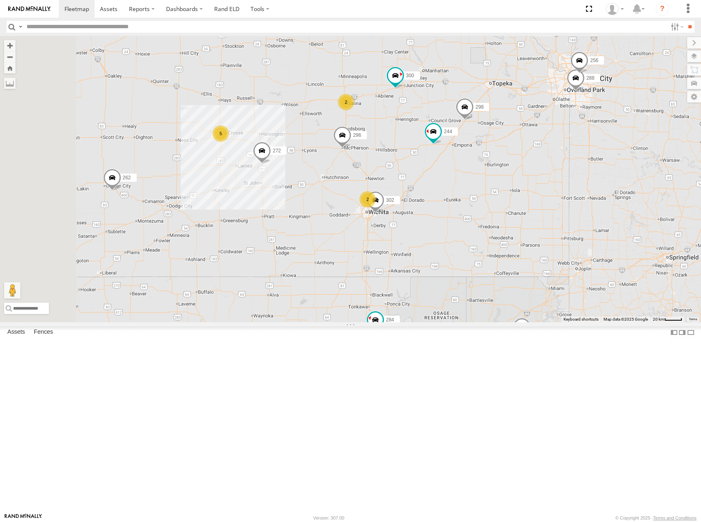
drag, startPoint x: 496, startPoint y: 224, endPoint x: 510, endPoint y: 204, distance: 24.3
click at [510, 204] on div "300 244 298 262 292 272 296 284 232 294 260 302 5 288 2 256 2" at bounding box center [350, 179] width 701 height 286
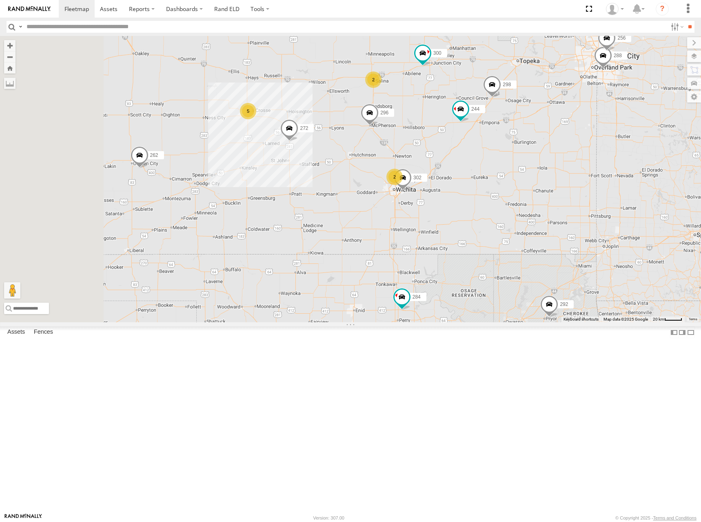
drag, startPoint x: 336, startPoint y: 217, endPoint x: 398, endPoint y: 182, distance: 70.9
click at [398, 182] on div "300 244 298 262 292 272 296 284 232 294 260 302 5 288 2 256 2" at bounding box center [350, 179] width 701 height 286
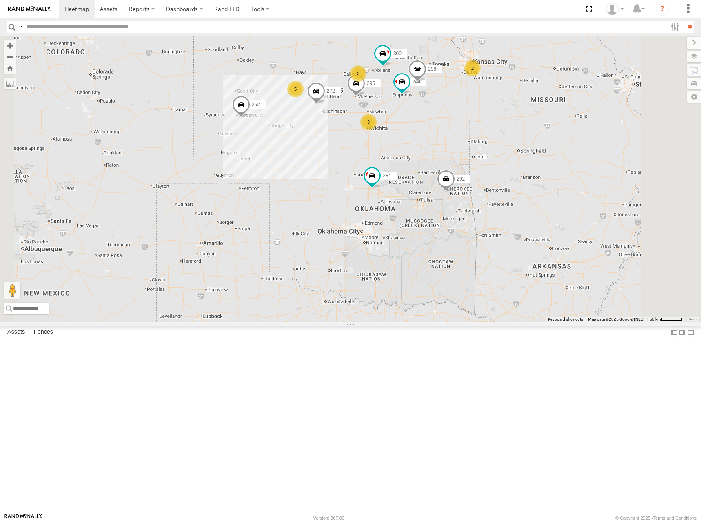
drag, startPoint x: 412, startPoint y: 133, endPoint x: 415, endPoint y: 155, distance: 22.3
click at [415, 155] on div "300 244 298 262 292 272 296 284 232 294 260 5 2 3 2" at bounding box center [350, 179] width 701 height 286
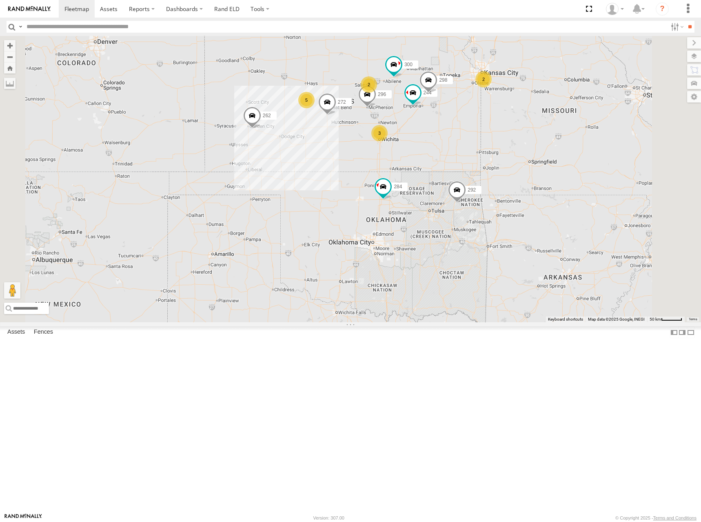
drag, startPoint x: 465, startPoint y: 146, endPoint x: 476, endPoint y: 133, distance: 16.8
click at [476, 133] on div "300 244 298 262 292 272 296 284 232 294 260 5 2 3 2" at bounding box center [350, 179] width 701 height 286
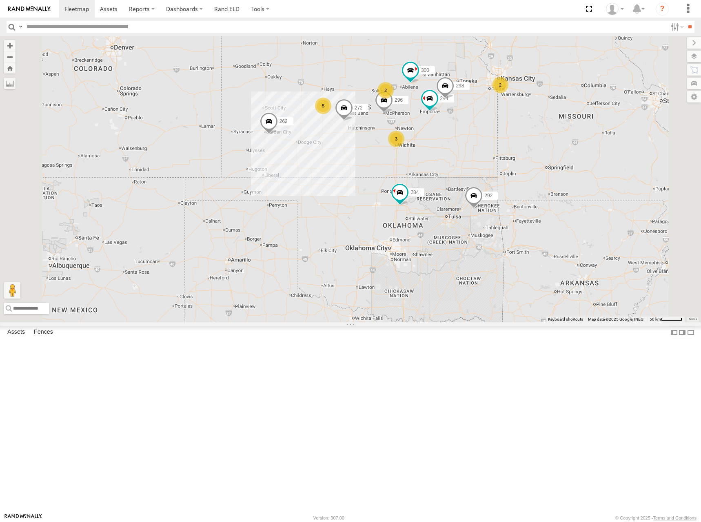
drag, startPoint x: 445, startPoint y: 122, endPoint x: 459, endPoint y: 133, distance: 17.2
click at [459, 133] on div "300 244 298 262 292 272 296 284 232 294 260 5 2 3 2" at bounding box center [350, 179] width 701 height 286
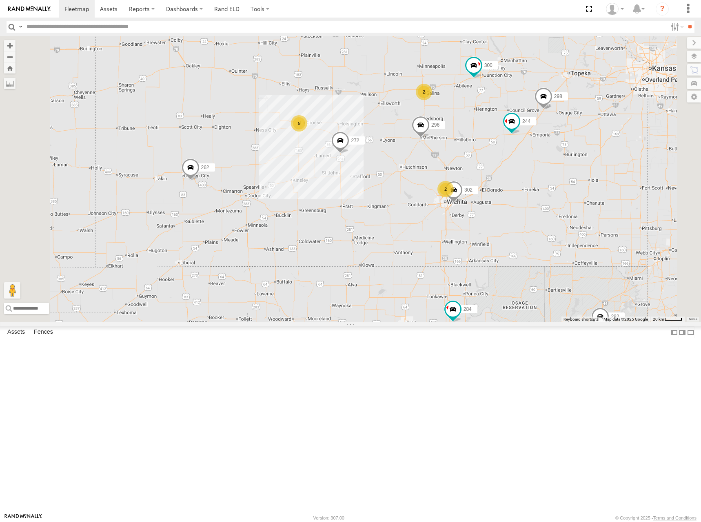
drag, startPoint x: 456, startPoint y: 191, endPoint x: 456, endPoint y: 174, distance: 18.0
click at [456, 174] on div "300 244 298 262 292 272 296 284 232 294 260 5 2 2 302" at bounding box center [350, 179] width 701 height 286
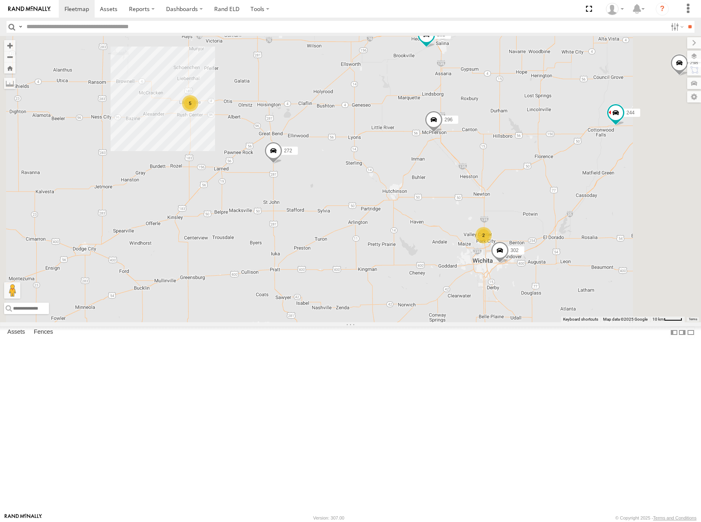
drag, startPoint x: 590, startPoint y: 174, endPoint x: 565, endPoint y: 228, distance: 59.7
click at [565, 228] on div "300 244 298 262 292 272 296 284 232 294 260 302 5 2 264 282" at bounding box center [350, 179] width 701 height 286
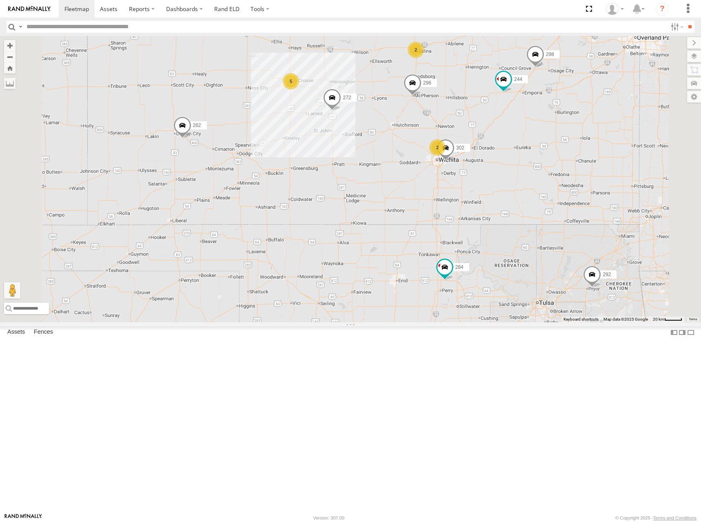
drag, startPoint x: 470, startPoint y: 295, endPoint x: 470, endPoint y: 251, distance: 44.1
click at [470, 251] on div "300 244 298 262 292 272 296 284 232 294 260 302 5 2 2" at bounding box center [350, 179] width 701 height 286
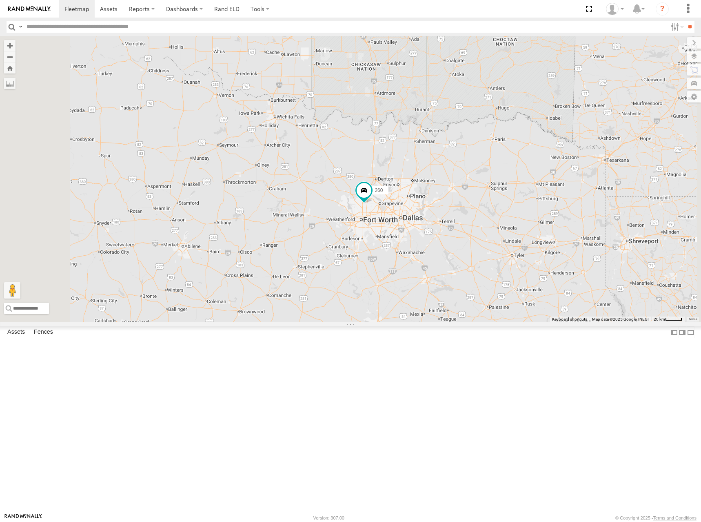
drag, startPoint x: 456, startPoint y: 185, endPoint x: 458, endPoint y: 294, distance: 108.6
click at [458, 294] on div "300 244 298 262 292 272 296 284 232 294 260" at bounding box center [350, 179] width 701 height 286
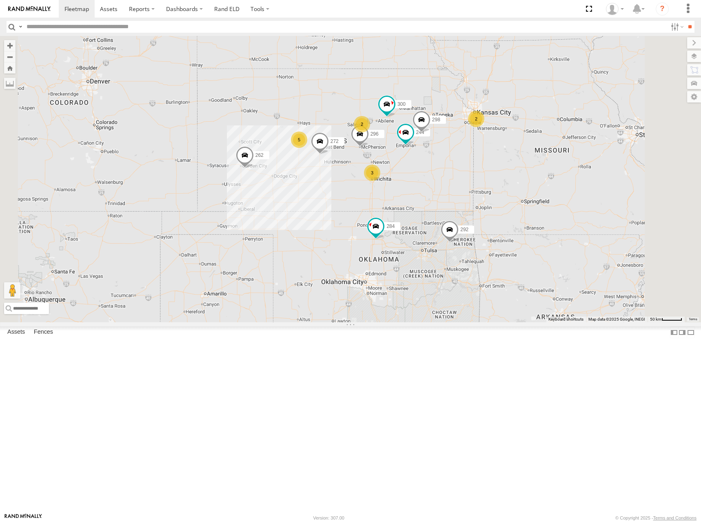
drag, startPoint x: 425, startPoint y: 185, endPoint x: 457, endPoint y: 289, distance: 109.0
click at [457, 289] on div "300 244 298 262 292 272 296 284 232 294 260 5 2 3 2" at bounding box center [350, 179] width 701 height 286
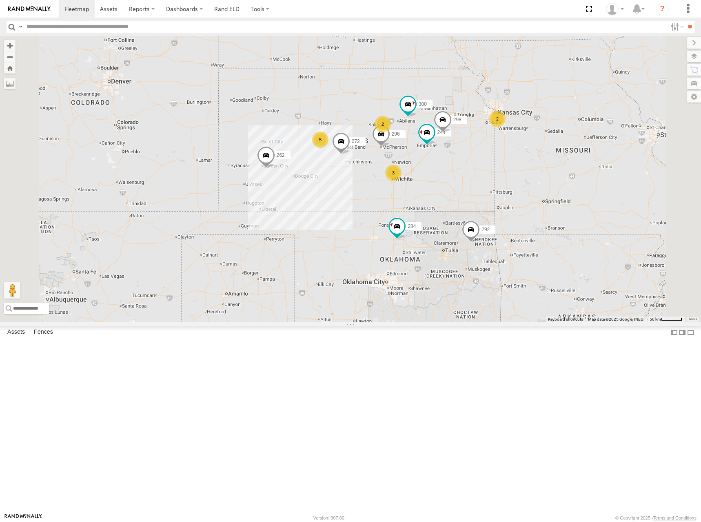
click at [476, 169] on div "300 244 298 262 292 272 296 284 232 294 260 5 2 3 2" at bounding box center [350, 179] width 701 height 286
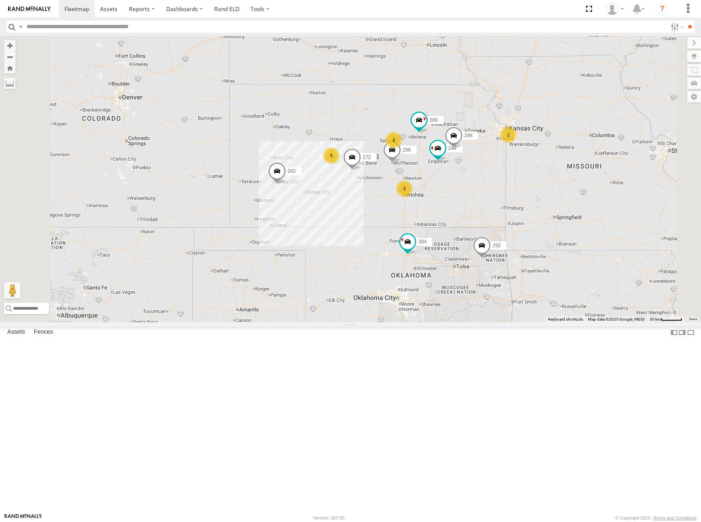
drag, startPoint x: 512, startPoint y: 171, endPoint x: 524, endPoint y: 189, distance: 21.6
click at [524, 189] on div "300 244 298 262 292 272 296 284 232 294 260 5 2 3 2" at bounding box center [350, 179] width 701 height 286
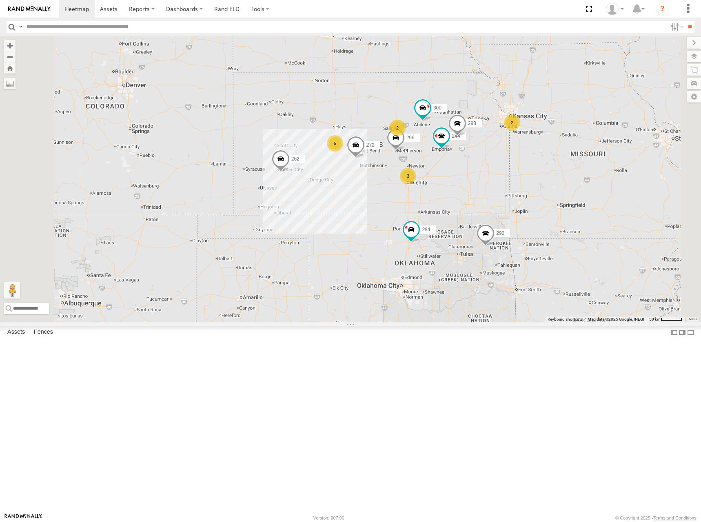
drag, startPoint x: 482, startPoint y: 160, endPoint x: 485, endPoint y: 148, distance: 12.7
click at [485, 148] on div "300 244 298 262 292 272 296 284 232 294 260 5 2 3 2" at bounding box center [350, 179] width 701 height 286
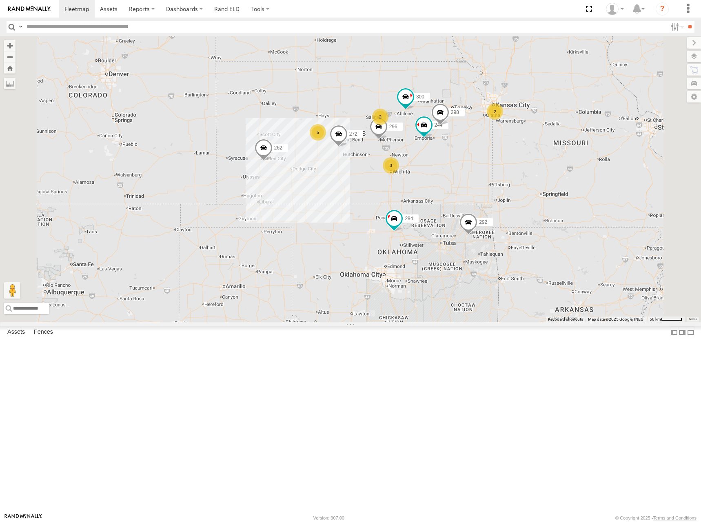
drag, startPoint x: 497, startPoint y: 175, endPoint x: 478, endPoint y: 160, distance: 23.9
click at [478, 160] on div "300 244 298 262 292 272 296 284 232 294 260 5 2 3 2" at bounding box center [350, 179] width 701 height 286
drag, startPoint x: 476, startPoint y: 149, endPoint x: 477, endPoint y: 157, distance: 7.5
click at [477, 157] on div "300 244 298 262 292 272 296 284 232 294 260 5 2 3 2" at bounding box center [350, 179] width 701 height 286
click at [463, 167] on div "300 244 298 262 292 272 296 284 232 294 260 5 2 3 2" at bounding box center [350, 179] width 701 height 286
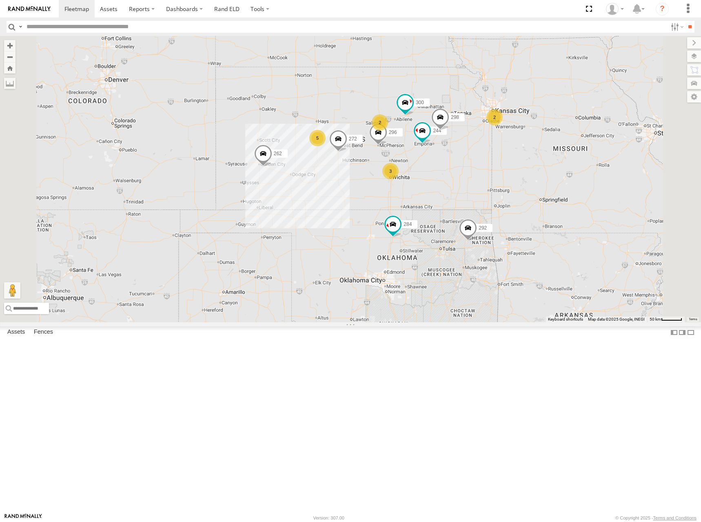
drag, startPoint x: 479, startPoint y: 145, endPoint x: 512, endPoint y: 136, distance: 33.5
click at [478, 149] on div "300 244 298 262 292 272 296 284 232 294 260 5 2 3 2" at bounding box center [350, 179] width 701 height 286
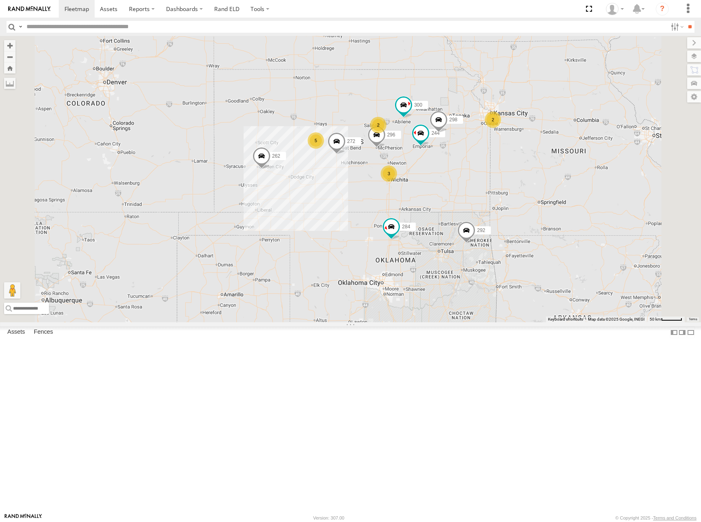
click at [492, 158] on div "300 244 298 262 292 272 296 284 232 294 260 5 2 3 2" at bounding box center [350, 179] width 701 height 286
drag, startPoint x: 474, startPoint y: 163, endPoint x: 480, endPoint y: 165, distance: 5.9
click at [480, 165] on div "300 244 298 262 292 272 296 284 232 294 260 5 2 3 2" at bounding box center [350, 179] width 701 height 286
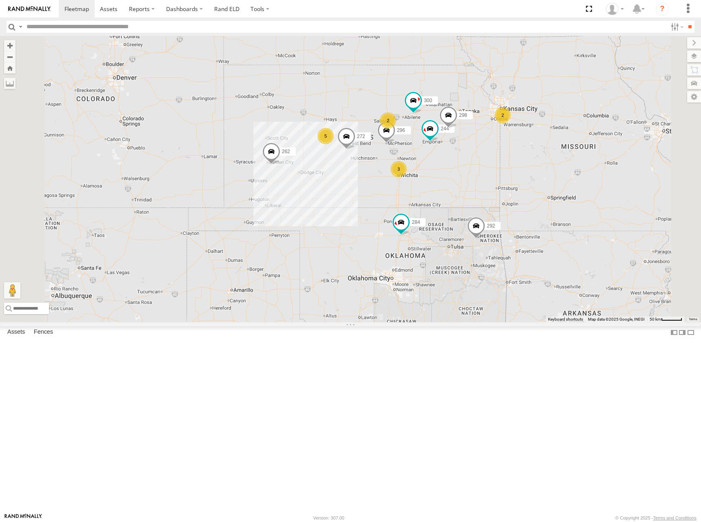
click at [497, 136] on div "300 244 298 262 292 272 296 284 232 294 260 5 2 3 2" at bounding box center [350, 179] width 701 height 286
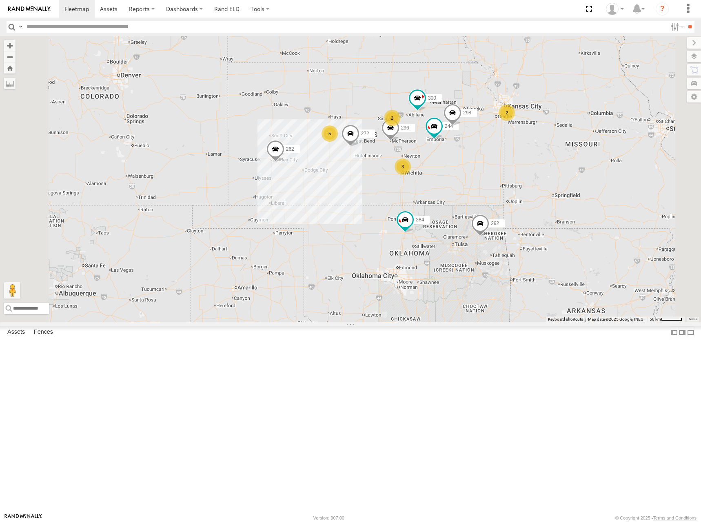
drag, startPoint x: 516, startPoint y: 176, endPoint x: 519, endPoint y: 165, distance: 12.3
click at [519, 165] on div "300 244 298 262 292 272 296 284 232 294 260 5 2 3 2" at bounding box center [350, 179] width 701 height 286
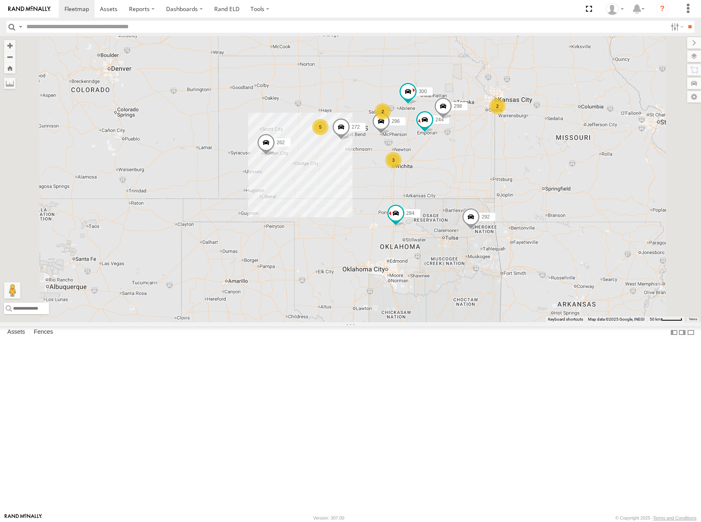
drag, startPoint x: 463, startPoint y: 163, endPoint x: 450, endPoint y: 167, distance: 13.2
click at [450, 167] on div "300 244 298 262 292 272 296 284 232 294 260 5 2 3 2" at bounding box center [350, 179] width 701 height 286
click at [463, 147] on div "300 244 298 262 292 272 296 284 232 294 260 5 2 3 2" at bounding box center [350, 179] width 701 height 286
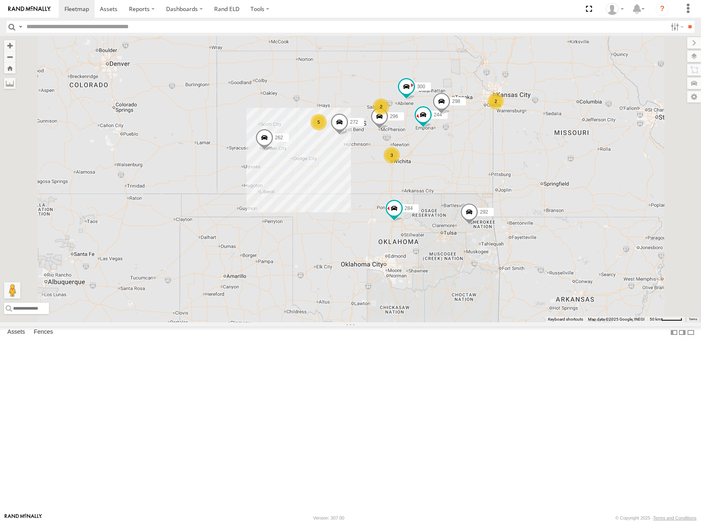
drag, startPoint x: 453, startPoint y: 165, endPoint x: 453, endPoint y: 158, distance: 7.8
click at [453, 158] on div "300 244 298 262 292 272 296 284 232 294 260 5 2 3 2" at bounding box center [350, 179] width 701 height 286
click at [506, 151] on div "300 244 298 262 292 272 296 284 232 294 260 5 2 3 2" at bounding box center [350, 179] width 701 height 286
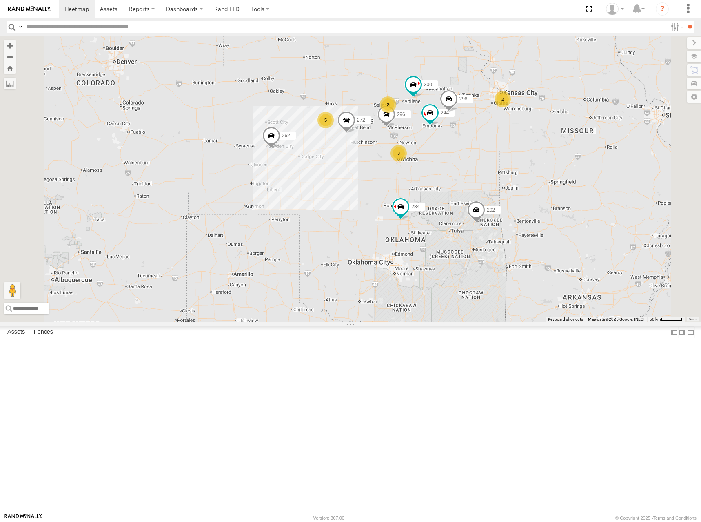
drag, startPoint x: 496, startPoint y: 160, endPoint x: 506, endPoint y: 156, distance: 10.2
click at [506, 156] on div "300 244 298 262 292 272 296 284 232 294 260 5 2 3 2" at bounding box center [350, 179] width 701 height 286
drag, startPoint x: 533, startPoint y: 137, endPoint x: 530, endPoint y: 130, distance: 7.5
click at [530, 130] on div "300 244 298 262 292 272 296 284 232 294 260 5 2 3 2" at bounding box center [350, 179] width 701 height 286
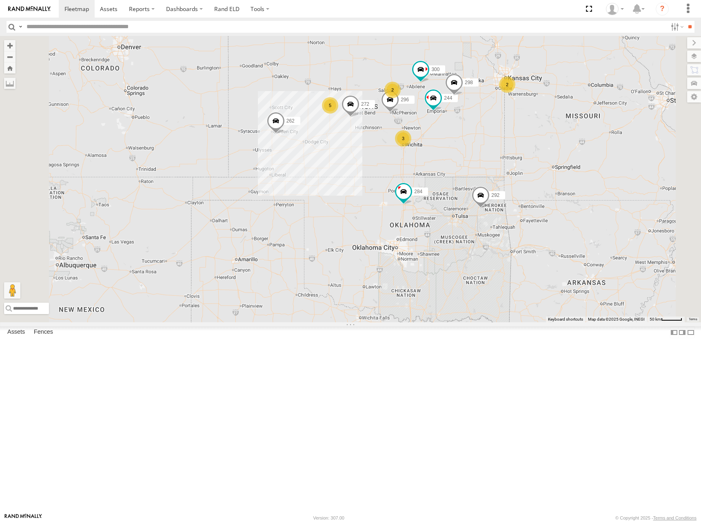
drag, startPoint x: 483, startPoint y: 131, endPoint x: 491, endPoint y: 123, distance: 11.5
click at [491, 123] on div "300 244 298 262 292 272 296 284 232 294 260 5 2 3 2" at bounding box center [350, 179] width 701 height 286
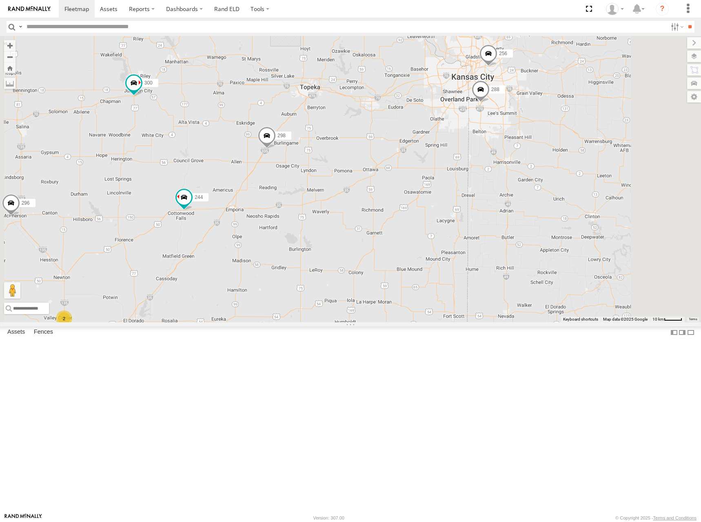
drag, startPoint x: 595, startPoint y: 130, endPoint x: 556, endPoint y: 234, distance: 111.0
click at [556, 234] on div "300 244 298 262 292 272 296 284 232 294 260 288 256 302 2" at bounding box center [350, 179] width 701 height 286
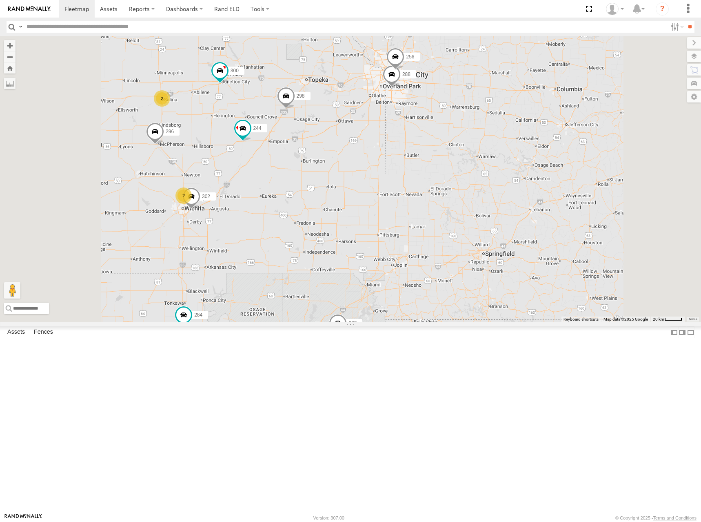
drag, startPoint x: 425, startPoint y: 156, endPoint x: 549, endPoint y: 164, distance: 124.0
click at [549, 164] on div "288 256 300 244 298 292 2 296 284 2 302" at bounding box center [350, 179] width 701 height 286
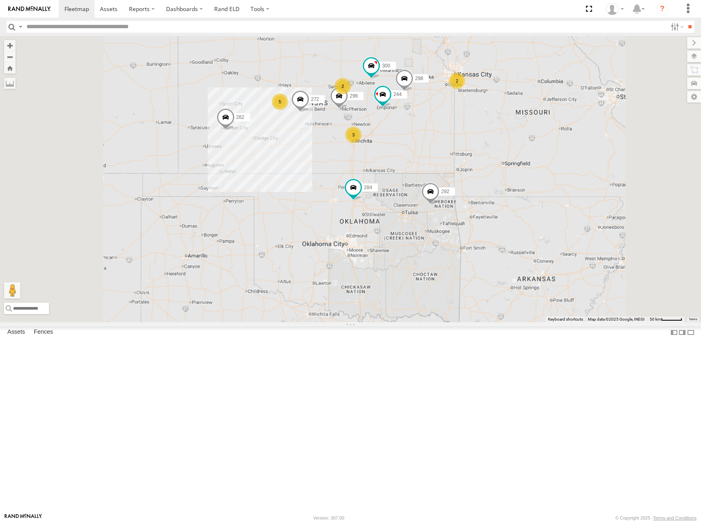
drag, startPoint x: 469, startPoint y: 142, endPoint x: 490, endPoint y: 147, distance: 22.3
click at [490, 147] on div "300 244 298 292 296 284 272 5 262 2 3 232 2 294 260" at bounding box center [350, 179] width 701 height 286
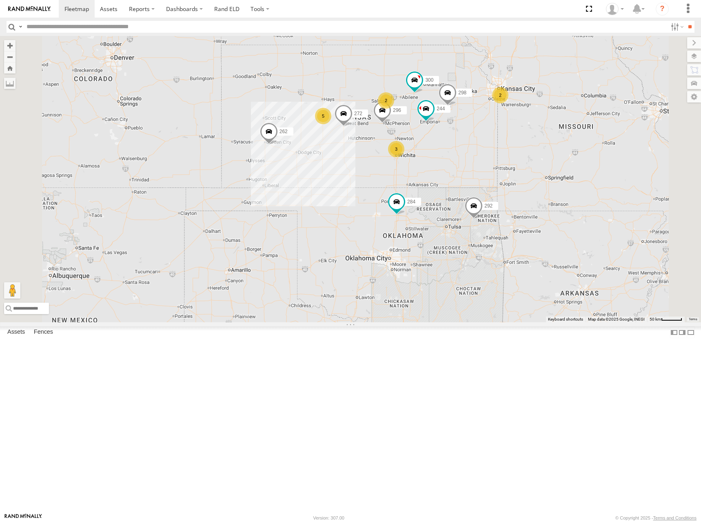
drag, startPoint x: 389, startPoint y: 145, endPoint x: 392, endPoint y: 148, distance: 4.3
click at [392, 148] on div "300 244 298 292 296 284 272 5 262 2 3 232 2 294 260" at bounding box center [350, 179] width 701 height 286
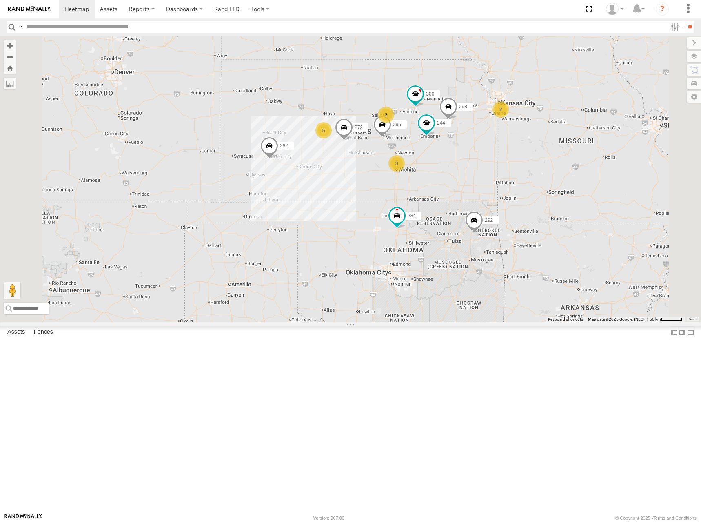
drag, startPoint x: 493, startPoint y: 111, endPoint x: 490, endPoint y: 116, distance: 6.6
click at [492, 127] on div "300 244 298 292 296 284 272 5 262 2 3 232 2 294 260" at bounding box center [350, 179] width 701 height 286
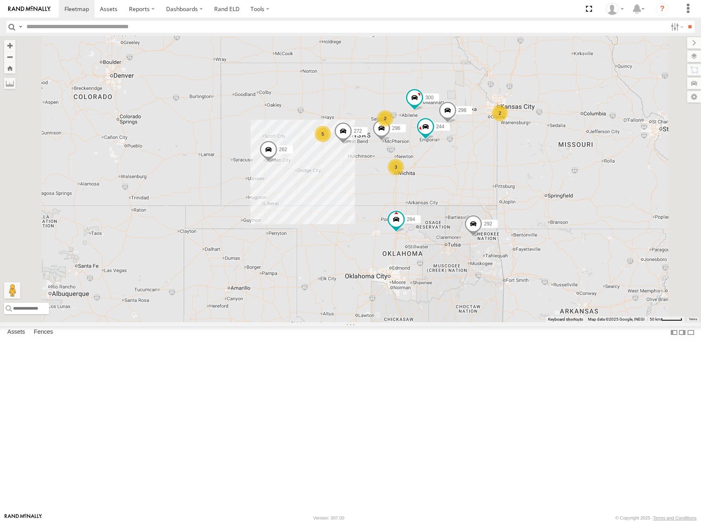
click at [438, 166] on div "300 244 298 292 296 284 272 5 262 2 3 232 2 294 260" at bounding box center [350, 179] width 701 height 286
drag, startPoint x: 505, startPoint y: 149, endPoint x: 508, endPoint y: 165, distance: 16.3
click at [508, 165] on div "300 244 298 292 296 284 272 5 262 2 3 232 2 294 260" at bounding box center [350, 179] width 701 height 286
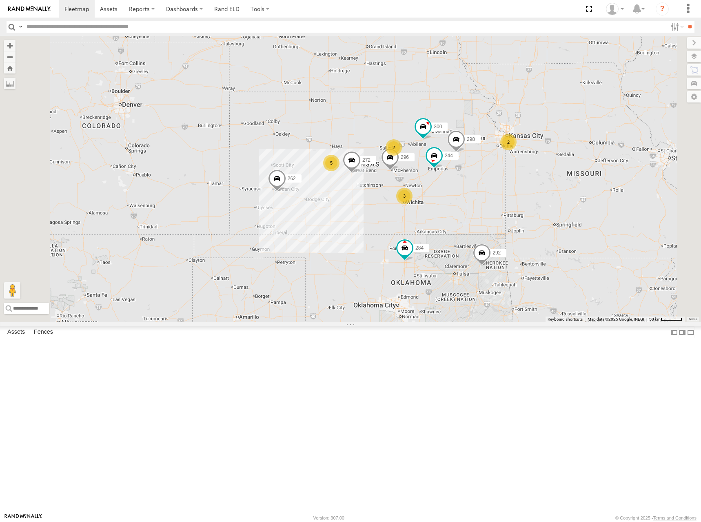
drag, startPoint x: 498, startPoint y: 151, endPoint x: 521, endPoint y: 206, distance: 59.4
click at [521, 206] on div "300 244 298 292 296 284 272 5 262 2 3 232 2 294 260" at bounding box center [350, 179] width 701 height 286
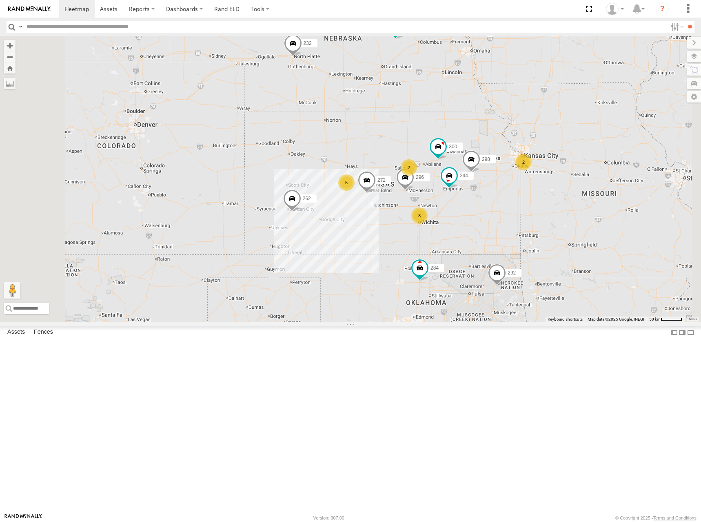
drag, startPoint x: 512, startPoint y: 185, endPoint x: 511, endPoint y: 179, distance: 6.1
click at [511, 179] on div "300 244 298 292 296 284 272 5 262 2 3 232 2 294 260" at bounding box center [350, 179] width 701 height 286
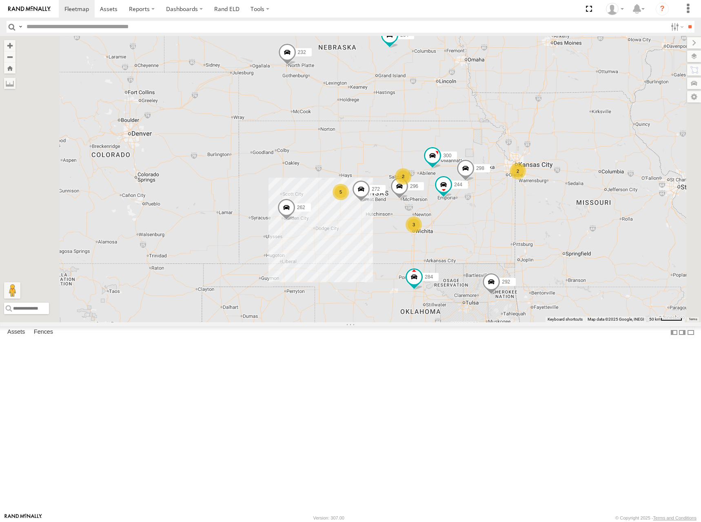
drag, startPoint x: 485, startPoint y: 194, endPoint x: 479, endPoint y: 204, distance: 11.6
click at [479, 204] on div "300 244 298 292 296 284 272 5 262 2 3 232 2 294 260" at bounding box center [350, 179] width 701 height 286
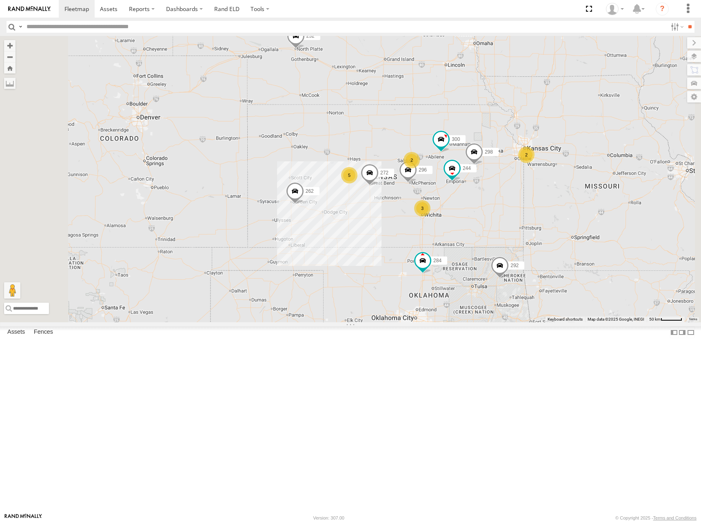
drag, startPoint x: 487, startPoint y: 169, endPoint x: 496, endPoint y: 151, distance: 19.5
click at [496, 151] on div "300 244 298 292 296 284 272 5 262 2 3 232 2 294 260" at bounding box center [350, 179] width 701 height 286
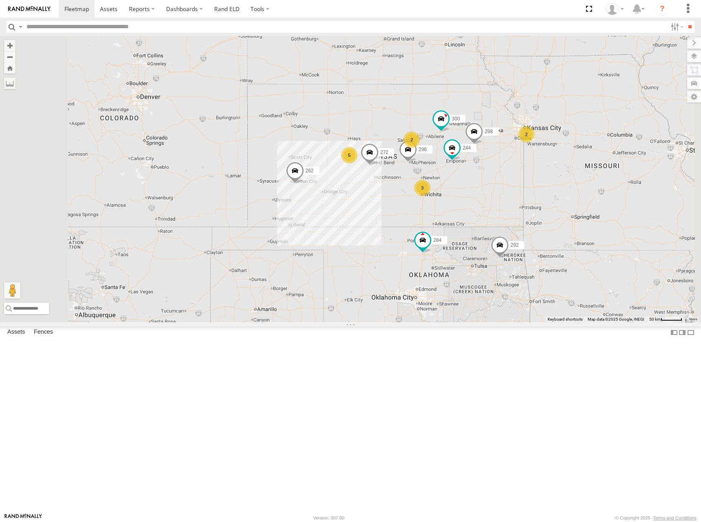
drag, startPoint x: 510, startPoint y: 191, endPoint x: 510, endPoint y: 169, distance: 22.5
click at [510, 169] on div "300 244 298 292 296 284 272 5 262 2 3 232 2 294 260" at bounding box center [350, 179] width 701 height 286
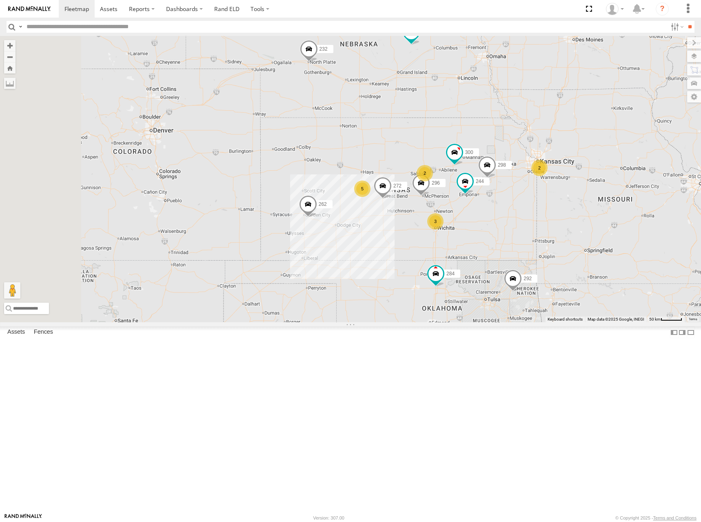
drag, startPoint x: 479, startPoint y: 167, endPoint x: 492, endPoint y: 202, distance: 36.7
click at [492, 202] on div "300 244 298 292 296 284 272 5 262 2 3 232 2 294 260" at bounding box center [350, 179] width 701 height 286
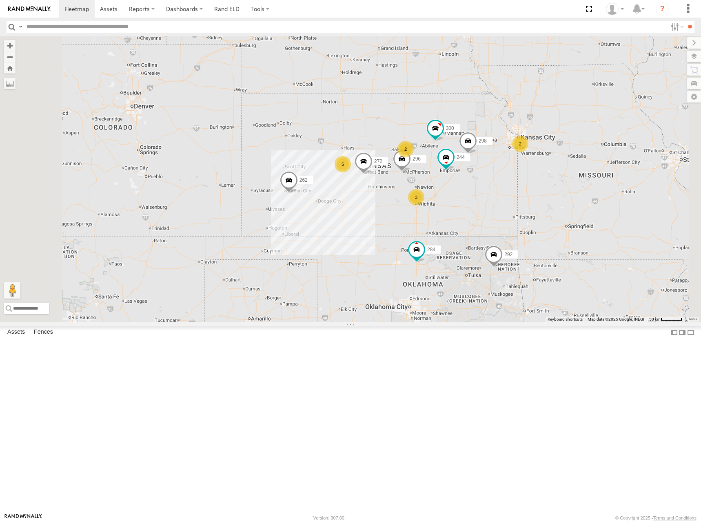
drag, startPoint x: 555, startPoint y: 198, endPoint x: 532, endPoint y: 171, distance: 35.3
click at [532, 171] on div "300 244 298 292 296 284 272 5 262 2 3 232 2 294 260" at bounding box center [350, 179] width 701 height 286
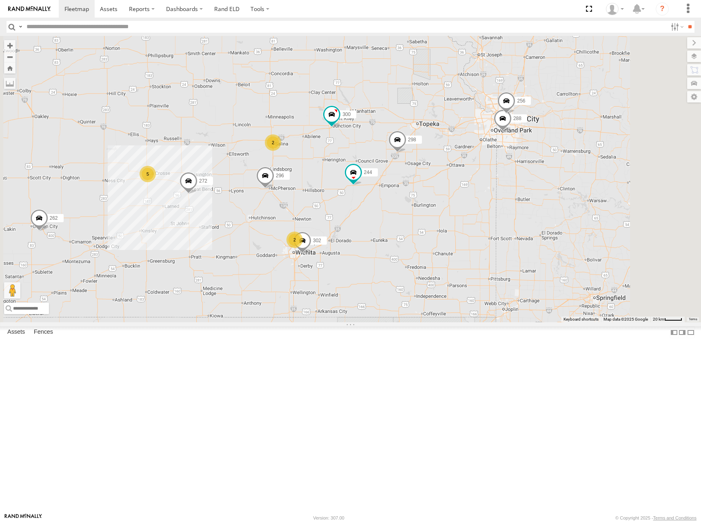
drag, startPoint x: 476, startPoint y: 158, endPoint x: 506, endPoint y: 158, distance: 29.8
click at [504, 158] on div "300 244 298 292 296 284 272 262 232 294 260 288 256 302 5 2 2" at bounding box center [350, 179] width 701 height 286
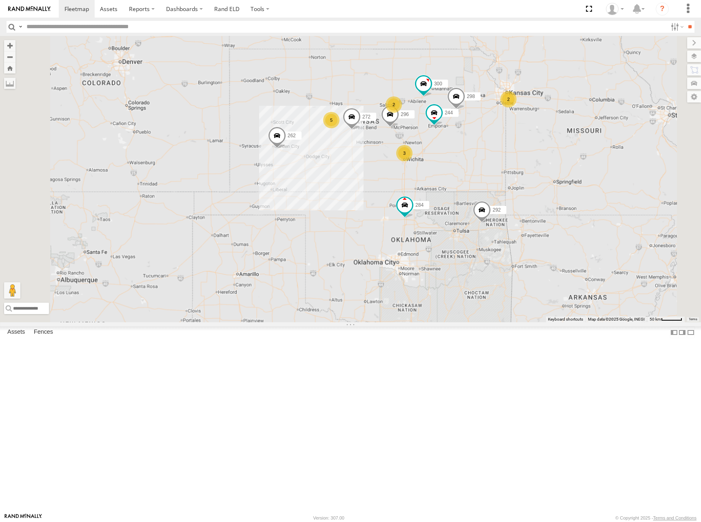
drag, startPoint x: 473, startPoint y: 147, endPoint x: 509, endPoint y: 149, distance: 35.6
click at [509, 149] on div "300 244 298 292 296 284 272 262 232 294 260 5 2 3 2" at bounding box center [350, 179] width 701 height 286
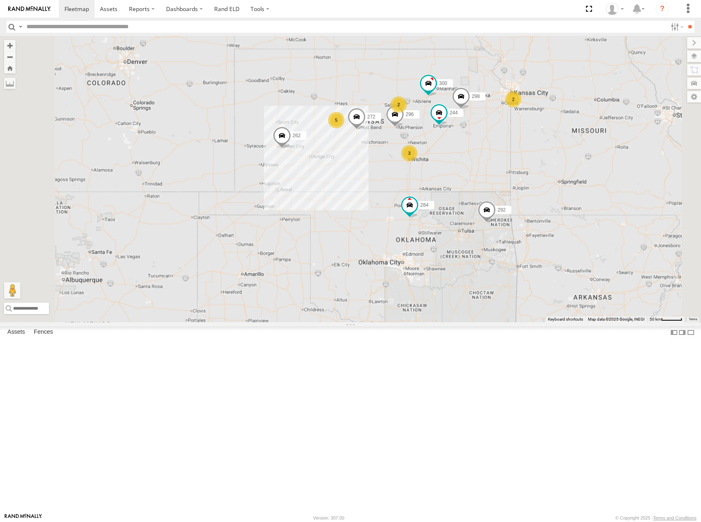
drag, startPoint x: 500, startPoint y: 144, endPoint x: 499, endPoint y: 151, distance: 7.8
click at [499, 151] on div "300 244 298 292 296 284 272 262 232 294 260 5 2 3 2" at bounding box center [350, 179] width 701 height 286
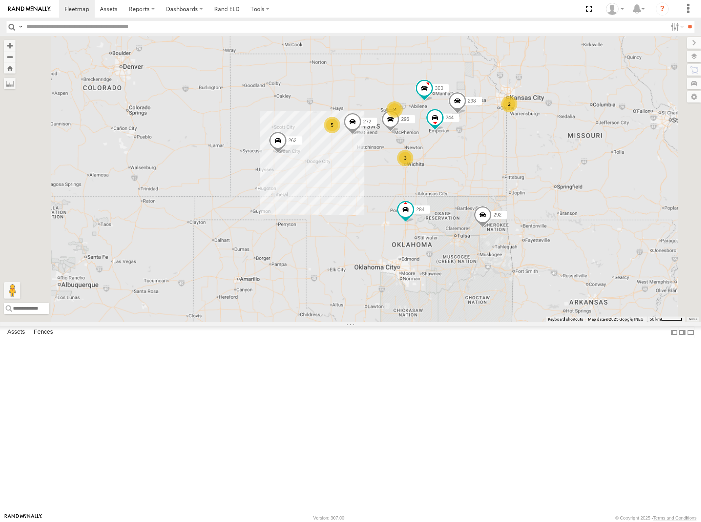
drag, startPoint x: 539, startPoint y: 150, endPoint x: 527, endPoint y: 137, distance: 17.1
click at [527, 137] on div "300 244 298 292 296 284 272 262 232 294 260 5 2 3 2" at bounding box center [350, 179] width 701 height 286
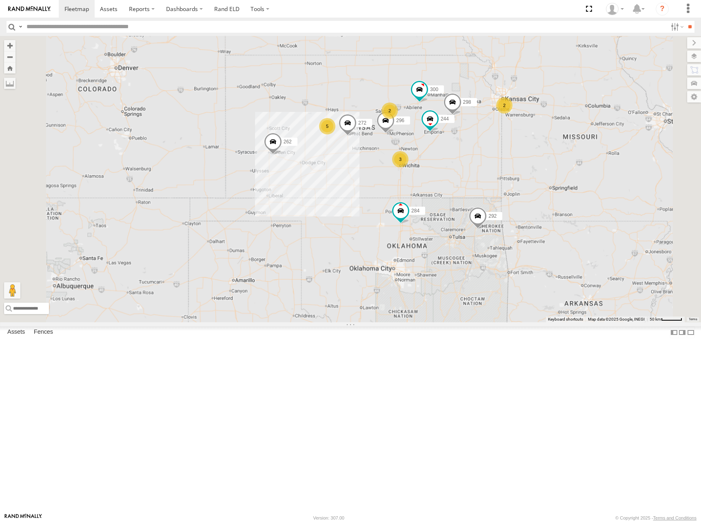
drag, startPoint x: 514, startPoint y: 133, endPoint x: 524, endPoint y: 144, distance: 14.7
click at [521, 149] on div "300 244 298 292 296 284 272 262 232 294 260 5 2 3 2" at bounding box center [350, 179] width 701 height 286
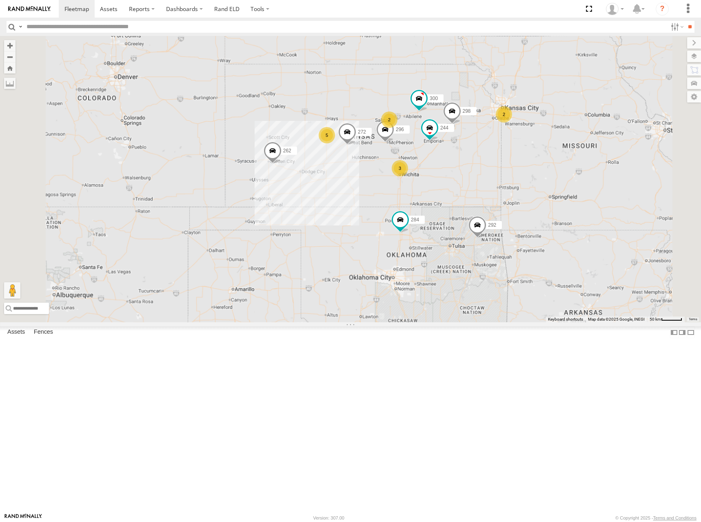
drag, startPoint x: 516, startPoint y: 151, endPoint x: 516, endPoint y: 160, distance: 9.0
click at [516, 160] on div "300 244 298 292 296 284 272 262 232 294 260 5 2 3 2" at bounding box center [350, 179] width 701 height 286
click at [485, 165] on div "300 244 298 292 296 284 272 262 232 294 260 5 2 3 2" at bounding box center [350, 179] width 701 height 286
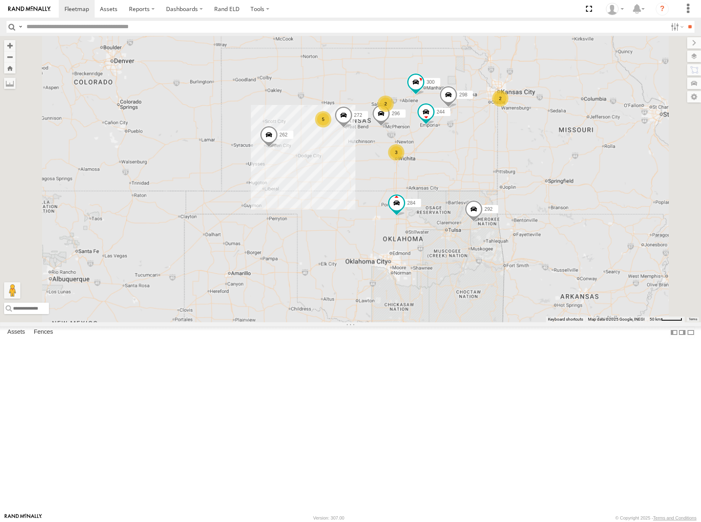
drag, startPoint x: 501, startPoint y: 158, endPoint x: 498, endPoint y: 142, distance: 16.3
click at [497, 141] on div "300 244 298 292 296 284 272 262 232 294 260 5 2 3 2" at bounding box center [350, 179] width 701 height 286
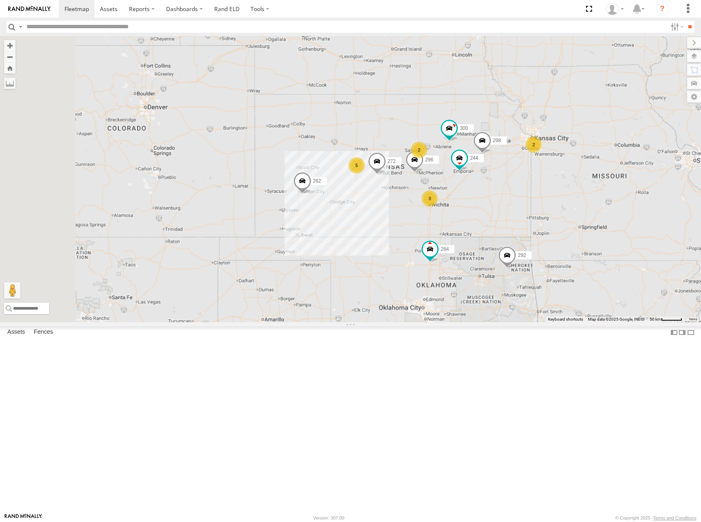
drag, startPoint x: 450, startPoint y: 132, endPoint x: 485, endPoint y: 182, distance: 61.0
click at [485, 182] on div "300 244 298 292 296 284 272 262 232 294 260 5 2 3 2" at bounding box center [350, 179] width 701 height 286
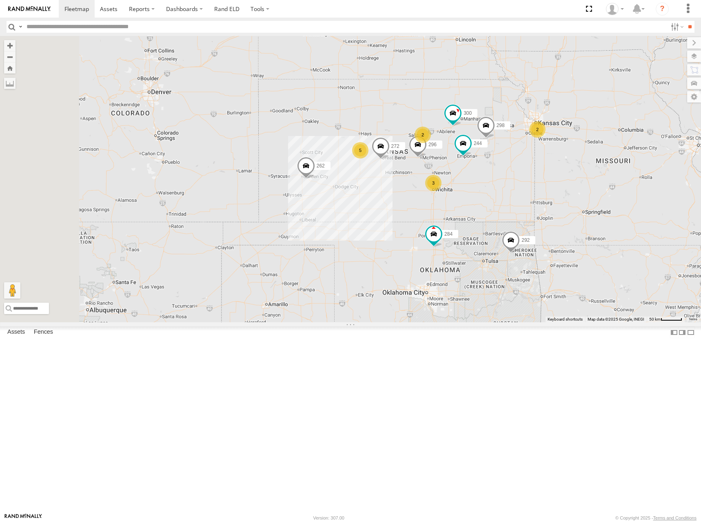
drag, startPoint x: 531, startPoint y: 206, endPoint x: 538, endPoint y: 170, distance: 36.5
click at [538, 170] on div "300 244 298 292 296 284 272 262 232 294 260 5 2 3 2" at bounding box center [350, 179] width 701 height 286
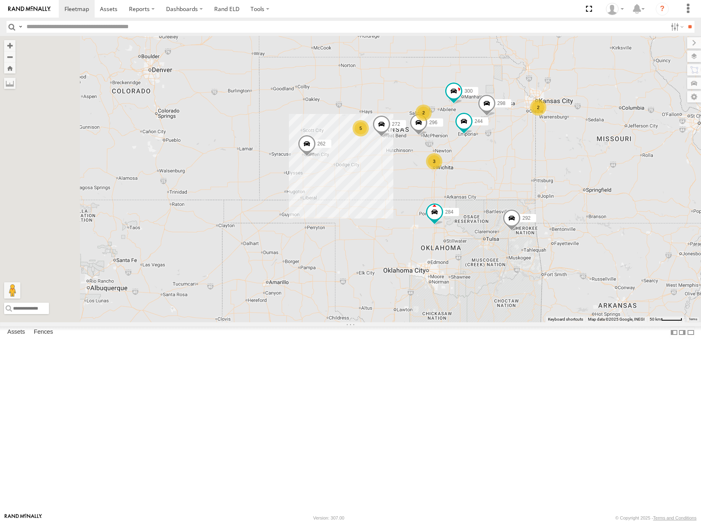
click at [526, 145] on div "300 244 298 292 296 284 272 262 232 294 260 5 2 3 2" at bounding box center [350, 179] width 701 height 286
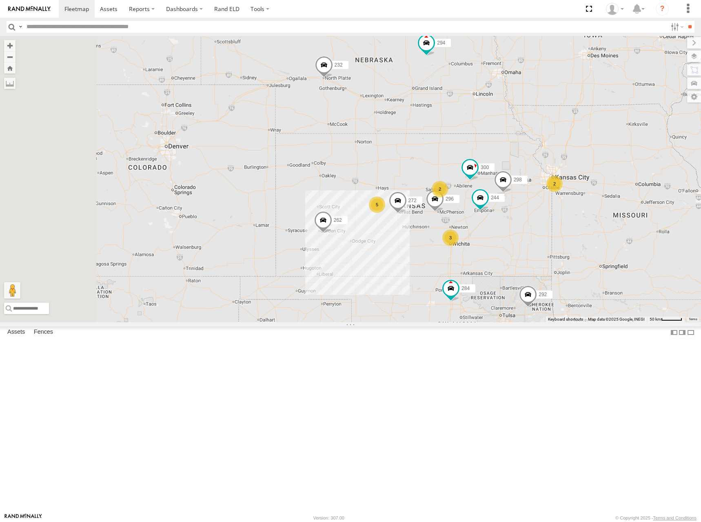
drag, startPoint x: 567, startPoint y: 129, endPoint x: 584, endPoint y: 209, distance: 81.4
click at [584, 209] on div "300 244 298 292 296 284 272 262 232 294 260 5 2 3 2" at bounding box center [350, 179] width 701 height 286
drag, startPoint x: 534, startPoint y: 101, endPoint x: 528, endPoint y: 116, distance: 16.2
click at [528, 116] on div "300 244 298 292 296 284 272 262 232 294 260 5 2 3 2" at bounding box center [350, 179] width 701 height 286
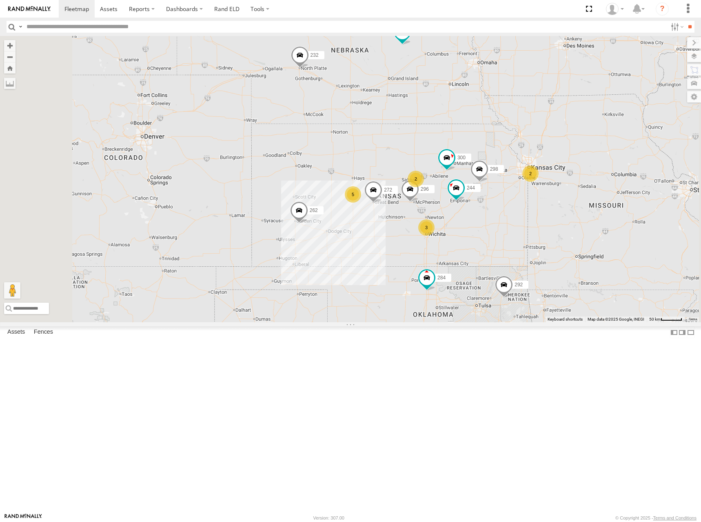
drag, startPoint x: 487, startPoint y: 153, endPoint x: 465, endPoint y: 116, distance: 43.2
click at [465, 116] on div "300 244 298 292 296 284 272 262 232 294 260 5 2 3 2" at bounding box center [350, 179] width 701 height 286
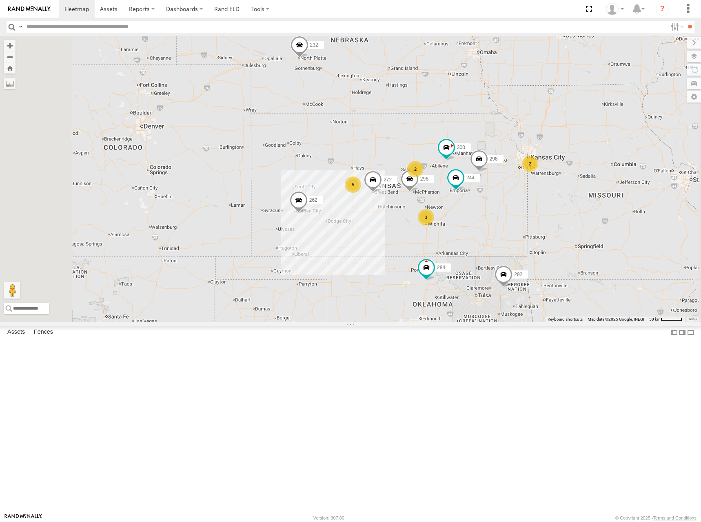
drag, startPoint x: 493, startPoint y: 164, endPoint x: 511, endPoint y: 191, distance: 32.3
click at [511, 191] on div "300 244 298 292 296 284 272 262 232 294 260 5 2 3 2" at bounding box center [350, 179] width 701 height 286
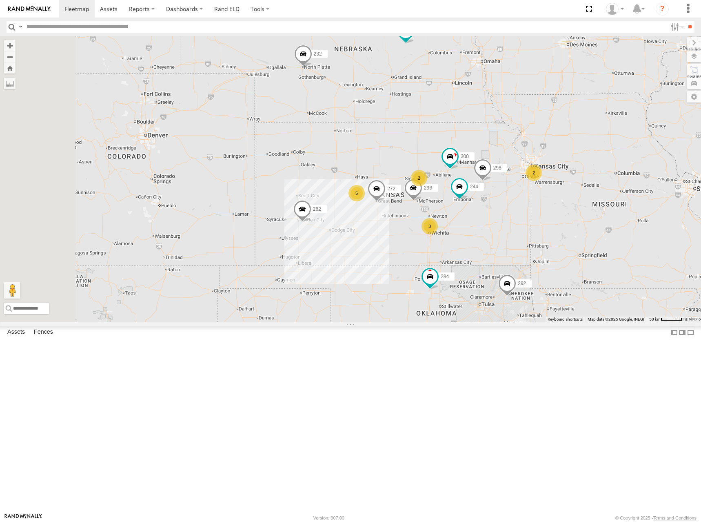
drag, startPoint x: 540, startPoint y: 175, endPoint x: 540, endPoint y: 181, distance: 5.7
click at [540, 181] on div "300 244 298 292 296 284 272 262 232 294 260 5 2 3 2" at bounding box center [350, 179] width 701 height 286
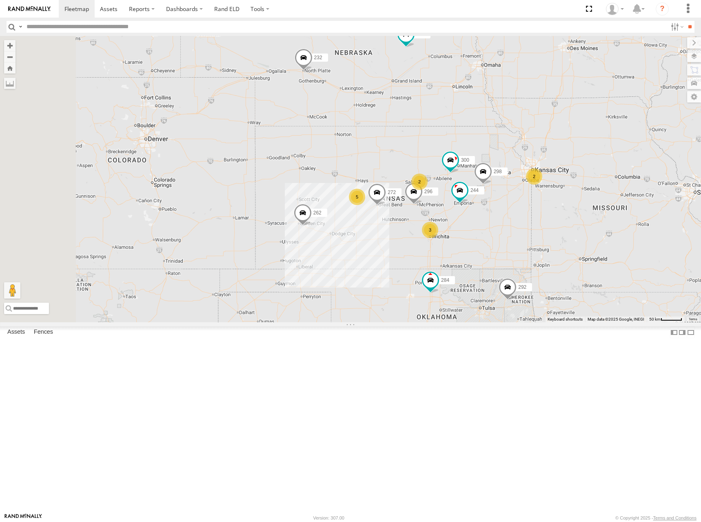
drag, startPoint x: 561, startPoint y: 204, endPoint x: 556, endPoint y: 189, distance: 16.2
click at [556, 189] on div "300 244 298 292 296 284 272 262 232 294 260 5 2 3 2" at bounding box center [350, 179] width 701 height 286
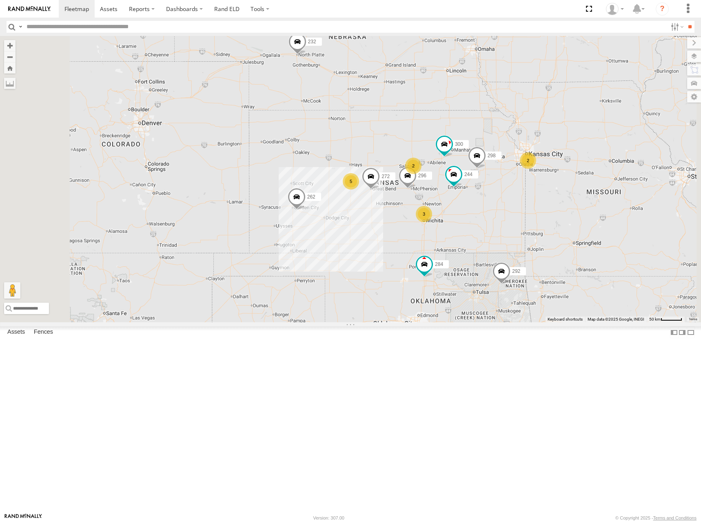
drag, startPoint x: 533, startPoint y: 188, endPoint x: 532, endPoint y: 182, distance: 5.9
click at [532, 182] on div "300 244 298 292 296 284 272 262 232 294 260 5 2 3 2" at bounding box center [350, 179] width 701 height 286
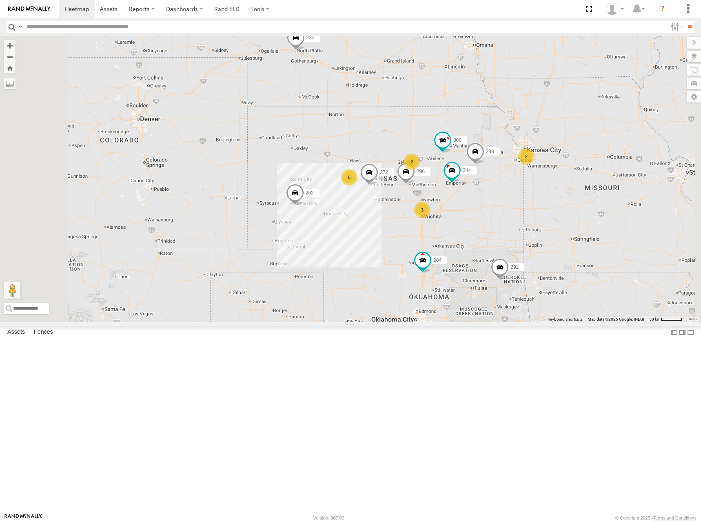
drag, startPoint x: 532, startPoint y: 184, endPoint x: 534, endPoint y: 194, distance: 10.0
click at [534, 194] on div "300 244 298 292 296 284 272 262 232 294 260 5 2 3 2" at bounding box center [350, 179] width 701 height 286
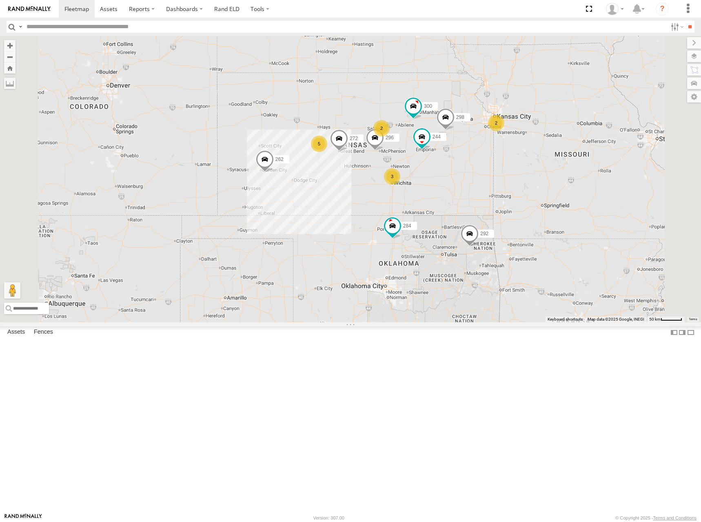
drag, startPoint x: 563, startPoint y: 191, endPoint x: 550, endPoint y: 172, distance: 23.4
click at [550, 172] on div "300 244 298 262 292 272 232 296 284 294 5 2 3 2" at bounding box center [350, 179] width 701 height 286
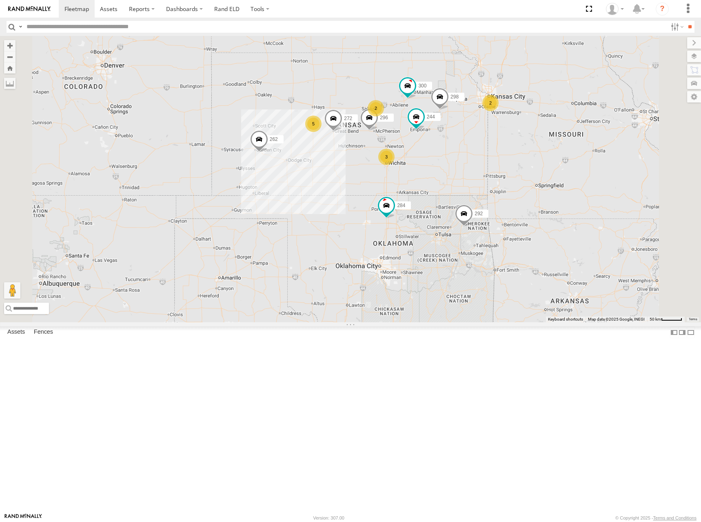
drag, startPoint x: 466, startPoint y: 179, endPoint x: 465, endPoint y: 167, distance: 11.9
click at [465, 167] on div "300 244 298 262 292 272 232 296 284 294 5 2 3 2 260" at bounding box center [350, 179] width 701 height 286
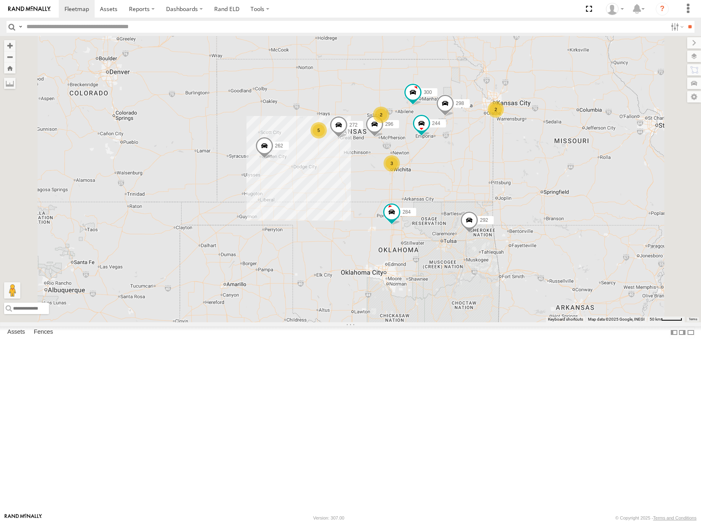
drag, startPoint x: 451, startPoint y: 147, endPoint x: 456, endPoint y: 159, distance: 13.1
click at [456, 159] on div "300 244 298 262 292 272 232 296 284 294 5 2 3 2 260" at bounding box center [350, 179] width 701 height 286
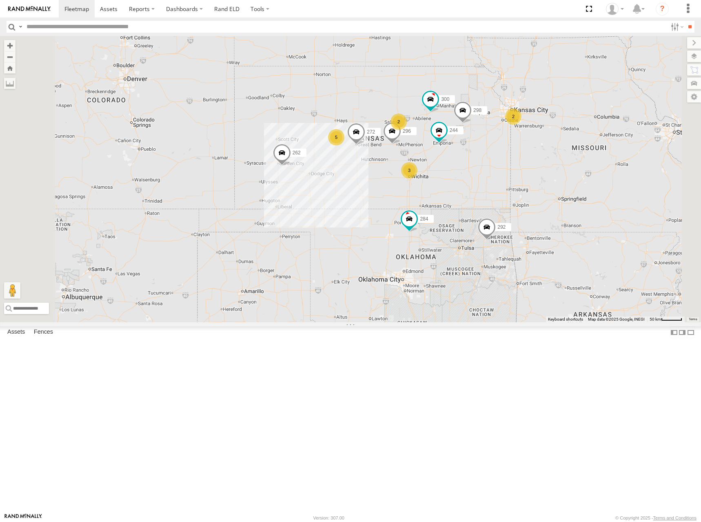
drag, startPoint x: 464, startPoint y: 153, endPoint x: 483, endPoint y: 160, distance: 20.7
click at [483, 160] on div "300 244 298 262 292 272 232 296 284 294 5 2 3 2 260" at bounding box center [350, 179] width 701 height 286
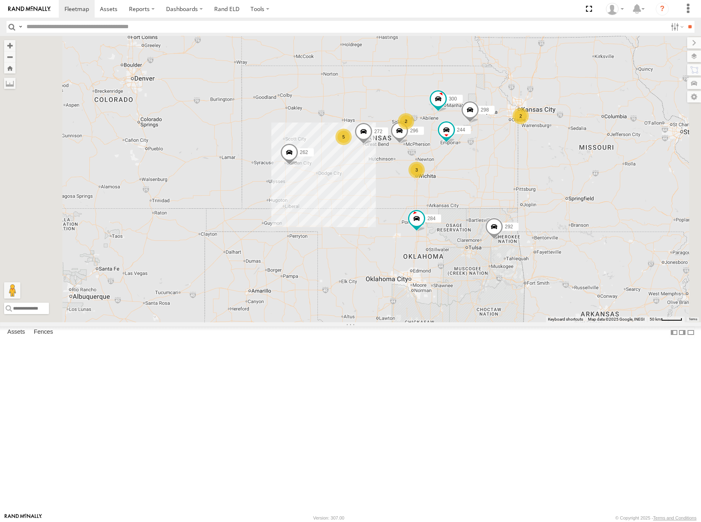
drag, startPoint x: 486, startPoint y: 158, endPoint x: 493, endPoint y: 155, distance: 7.3
click at [493, 155] on div "300 244 298 262 292 272 232 296 284 294 5 2 3 2 260" at bounding box center [350, 179] width 701 height 286
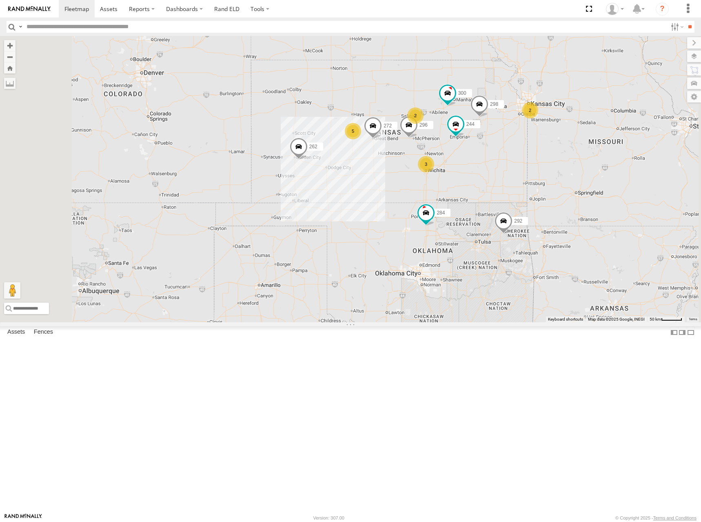
drag, startPoint x: 443, startPoint y: 158, endPoint x: 453, endPoint y: 152, distance: 11.0
click at [453, 152] on div "300 244 298 262 292 272 232 296 284 294 5 2 3 2 260" at bounding box center [350, 179] width 701 height 286
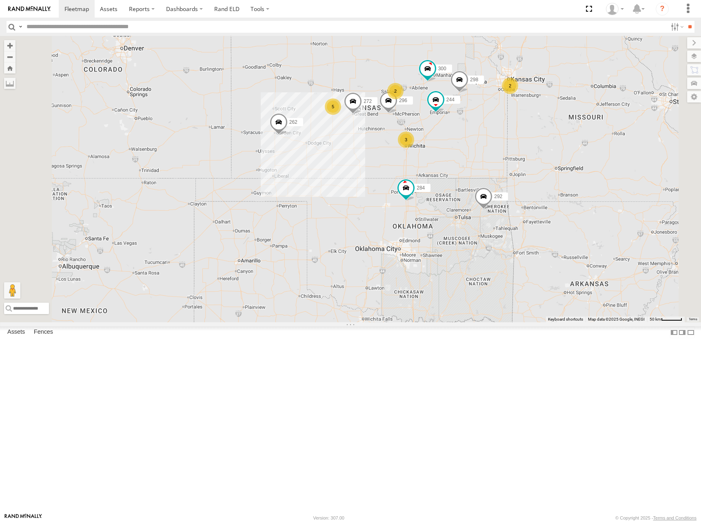
drag, startPoint x: 525, startPoint y: 169, endPoint x: 507, endPoint y: 146, distance: 29.3
click at [507, 146] on div "300 244 298 262 292 272 232 296 284 294 5 2 3 2 260" at bounding box center [350, 179] width 701 height 286
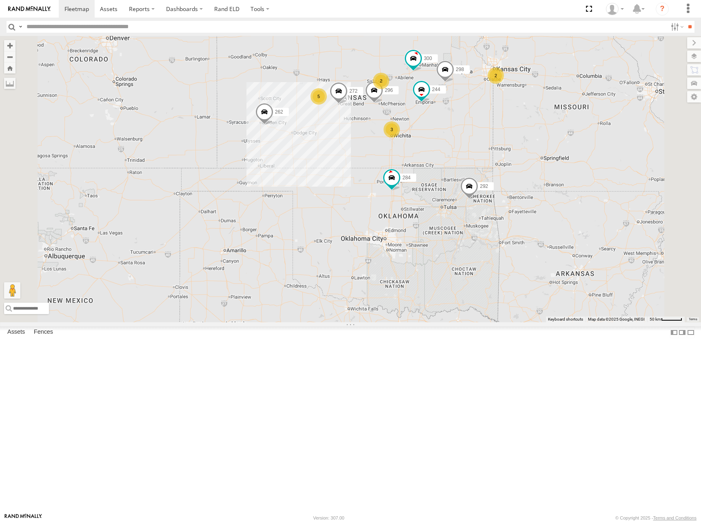
drag, startPoint x: 475, startPoint y: 132, endPoint x: 458, endPoint y: 122, distance: 19.0
click at [458, 122] on div "300 244 298 262 292 272 232 296 284 294 5 2 3 2 260" at bounding box center [350, 179] width 701 height 286
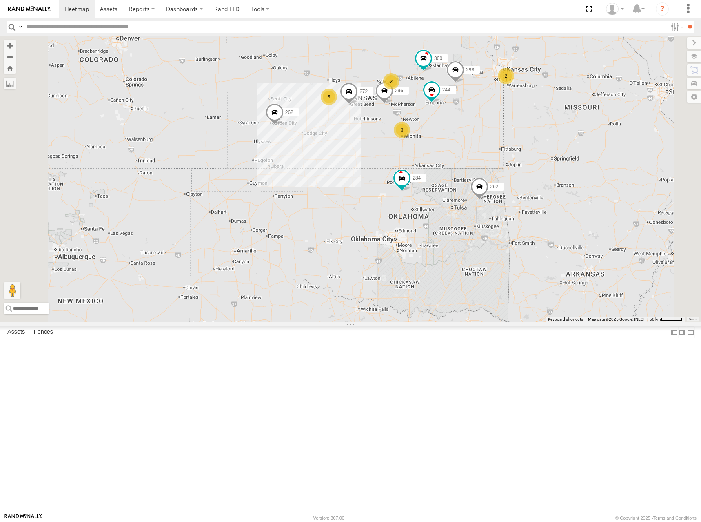
drag, startPoint x: 509, startPoint y: 123, endPoint x: 530, endPoint y: 128, distance: 21.5
click at [530, 128] on div "300 244 298 262 292 272 232 296 284 294 5 2 3 2 260" at bounding box center [350, 179] width 701 height 286
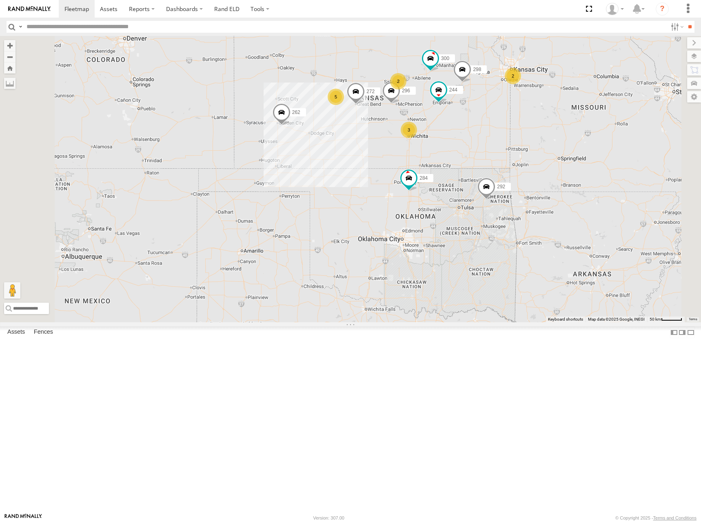
drag, startPoint x: 481, startPoint y: 138, endPoint x: 489, endPoint y: 138, distance: 9.0
click at [489, 138] on div "300 244 298 262 292 272 232 296 284 294 5 2 3 2 260" at bounding box center [350, 179] width 701 height 286
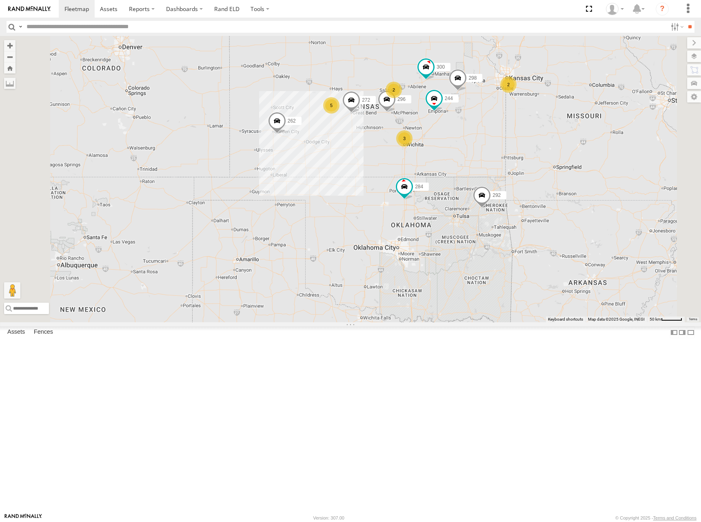
drag, startPoint x: 469, startPoint y: 142, endPoint x: 455, endPoint y: 153, distance: 18.4
click at [455, 153] on div "300 244 298 262 292 272 232 296 284 294 5 2 3 2 260" at bounding box center [350, 179] width 701 height 286
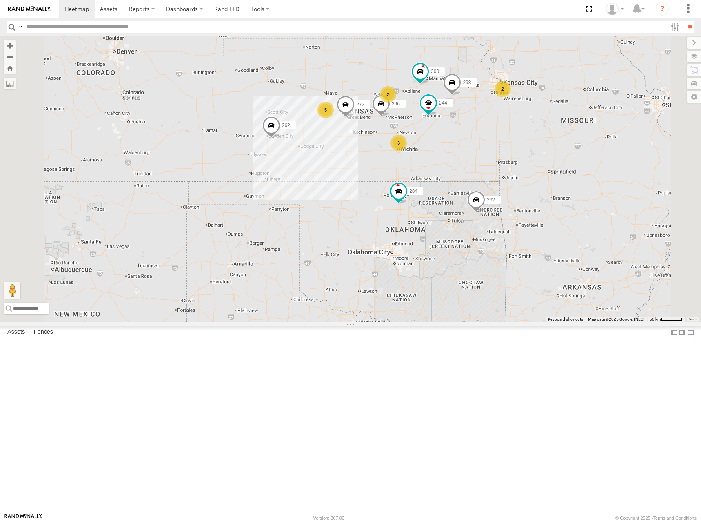
click at [479, 147] on div "300 244 298 262 292 272 232 296 284 294 5 2 3 2 260" at bounding box center [350, 179] width 701 height 286
click at [447, 150] on div "300 244 298 262 292 272 232 296 284 294 5 2 3 2 260" at bounding box center [350, 179] width 701 height 286
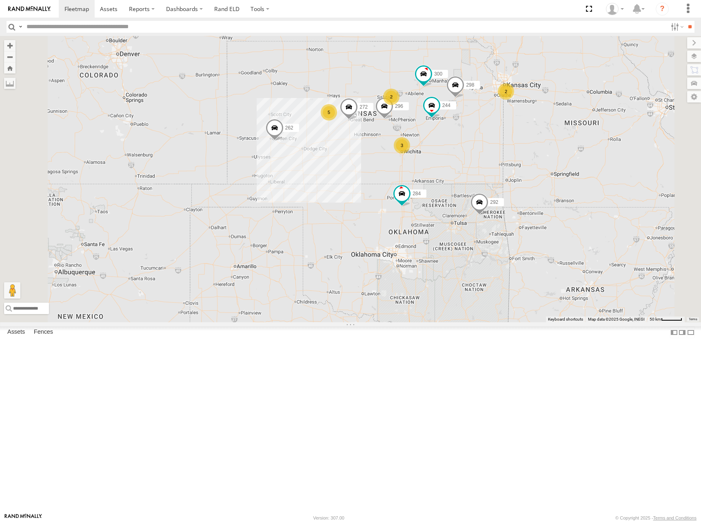
drag, startPoint x: 458, startPoint y: 145, endPoint x: 463, endPoint y: 149, distance: 6.7
click at [463, 149] on div "300 244 298 262 292 272 232 296 284 294 5 2 3 2 260" at bounding box center [350, 179] width 701 height 286
drag, startPoint x: 454, startPoint y: 161, endPoint x: 459, endPoint y: 171, distance: 11.3
click at [459, 171] on div "300 244 298 262 292 272 232 296 284 294 5 2 3 2 260" at bounding box center [350, 179] width 701 height 286
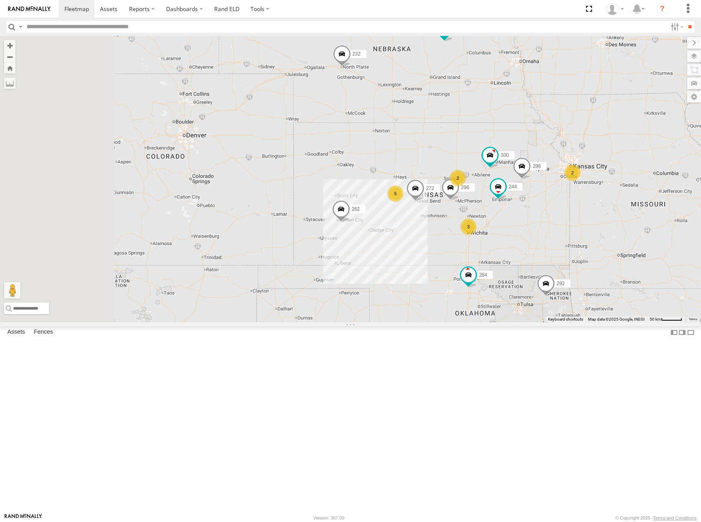
drag, startPoint x: 462, startPoint y: 112, endPoint x: 516, endPoint y: 176, distance: 83.7
click at [516, 176] on div "300 244 298 262 292 272 232 296 284 294 5 2 3 2 260" at bounding box center [350, 179] width 701 height 286
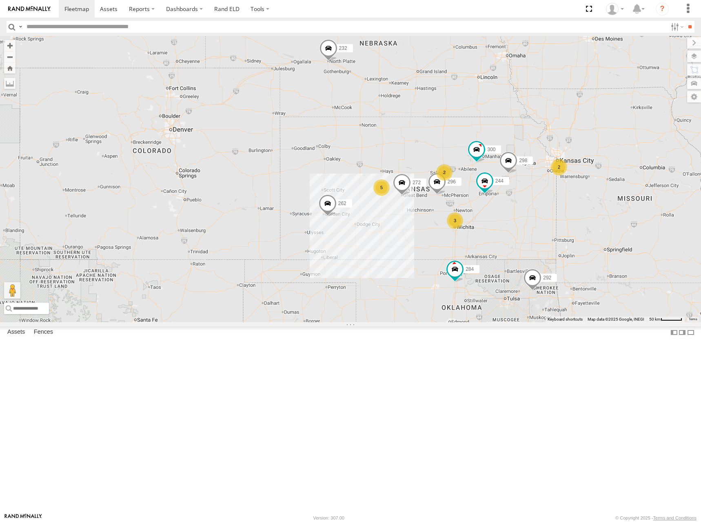
drag, startPoint x: 521, startPoint y: 174, endPoint x: 505, endPoint y: 162, distance: 20.7
click at [505, 162] on div "300 244 298 262 292 272 232 296 284 294 5 2 3 2 260" at bounding box center [350, 179] width 701 height 286
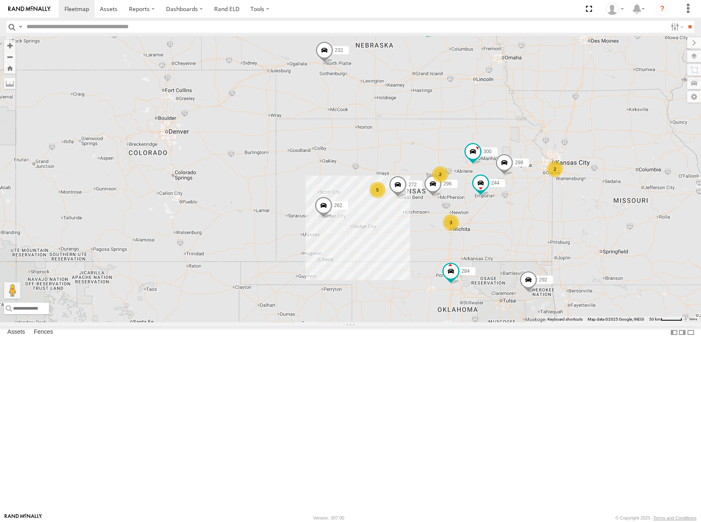
drag, startPoint x: 543, startPoint y: 164, endPoint x: 539, endPoint y: 167, distance: 4.4
click at [539, 167] on div "300 244 298 262 292 272 232 296 284 294 5 2 3 2 260" at bounding box center [350, 179] width 701 height 286
drag, startPoint x: 527, startPoint y: 178, endPoint x: 514, endPoint y: 169, distance: 15.9
click at [518, 174] on div "300 244 298 262 292 272 232 296 284 294 5 2 3 2 260" at bounding box center [350, 179] width 701 height 286
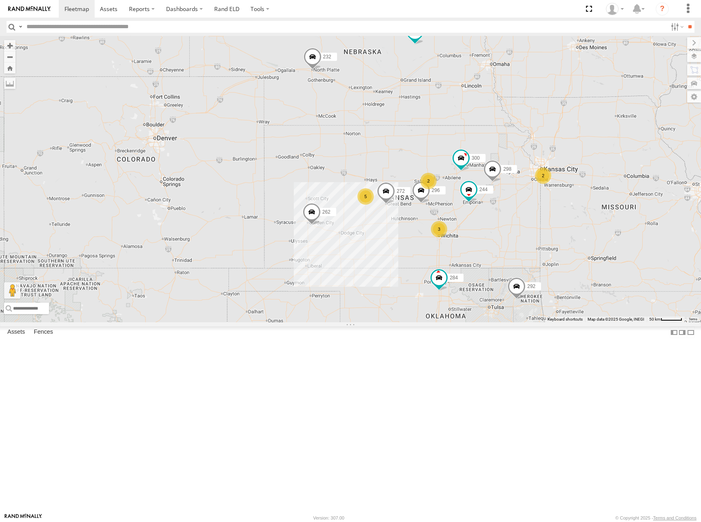
drag, startPoint x: 513, startPoint y: 168, endPoint x: 511, endPoint y: 178, distance: 10.4
click at [511, 178] on div "300 244 298 262 292 272 232 296 284 294 5 2 3 2 260" at bounding box center [350, 179] width 701 height 286
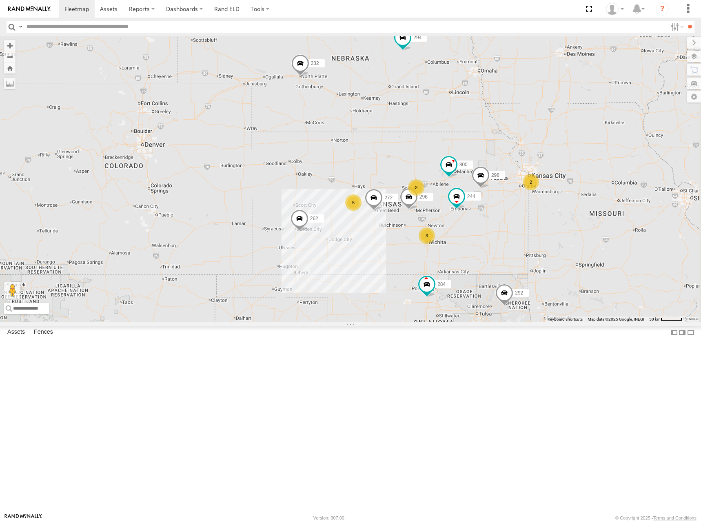
drag, startPoint x: 560, startPoint y: 93, endPoint x: 546, endPoint y: 99, distance: 15.2
click at [546, 99] on div "300 244 298 262 292 272 232 296 284 294 5 2 3 2 260" at bounding box center [350, 179] width 701 height 286
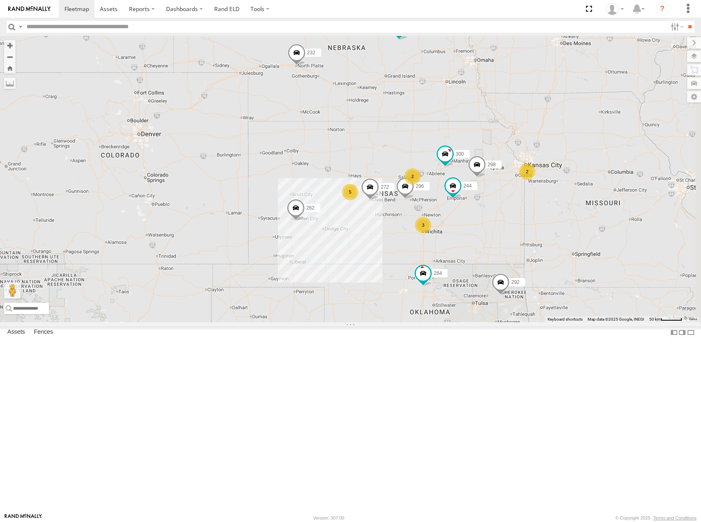
click at [513, 84] on div "300 244 298 262 292 272 232 296 284 294 5 2 3 2 260" at bounding box center [350, 179] width 701 height 286
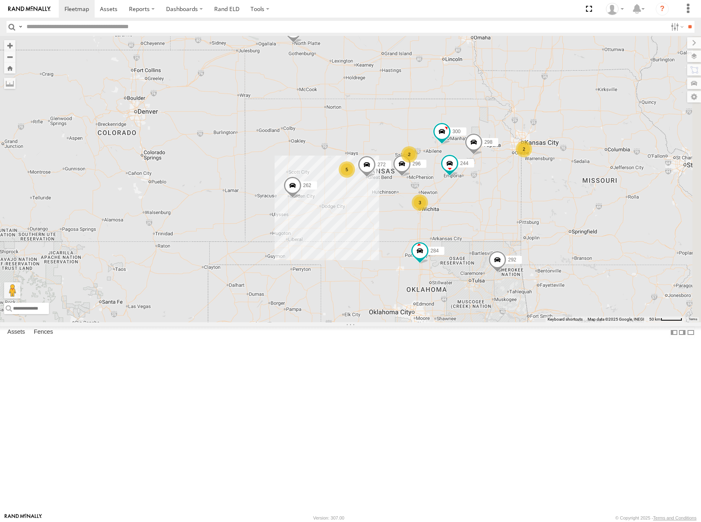
drag, startPoint x: 550, startPoint y: 160, endPoint x: 546, endPoint y: 135, distance: 26.0
click at [546, 135] on div "300 244 298 262 292 272 232 296 284 294 5 2 3 2 260" at bounding box center [350, 179] width 701 height 286
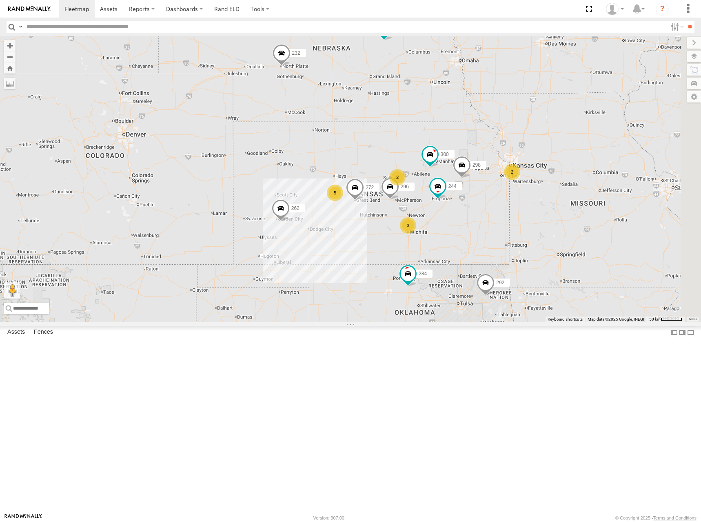
drag, startPoint x: 545, startPoint y: 134, endPoint x: 530, endPoint y: 169, distance: 38.2
click at [530, 169] on div "300 244 298 262 292 272 232 296 284 294 5 2 3 2 260" at bounding box center [350, 179] width 701 height 286
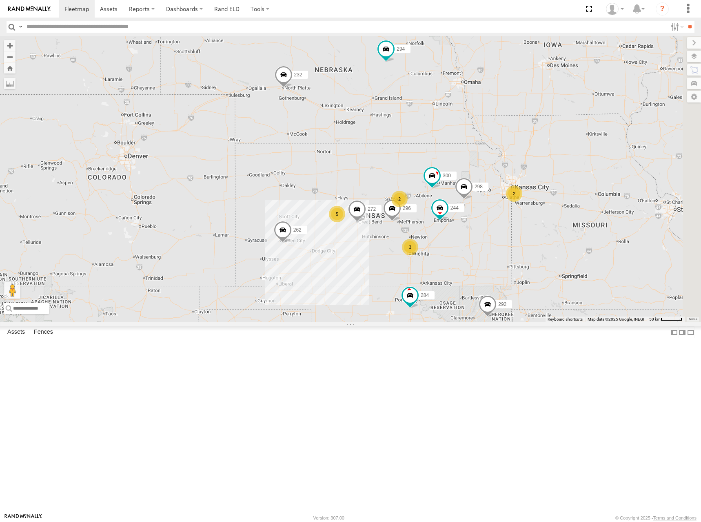
drag, startPoint x: 506, startPoint y: 113, endPoint x: 512, endPoint y: 125, distance: 12.2
click at [512, 125] on div "300 244 298 262 292 272 232 296 284 294 5 2 3 2 260" at bounding box center [350, 179] width 701 height 286
click at [511, 116] on div "300 244 298 262 292 272 232 296 284 294 5 2 3 2 260" at bounding box center [350, 179] width 701 height 286
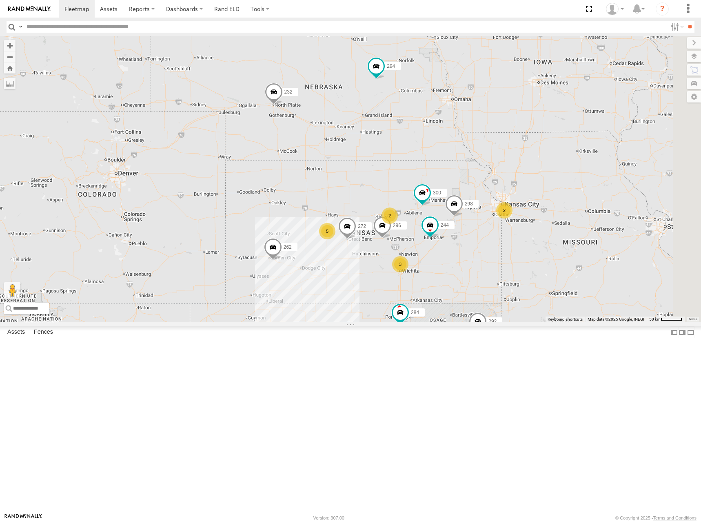
drag, startPoint x: 583, startPoint y: 134, endPoint x: 570, endPoint y: 154, distance: 24.0
click at [570, 154] on div "300 244 298 262 292 272 232 296 284 294 5 2 3 2 260" at bounding box center [350, 179] width 701 height 286
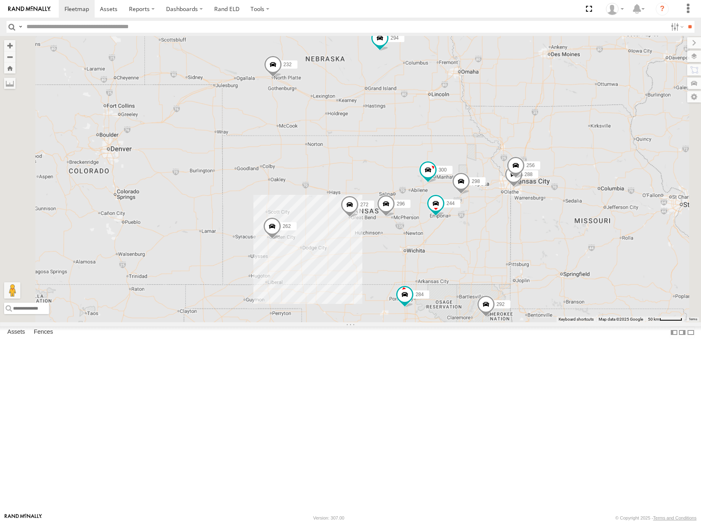
drag, startPoint x: 522, startPoint y: 221, endPoint x: 527, endPoint y: 179, distance: 42.8
click at [527, 180] on div "300 244 298 262 292 272 232 296 284 294 260 304 288 256" at bounding box center [350, 179] width 701 height 286
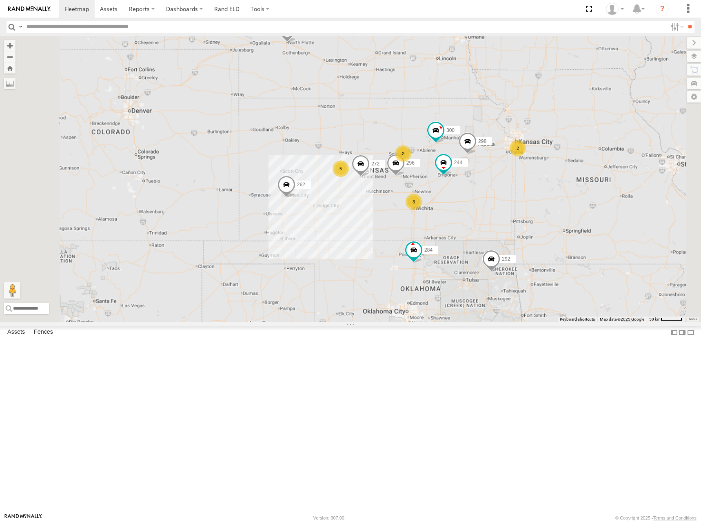
drag, startPoint x: 498, startPoint y: 197, endPoint x: 506, endPoint y: 167, distance: 30.8
click at [506, 167] on div "300 244 298 262 292 272 232 296 284 294 260 304 5 2 3 2" at bounding box center [350, 179] width 701 height 286
drag, startPoint x: 515, startPoint y: 183, endPoint x: 521, endPoint y: 189, distance: 9.0
click at [521, 189] on div "300 244 298 262 292 272 232 296 284 294 260 304 5 2 3 2" at bounding box center [350, 179] width 701 height 286
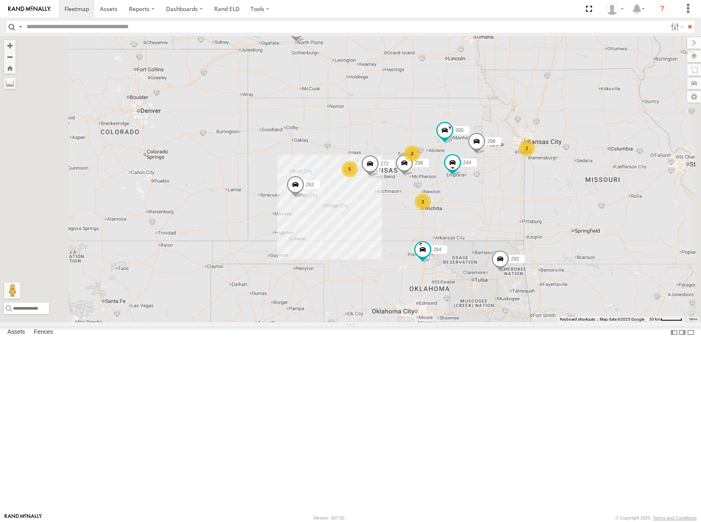
drag, startPoint x: 476, startPoint y: 173, endPoint x: 481, endPoint y: 165, distance: 9.5
click at [481, 165] on div "300 244 298 262 292 272 232 296 284 294 260 304 5 2 3 2" at bounding box center [350, 179] width 701 height 286
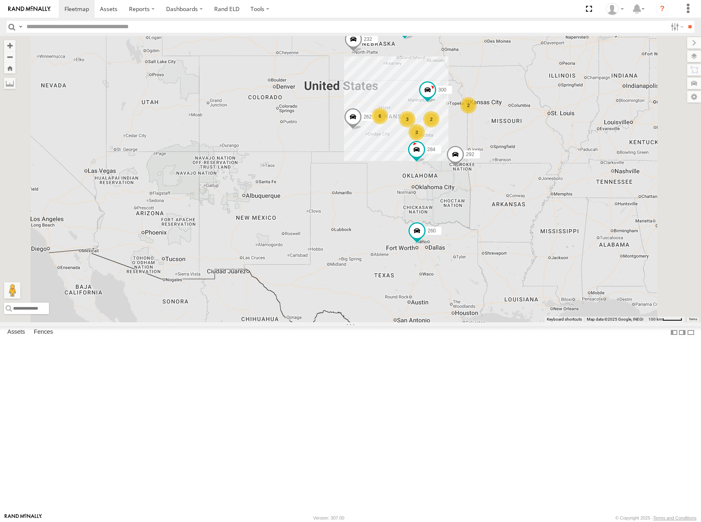
drag, startPoint x: 525, startPoint y: 154, endPoint x: 523, endPoint y: 158, distance: 4.8
click at [523, 158] on div "300 262 292 232 284 294 260 304 6 2 2 3 3" at bounding box center [350, 179] width 701 height 286
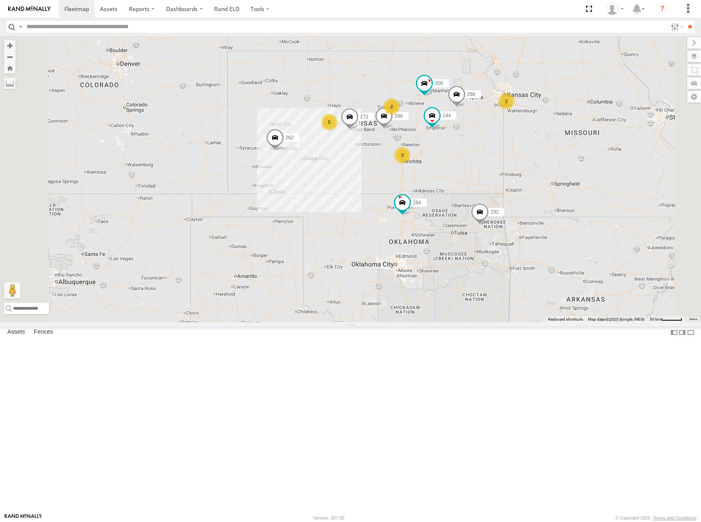
drag, startPoint x: 481, startPoint y: 162, endPoint x: 491, endPoint y: 177, distance: 17.8
click at [491, 177] on div "300 262 292 232 284 294 260 304 5 244 298 2 272 3 296 2" at bounding box center [350, 179] width 701 height 286
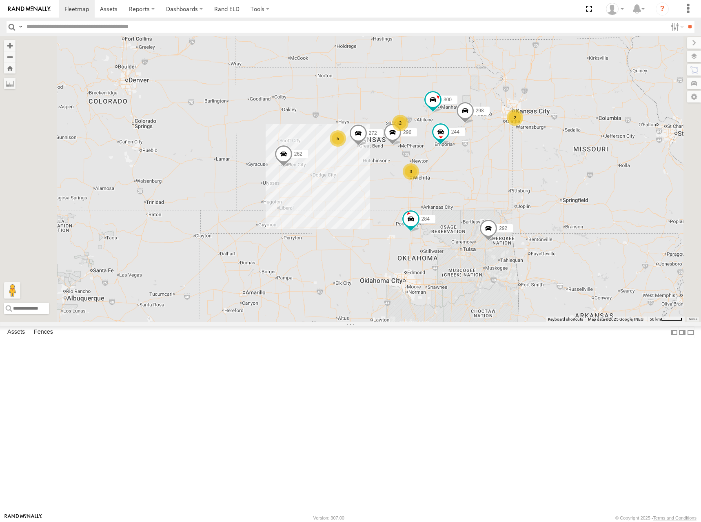
drag, startPoint x: 476, startPoint y: 160, endPoint x: 477, endPoint y: 165, distance: 4.6
click at [477, 165] on div "300 262 292 232 284 294 260 304 5 244 298 2 272 3 296 2" at bounding box center [350, 179] width 701 height 286
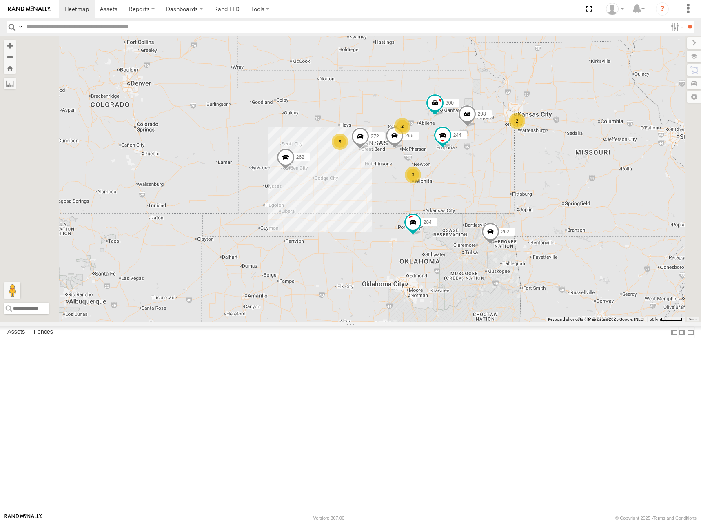
click at [421, 189] on div "300 262 292 232 284 294 260 304 5 244 298 2 272 3 296 2" at bounding box center [350, 179] width 701 height 286
drag, startPoint x: 456, startPoint y: 147, endPoint x: 459, endPoint y: 152, distance: 5.7
click at [459, 152] on div "300 262 292 232 284 294 260 304 5 244 298 2 272 3 296 2" at bounding box center [350, 179] width 701 height 286
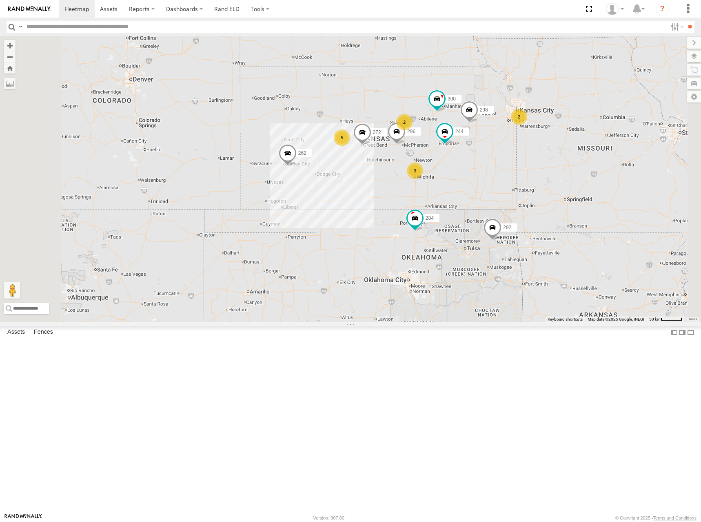
drag, startPoint x: 511, startPoint y: 179, endPoint x: 512, endPoint y: 148, distance: 30.6
click at [512, 148] on div "300 262 292 232 284 294 260 304 5 244 298 2 272 3 296 2" at bounding box center [350, 179] width 701 height 286
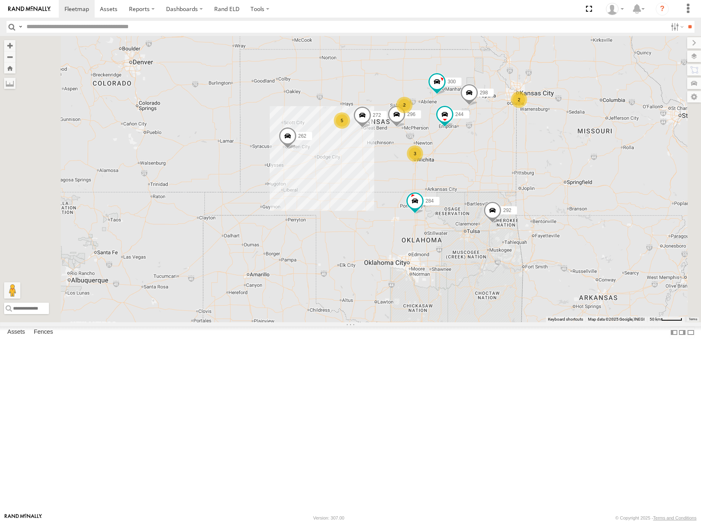
drag, startPoint x: 481, startPoint y: 156, endPoint x: 482, endPoint y: 151, distance: 5.4
click at [482, 151] on div "300 262 292 232 284 294 260 304 5 244 298 2 272 3 296 2" at bounding box center [350, 179] width 701 height 286
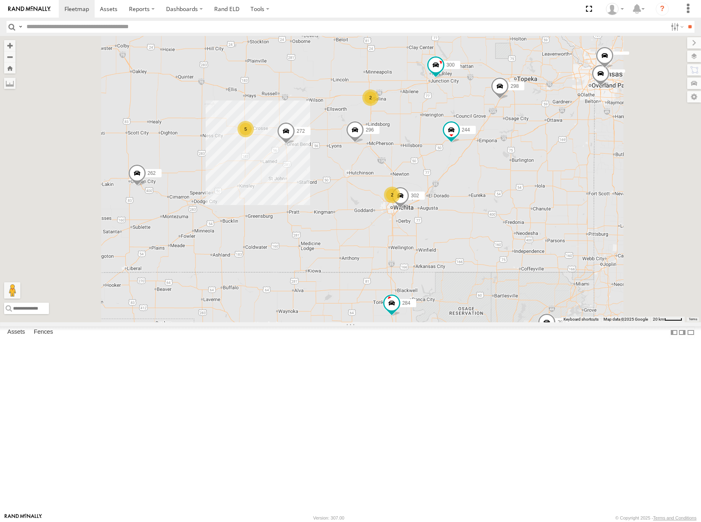
drag, startPoint x: 456, startPoint y: 130, endPoint x: 466, endPoint y: 143, distance: 16.3
click at [466, 143] on div "300 262 292 232 284 294 260 304 244 298 272 296 302 5 2 2" at bounding box center [350, 179] width 701 height 286
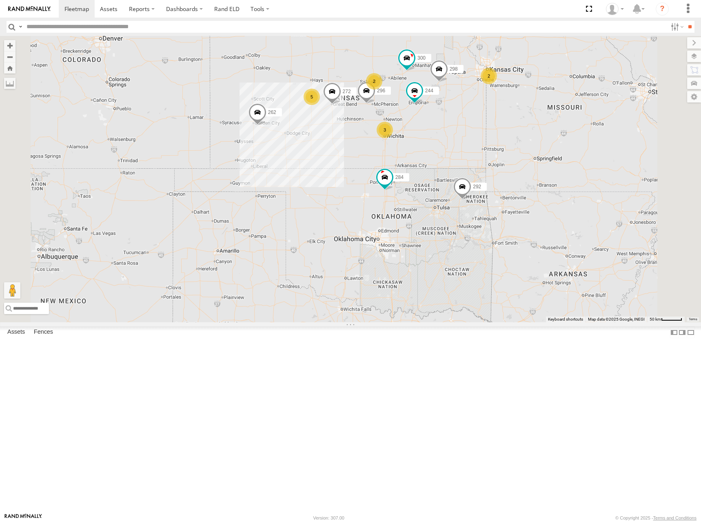
drag, startPoint x: 462, startPoint y: 139, endPoint x: 466, endPoint y: 146, distance: 7.7
click at [466, 146] on div "300 262 292 232 284 294 260 304 244 298 272 296 5 2 3 2" at bounding box center [350, 179] width 701 height 286
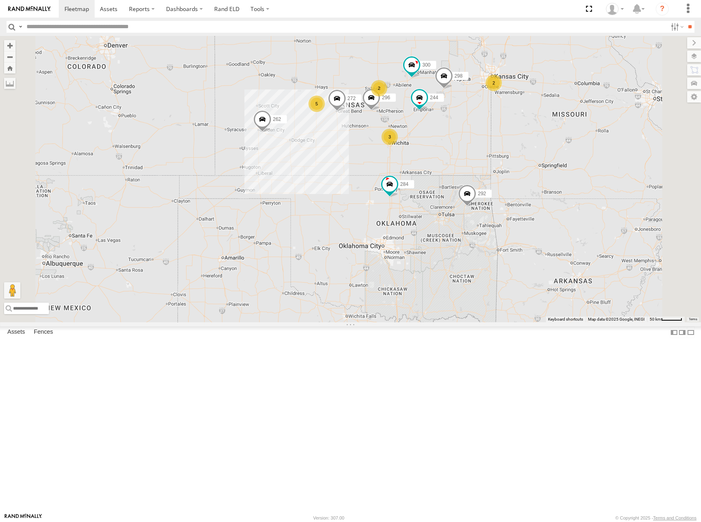
drag, startPoint x: 458, startPoint y: 133, endPoint x: 460, endPoint y: 137, distance: 4.4
click at [460, 137] on div "300 262 292 232 284 294 260 304 244 298 272 296 5 2 3 2" at bounding box center [350, 179] width 701 height 286
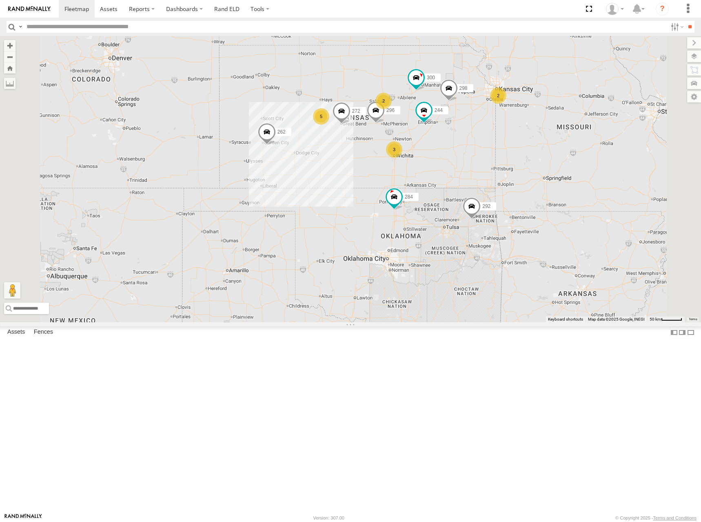
drag, startPoint x: 536, startPoint y: 136, endPoint x: 537, endPoint y: 140, distance: 4.7
click at [537, 140] on div "300 262 292 232 284 294 260 304 244 298 272 296 5 2 3 2" at bounding box center [350, 179] width 701 height 286
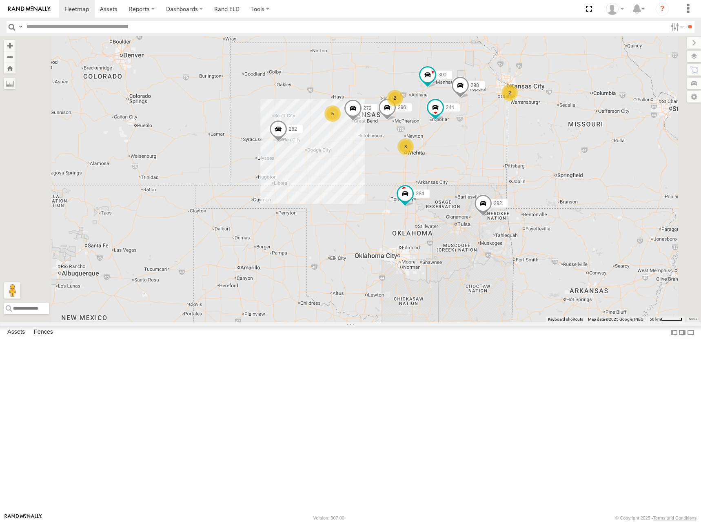
drag, startPoint x: 483, startPoint y: 146, endPoint x: 503, endPoint y: 140, distance: 21.0
click at [503, 140] on div "300 262 292 232 284 294 260 304 244 298 272 296 5 2 3 2" at bounding box center [350, 179] width 701 height 286
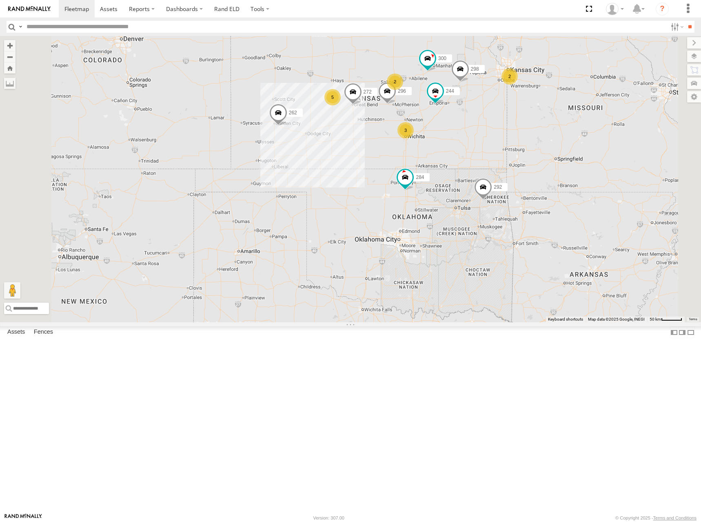
drag, startPoint x: 553, startPoint y: 129, endPoint x: 558, endPoint y: 145, distance: 17.0
click at [545, 116] on div "300 262 292 232 284 294 260 304 244 298 272 296 5 2 3 2" at bounding box center [350, 179] width 701 height 286
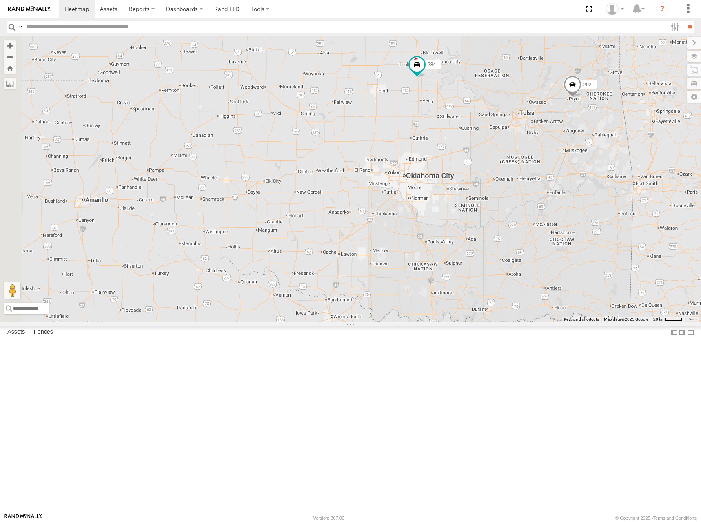
drag, startPoint x: 501, startPoint y: 239, endPoint x: 608, endPoint y: 151, distance: 138.1
click at [608, 151] on div "300 262 292 232 284 294 260 304 244 298 272 296 302 5 2 2" at bounding box center [350, 179] width 701 height 286
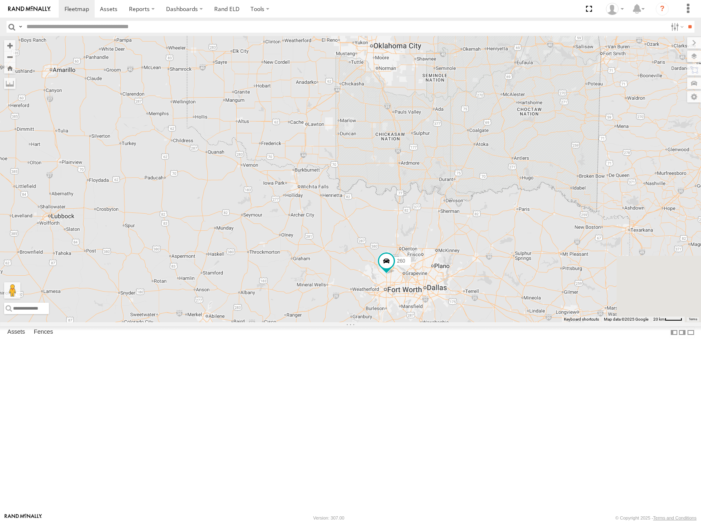
drag, startPoint x: 541, startPoint y: 346, endPoint x: 509, endPoint y: 215, distance: 135.5
click at [509, 215] on div "300 262 292 232 284 294 260 304 244 298 272 296 302 5 2 2" at bounding box center [350, 179] width 701 height 286
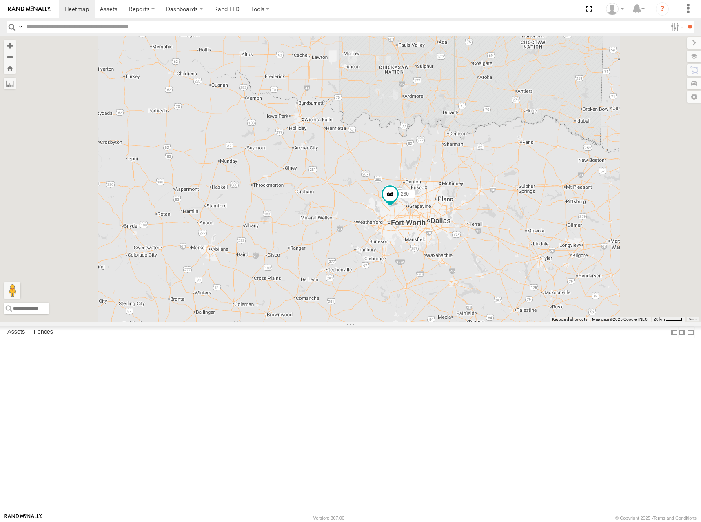
drag, startPoint x: 485, startPoint y: 231, endPoint x: 475, endPoint y: 249, distance: 20.9
click at [475, 249] on div "300 262 292 232 284 294 260 304 244 298 272 296 302" at bounding box center [350, 179] width 701 height 286
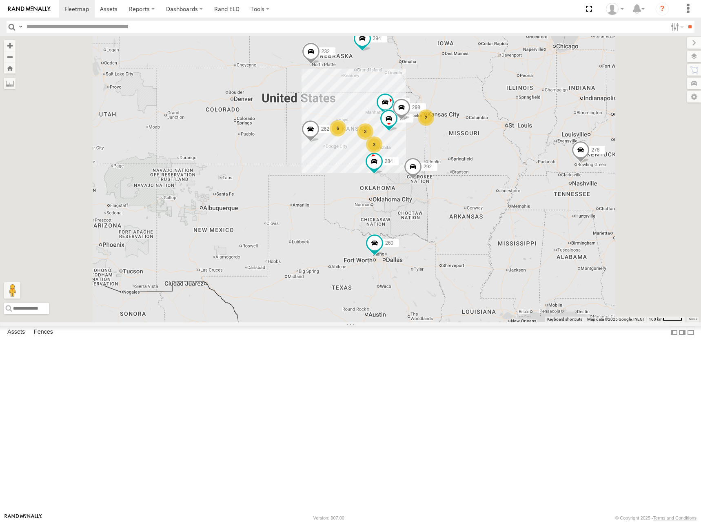
drag, startPoint x: 494, startPoint y: 185, endPoint x: 507, endPoint y: 232, distance: 49.1
click at [507, 232] on div "300 262 292 232 284 294 260 304 244 298 6 2 3 3 278" at bounding box center [350, 179] width 701 height 286
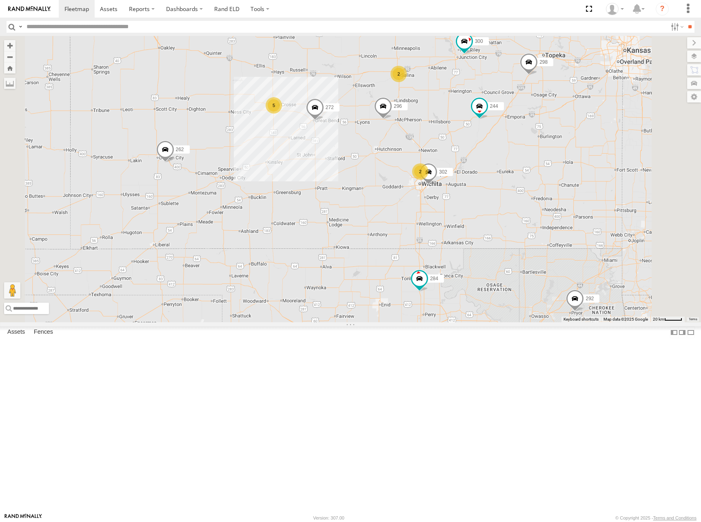
drag, startPoint x: 522, startPoint y: 219, endPoint x: 512, endPoint y: 207, distance: 15.1
click at [512, 207] on div "300 262 292 232 284 294 260 304 244 298 278 5 272 2 296 2 302" at bounding box center [350, 179] width 701 height 286
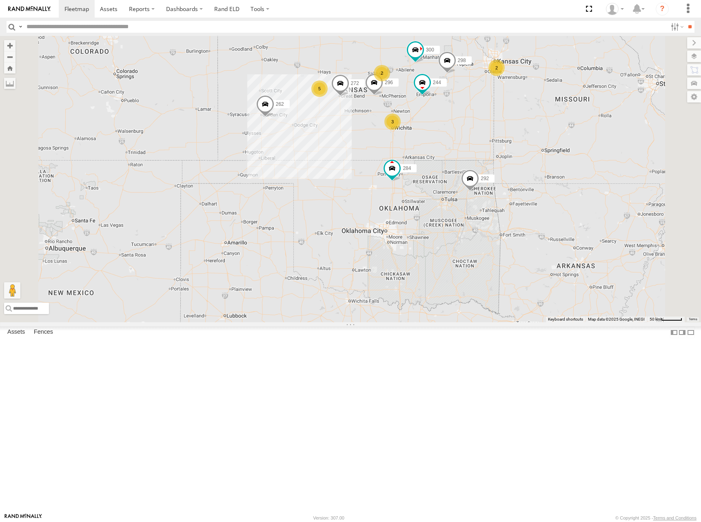
drag, startPoint x: 436, startPoint y: 98, endPoint x: 445, endPoint y: 112, distance: 17.2
click at [445, 112] on div "300 262 292 232 284 294 260 304 244 298 278 272 296 5 2 3 2" at bounding box center [350, 179] width 701 height 286
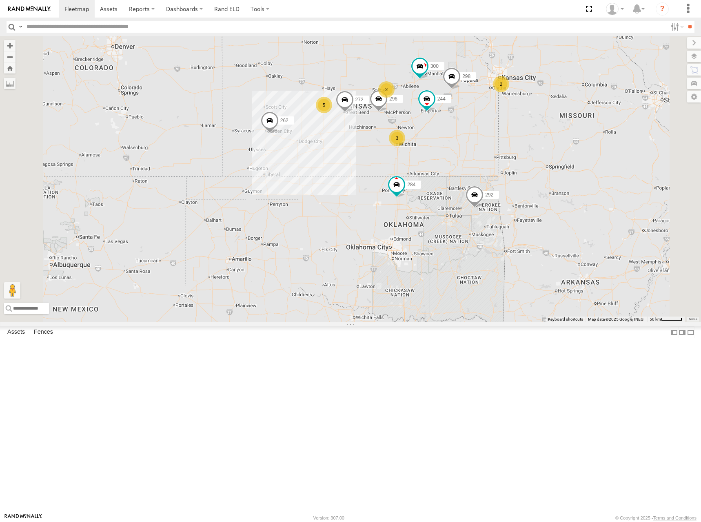
drag, startPoint x: 478, startPoint y: 138, endPoint x: 475, endPoint y: 142, distance: 4.8
click at [475, 142] on div "300 262 292 232 284 294 260 304 244 298 278 272 296 5 2 3 2" at bounding box center [350, 179] width 701 height 286
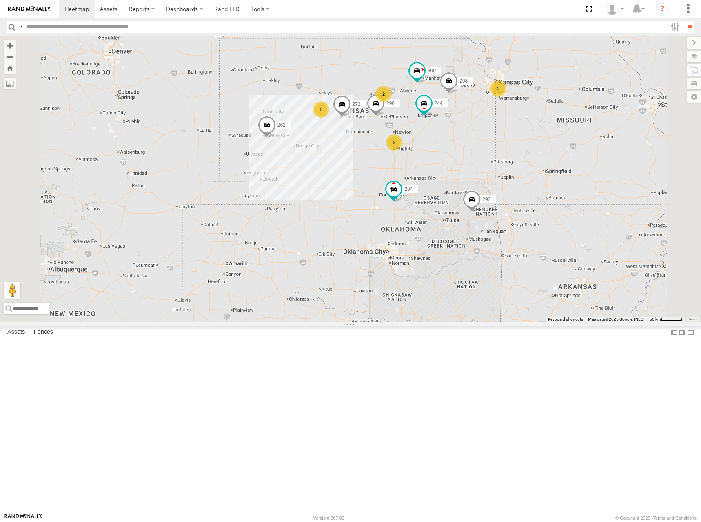
drag, startPoint x: 443, startPoint y: 133, endPoint x: 446, endPoint y: 122, distance: 12.2
click at [446, 122] on div "300 262 292 232 284 294 260 304 244 298 278 272 296 5 2 3 2" at bounding box center [350, 179] width 701 height 286
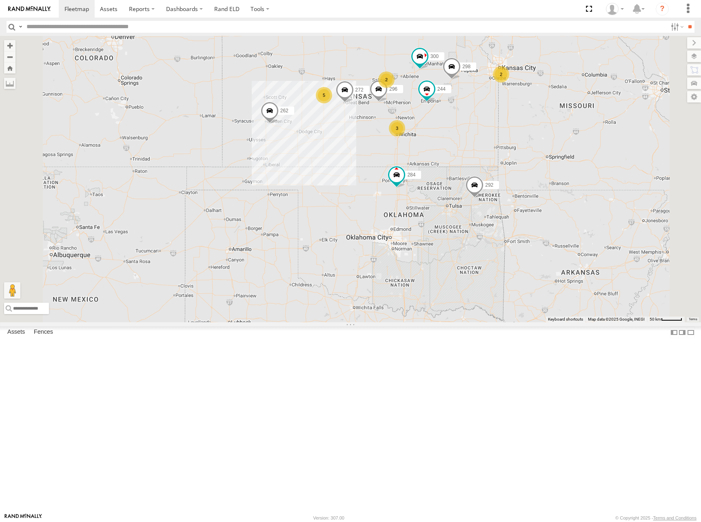
click at [445, 114] on div "300 262 292 232 284 294 260 304 244 298 278 272 296 5 2 3 2" at bounding box center [350, 179] width 701 height 286
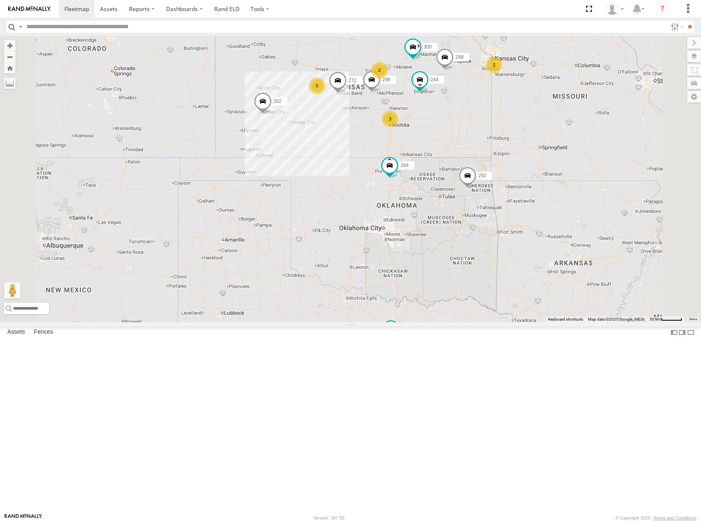
drag, startPoint x: 474, startPoint y: 130, endPoint x: 463, endPoint y: 124, distance: 11.9
click at [463, 124] on div "300 262 292 232 284 294 260 304 244 298 278 272 296 5 2 3 2" at bounding box center [350, 179] width 701 height 286
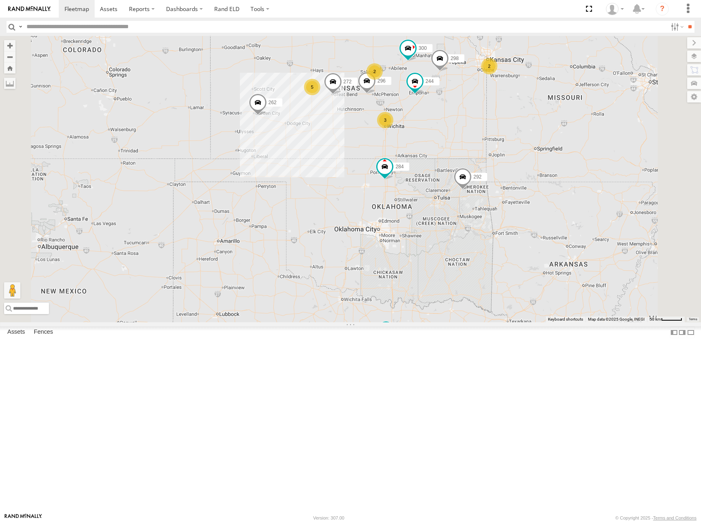
click at [477, 122] on div "300 262 292 232 284 294 260 304 244 298 278 272 296 5 2 3 2" at bounding box center [350, 179] width 701 height 286
drag, startPoint x: 425, startPoint y: 111, endPoint x: 429, endPoint y: 122, distance: 11.9
click at [429, 122] on div "300 262 292 232 284 294 260 304 244 298 278 272 296 5 2 3 2" at bounding box center [350, 179] width 701 height 286
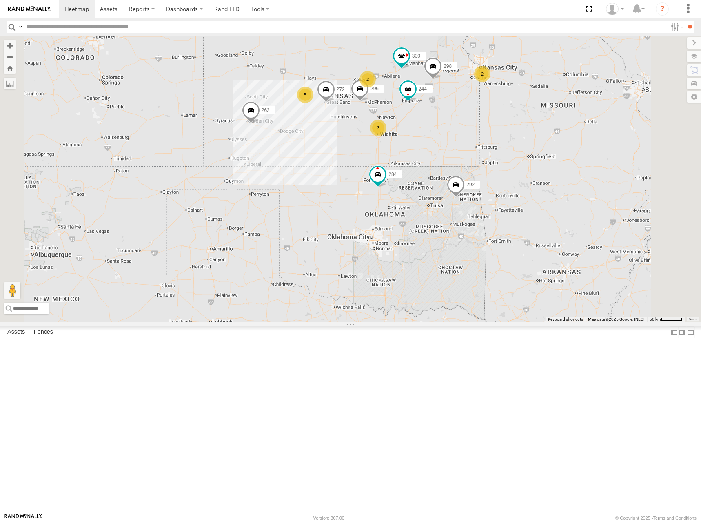
drag, startPoint x: 445, startPoint y: 130, endPoint x: 438, endPoint y: 138, distance: 10.4
click at [438, 138] on div "300 262 292 232 284 294 260 304 244 298 278 272 296 5 2 3 2" at bounding box center [350, 179] width 701 height 286
click at [428, 135] on div "300 262 292 232 284 294 260 304 244 298 278 272 296 5 2 3 2" at bounding box center [350, 179] width 701 height 286
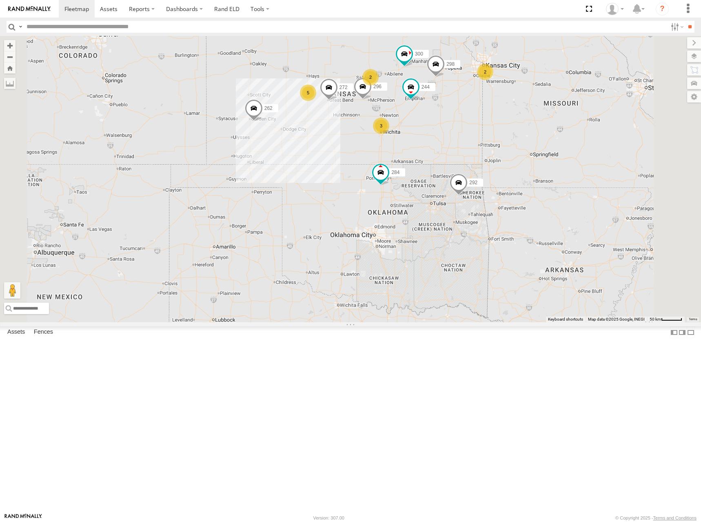
drag, startPoint x: 427, startPoint y: 132, endPoint x: 430, endPoint y: 127, distance: 5.7
click at [430, 127] on div "300 262 292 232 284 294 260 304 244 298 278 272 296 5 2 3 2" at bounding box center [350, 179] width 701 height 286
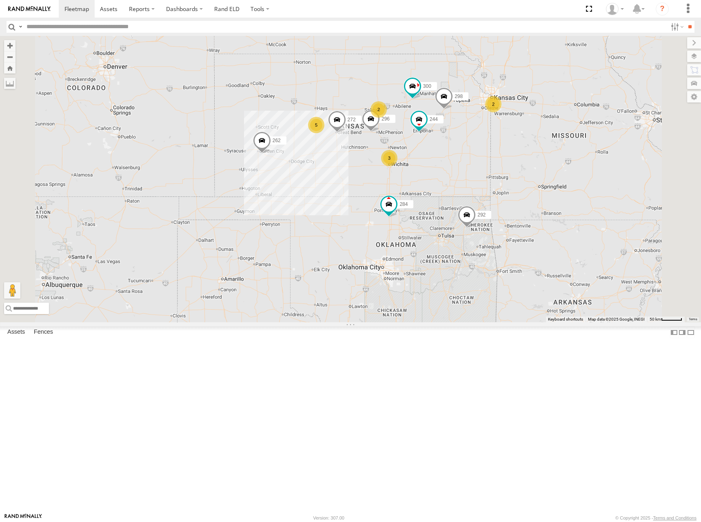
drag, startPoint x: 467, startPoint y: 134, endPoint x: 475, endPoint y: 168, distance: 34.9
click at [475, 168] on div "300 262 292 232 284 294 260 304 244 298 278 272 296 5 2 3 2" at bounding box center [350, 179] width 701 height 286
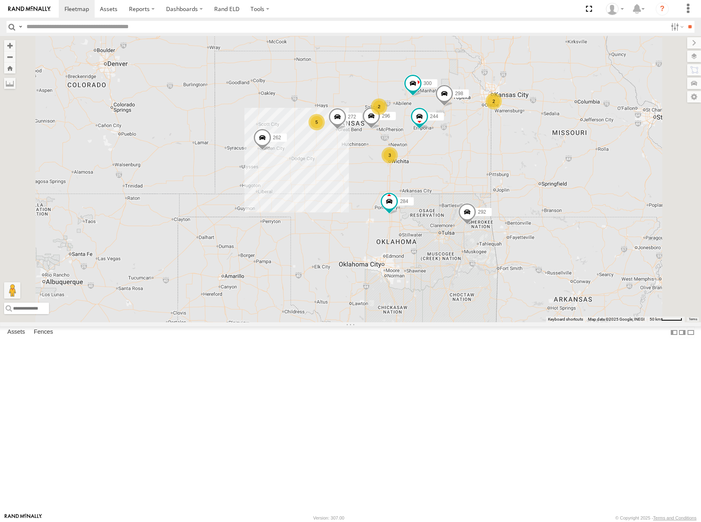
click at [486, 158] on div "300 262 292 232 284 294 260 304 244 298 278 272 296 5 2 3 2" at bounding box center [350, 179] width 701 height 286
drag, startPoint x: 467, startPoint y: 142, endPoint x: 475, endPoint y: 165, distance: 24.0
click at [475, 165] on div "300 262 292 232 284 294 260 304 244 298 278 272 296 5 2 3 2" at bounding box center [350, 179] width 701 height 286
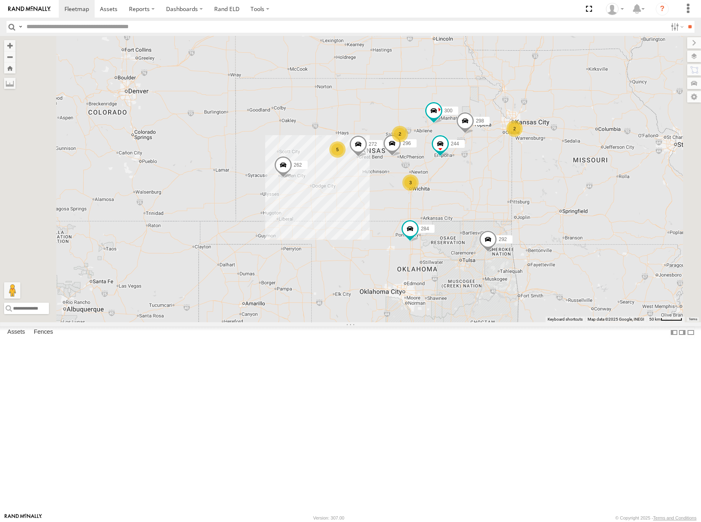
drag, startPoint x: 457, startPoint y: 178, endPoint x: 469, endPoint y: 182, distance: 12.8
click at [469, 182] on div "300 262 292 232 284 294 260 304 244 298 278 272 296 5 2 3 2" at bounding box center [350, 179] width 701 height 286
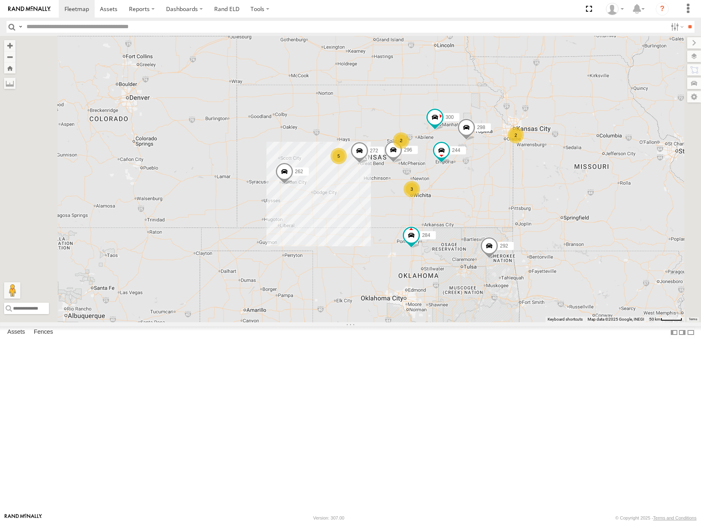
drag, startPoint x: 462, startPoint y: 167, endPoint x: 463, endPoint y: 177, distance: 9.8
click at [463, 177] on div "300 262 292 232 284 294 260 304 244 298 278 272 296 5 2 3 2" at bounding box center [350, 179] width 701 height 286
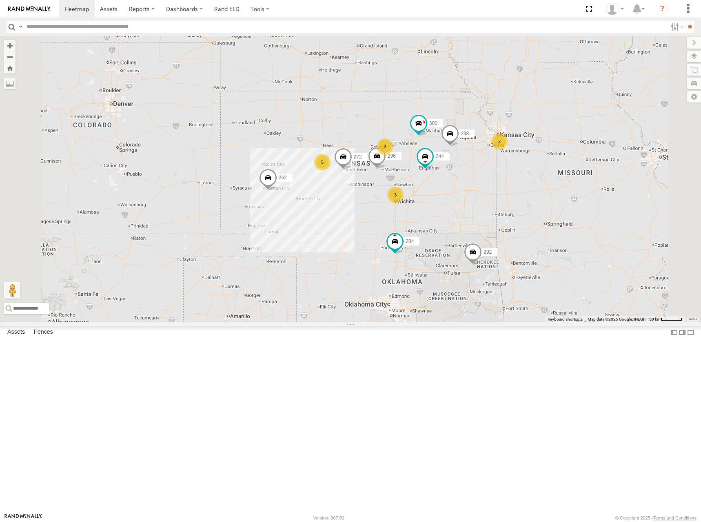
drag, startPoint x: 498, startPoint y: 152, endPoint x: 479, endPoint y: 141, distance: 21.8
click at [479, 141] on div "300 262 292 232 284 294 260 304 244 298 278 272 296 5 2 3 2" at bounding box center [350, 179] width 701 height 286
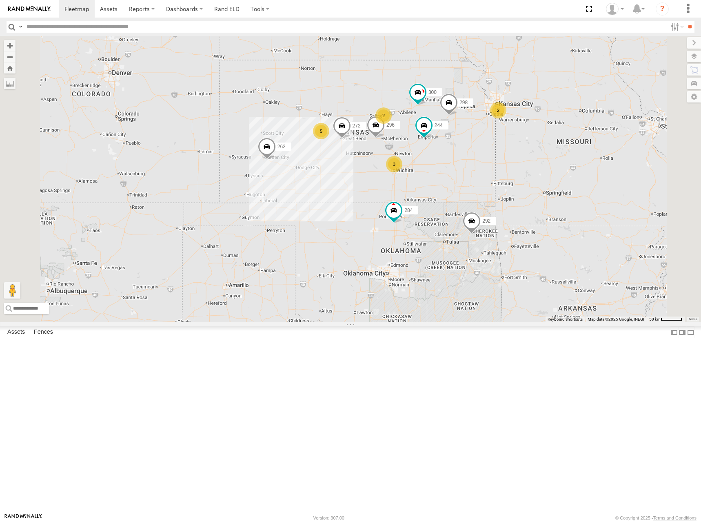
drag, startPoint x: 454, startPoint y: 208, endPoint x: 456, endPoint y: 188, distance: 20.0
click at [456, 188] on div "300 262 292 232 284 294 260 304 244 298 278 272 296 5 2 3 2" at bounding box center [350, 179] width 701 height 286
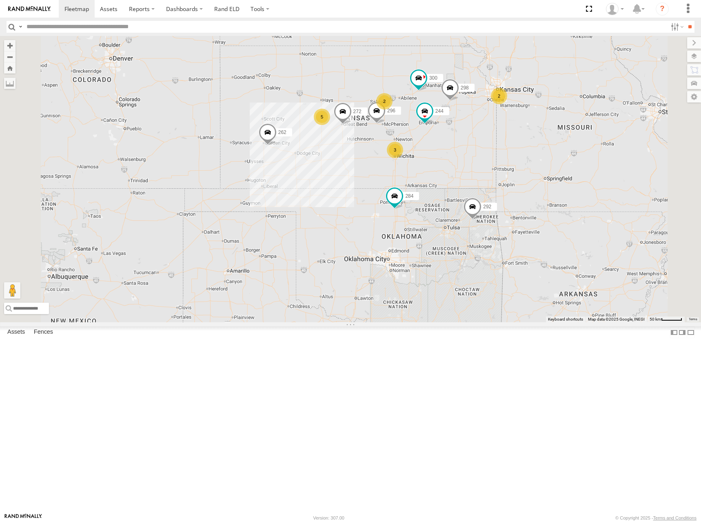
drag, startPoint x: 424, startPoint y: 163, endPoint x: 424, endPoint y: 155, distance: 8.2
click at [424, 155] on div "300 262 292 232 284 294 260 304 244 298 278 272 296 5 2 3 2" at bounding box center [350, 179] width 701 height 286
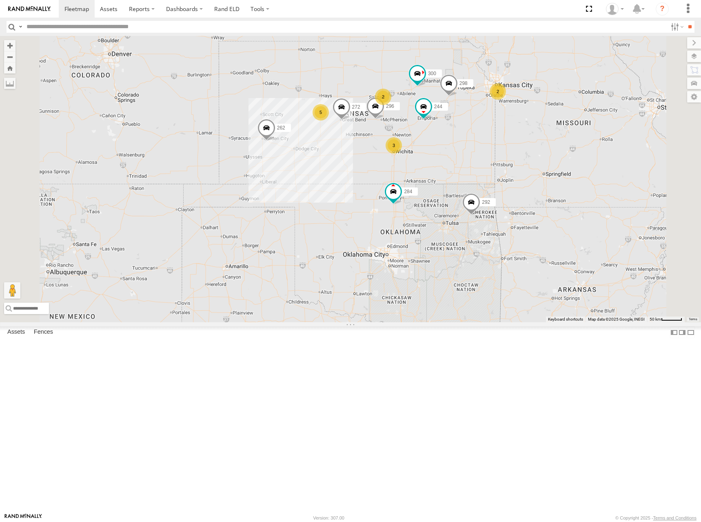
drag, startPoint x: 480, startPoint y: 126, endPoint x: 473, endPoint y: 139, distance: 15.3
click at [473, 139] on div "300 262 292 232 284 294 260 304 244 298 278 272 296 5 2 3 2" at bounding box center [350, 179] width 701 height 286
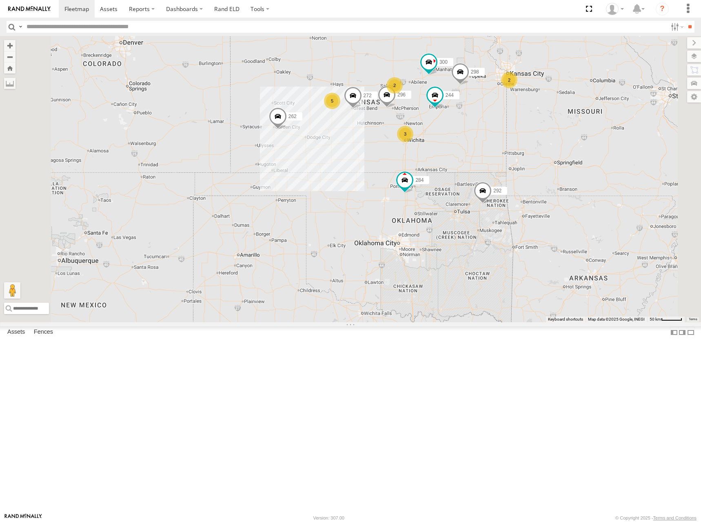
drag, startPoint x: 474, startPoint y: 176, endPoint x: 492, endPoint y: 151, distance: 30.9
click at [492, 151] on div "300 262 292 232 284 294 260 304 244 298 278 272 296 5 2 3 2" at bounding box center [350, 179] width 701 height 286
click at [438, 161] on div "300 262 292 232 284 294 260 304 244 298 278 272 296 5 2 3 2" at bounding box center [350, 179] width 701 height 286
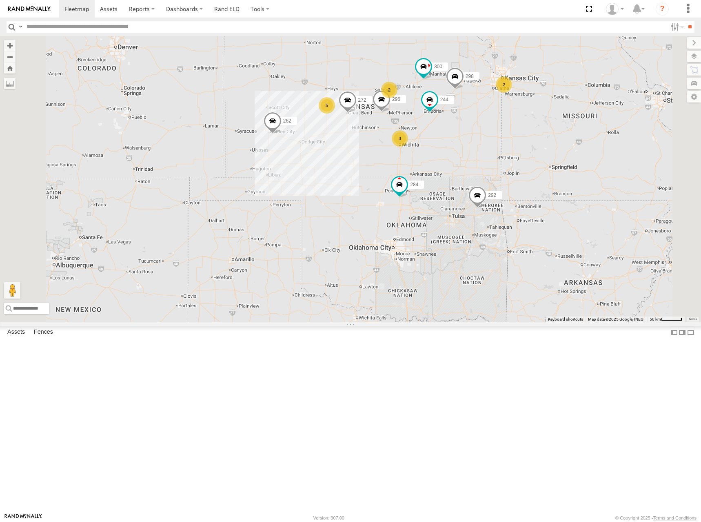
drag, startPoint x: 452, startPoint y: 145, endPoint x: 447, endPoint y: 148, distance: 6.1
click at [447, 148] on div "300 262 292 232 284 294 260 304 244 298 278 272 296 5 2 3 2" at bounding box center [350, 179] width 701 height 286
drag, startPoint x: 425, startPoint y: 159, endPoint x: 426, endPoint y: 155, distance: 4.3
click at [426, 155] on div "300 262 292 232 284 294 260 304 244 298 278 272 296 5 2 3 2" at bounding box center [350, 179] width 701 height 286
drag, startPoint x: 476, startPoint y: 135, endPoint x: 469, endPoint y: 141, distance: 8.4
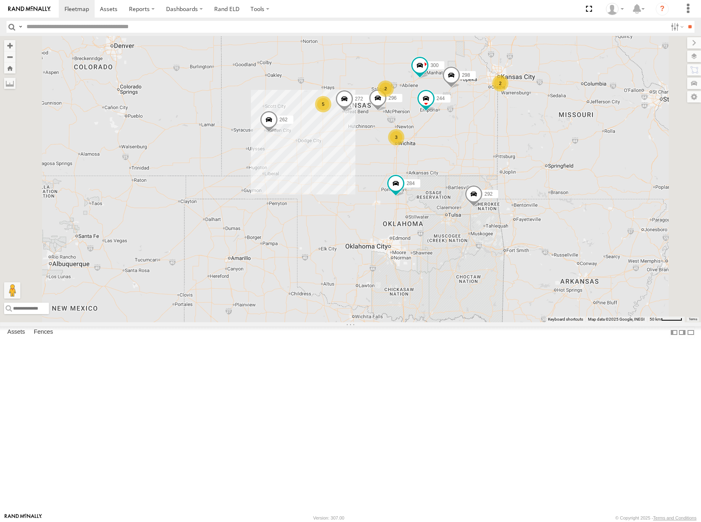
click at [469, 141] on div "300 262 292 232 284 294 260 304 244 298 278 272 296 5 2 3 2" at bounding box center [350, 179] width 701 height 286
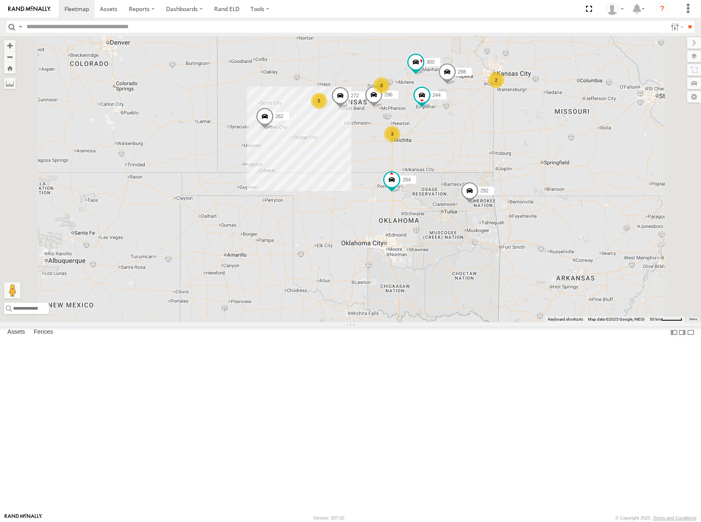
click at [463, 142] on div "300 262 292 232 284 294 260 304 244 298 278 272 296 5 2 3 2" at bounding box center [350, 179] width 701 height 286
